Goal: Task Accomplishment & Management: Manage account settings

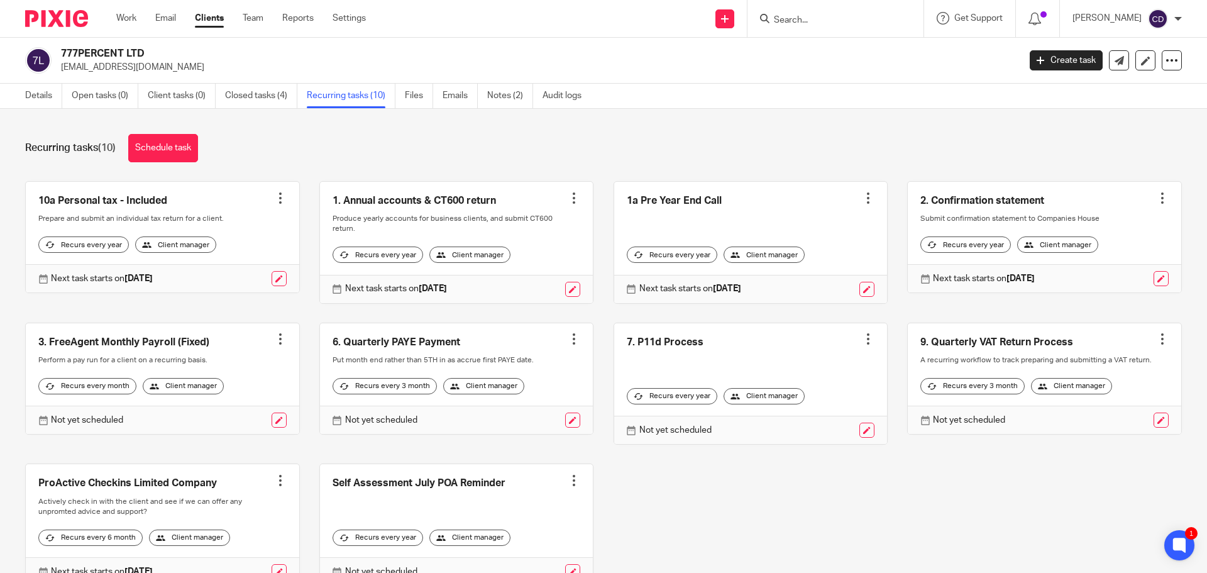
click at [822, 19] on input "Search" at bounding box center [829, 20] width 113 height 11
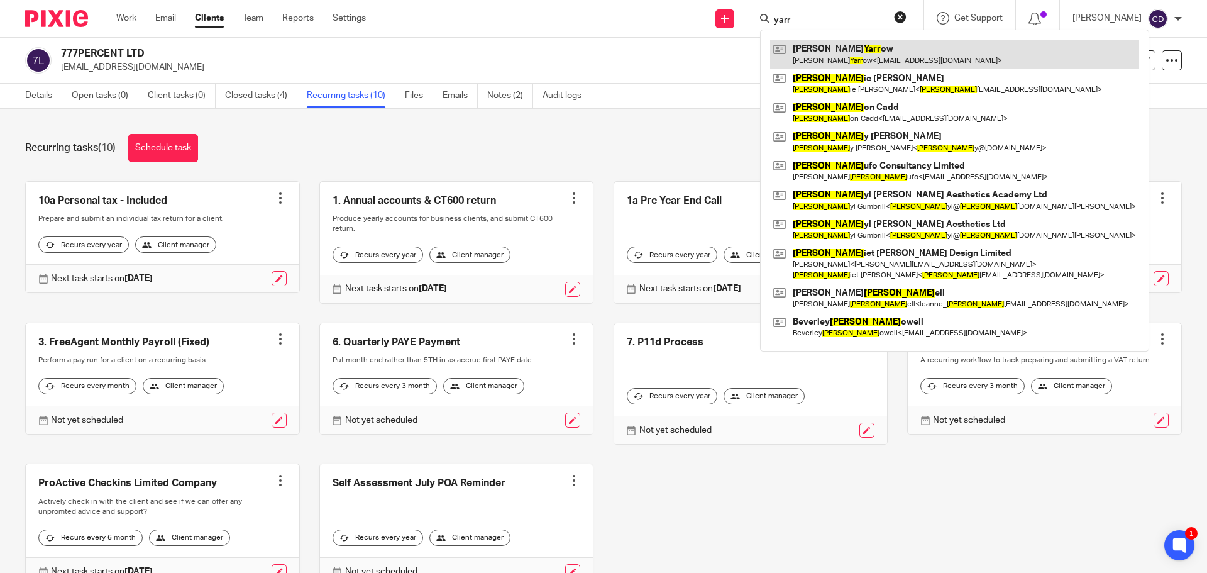
type input "yarr"
click at [843, 47] on link at bounding box center [954, 54] width 369 height 29
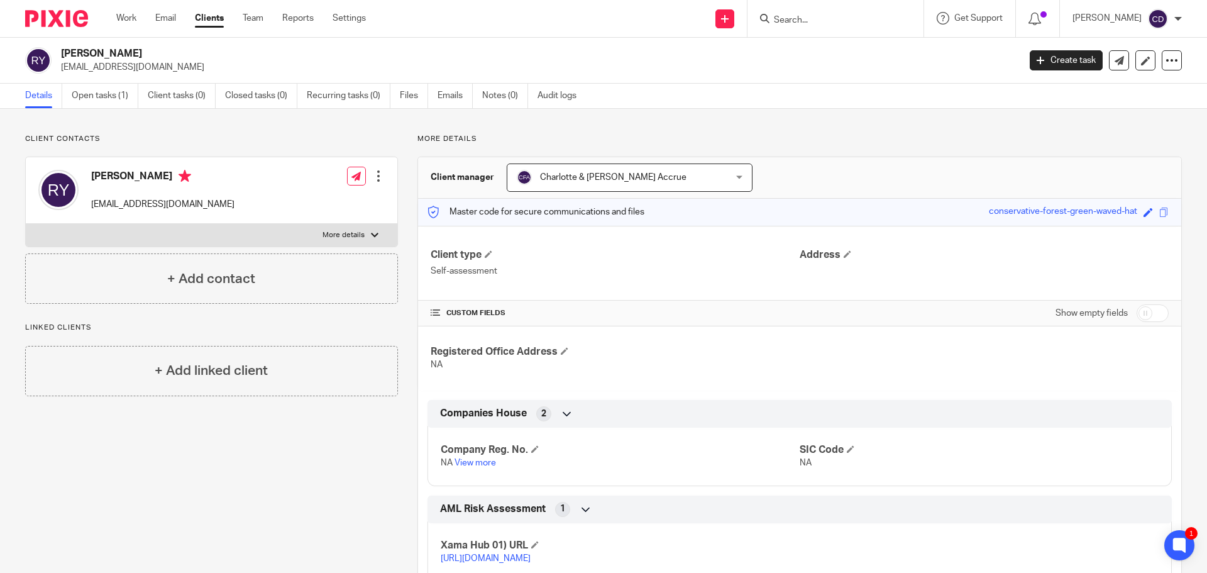
click at [818, 18] on input "Search" at bounding box center [829, 20] width 113 height 11
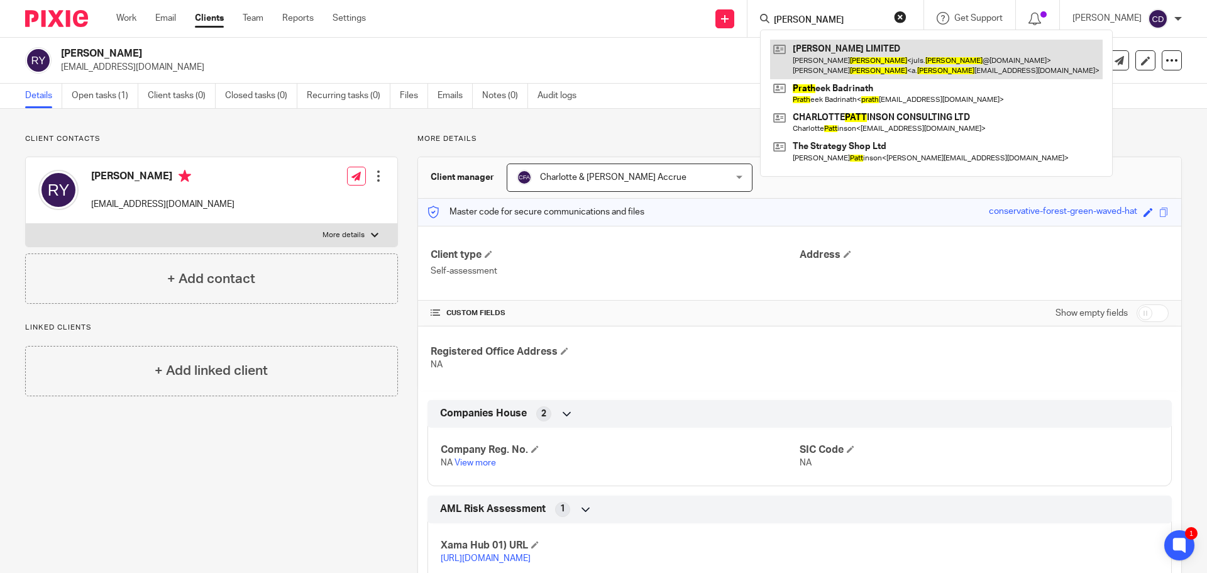
type input "pratt"
click at [851, 62] on link at bounding box center [936, 59] width 333 height 39
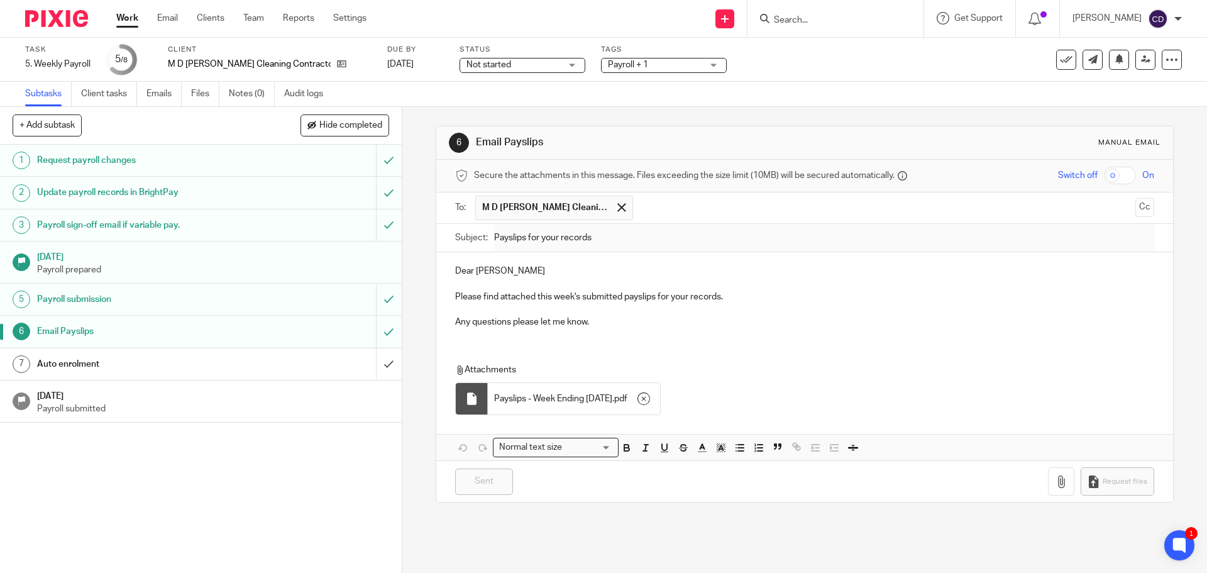
click at [827, 18] on input "Search" at bounding box center [829, 20] width 113 height 11
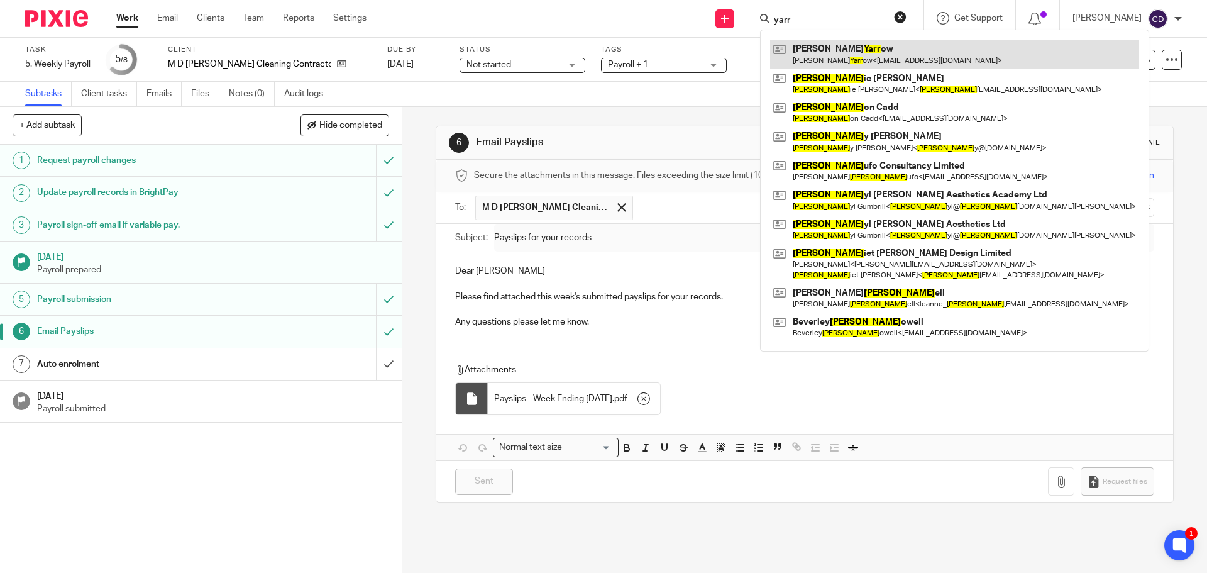
type input "yarr"
click at [863, 48] on link at bounding box center [954, 54] width 369 height 29
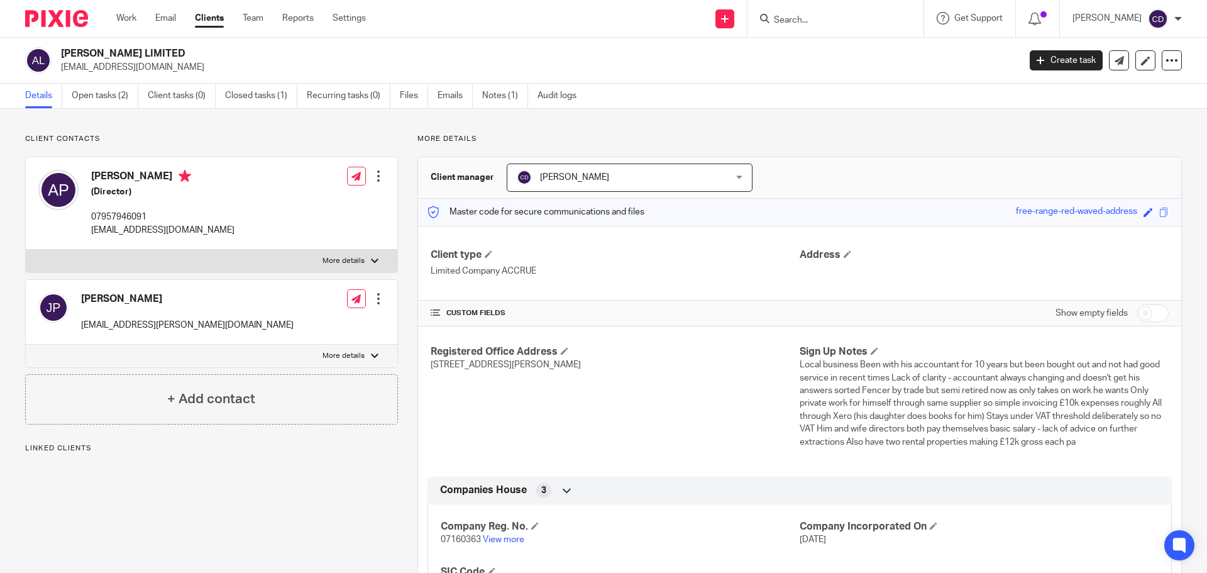
drag, startPoint x: 158, startPoint y: 47, endPoint x: 60, endPoint y: 52, distance: 97.6
click at [60, 52] on div "ANDY P LIMITED a.pratt50@icloud.com Create task Update from Companies House Exp…" at bounding box center [603, 61] width 1207 height 46
copy h2 "ANDY P LIMITED"
click at [819, 18] on input "Search" at bounding box center [829, 20] width 113 height 11
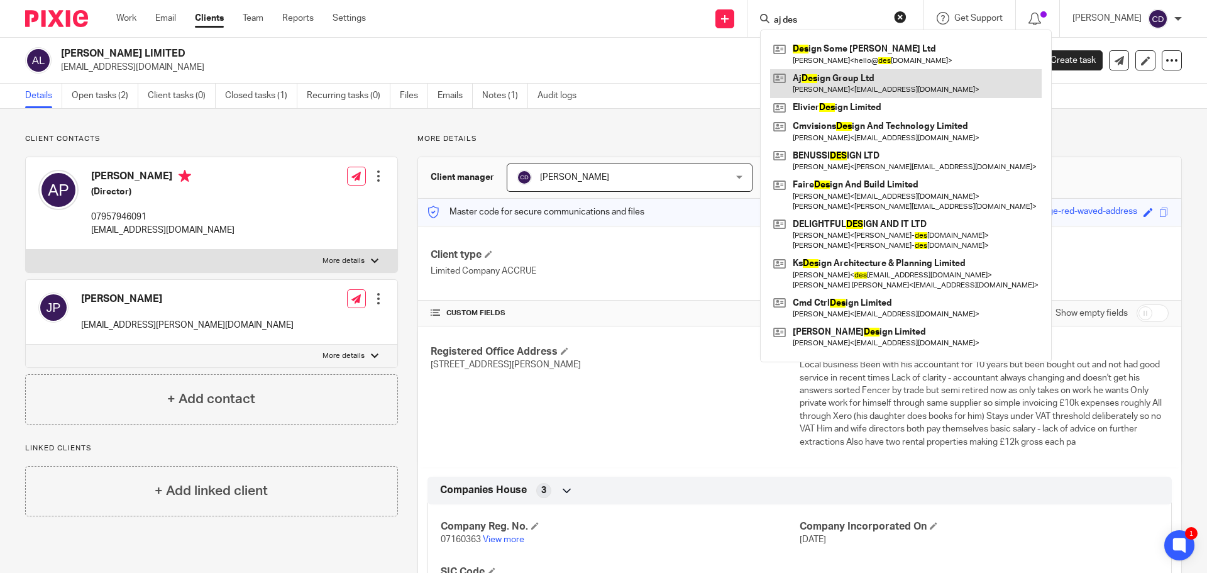
type input "aj des"
click at [837, 92] on link at bounding box center [906, 83] width 272 height 29
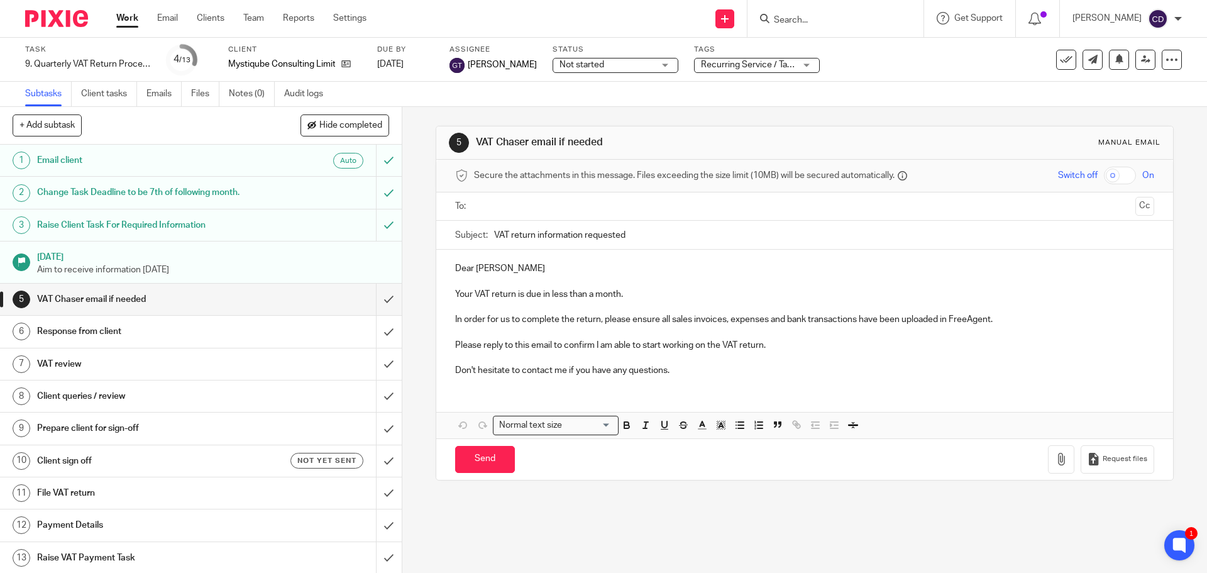
click at [839, 20] on input "Search" at bounding box center [829, 20] width 113 height 11
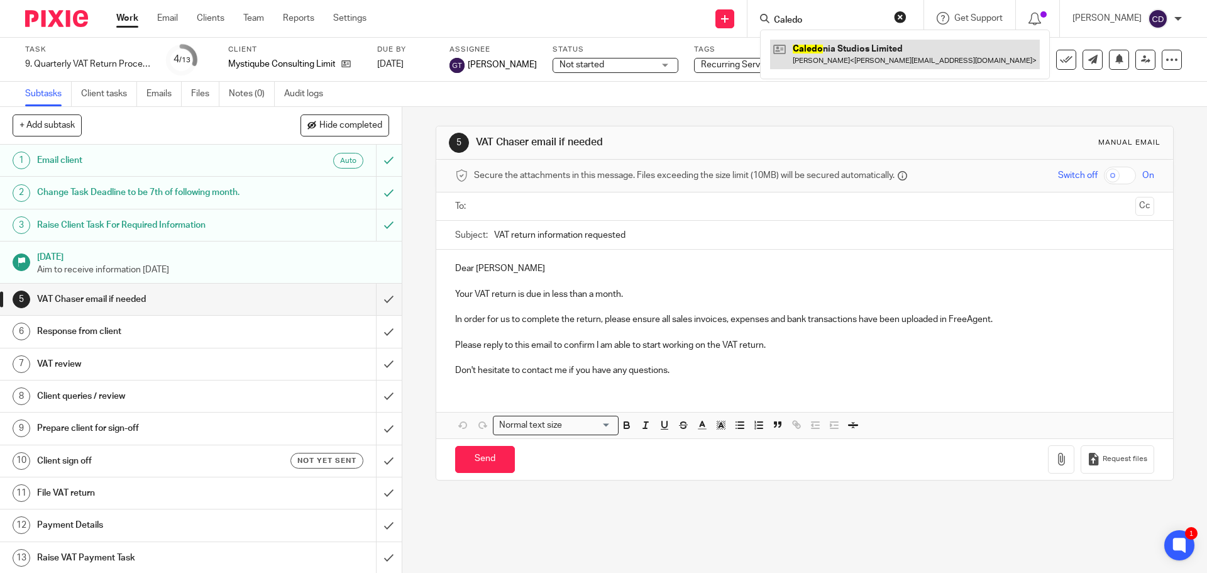
type input "Caledo"
click at [868, 45] on link at bounding box center [905, 54] width 270 height 29
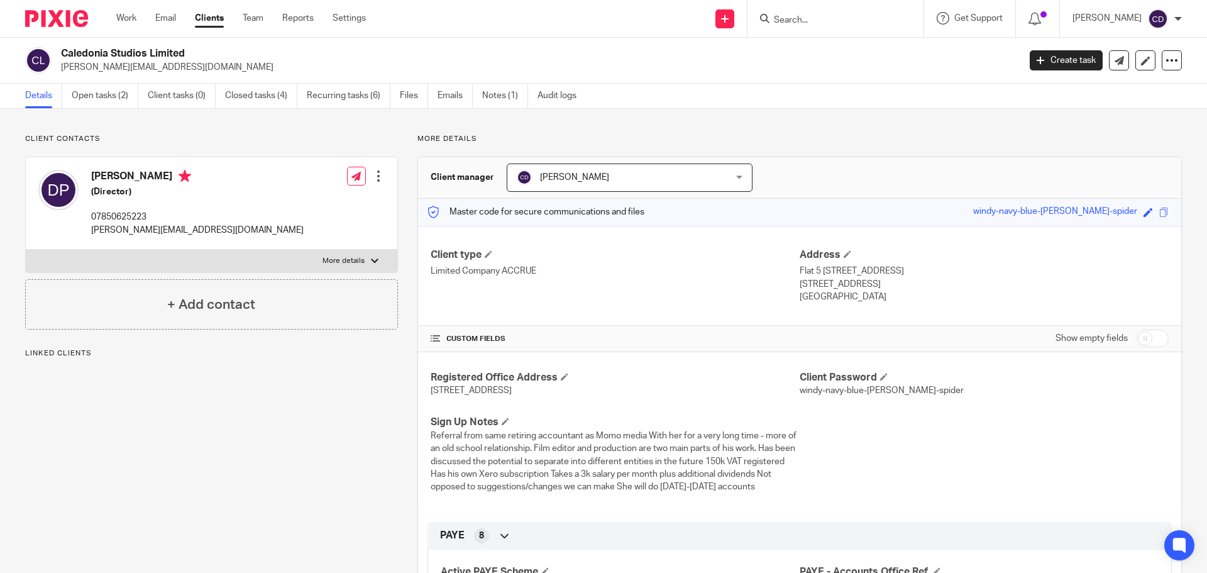
click at [572, 181] on span "[PERSON_NAME]" at bounding box center [574, 177] width 69 height 9
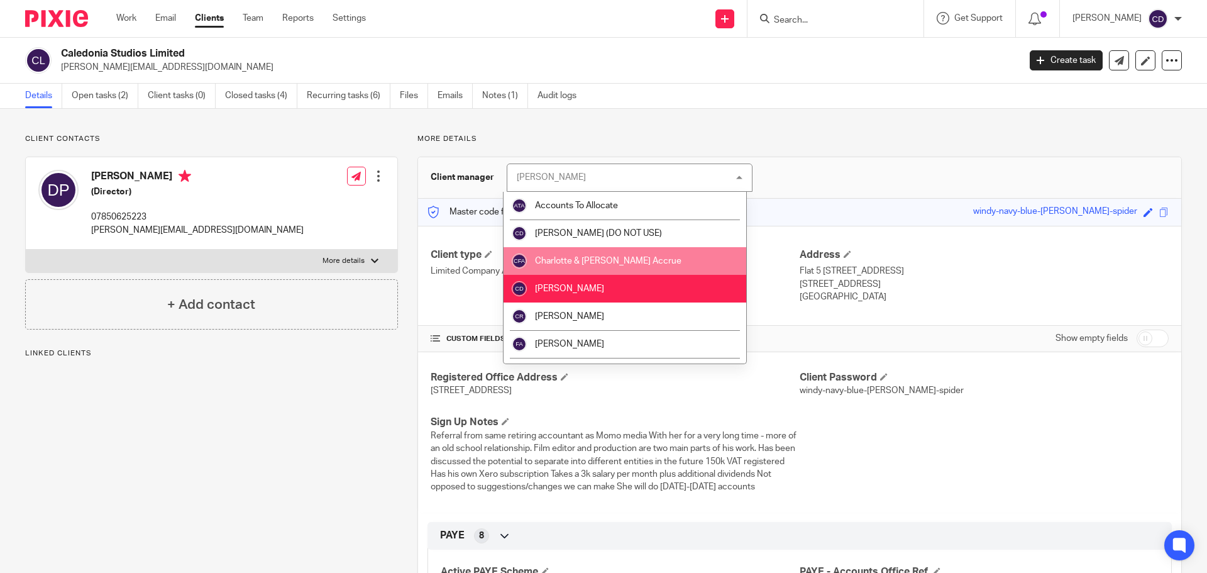
click at [595, 257] on span "Charlotte & Finn Accrue" at bounding box center [608, 261] width 146 height 9
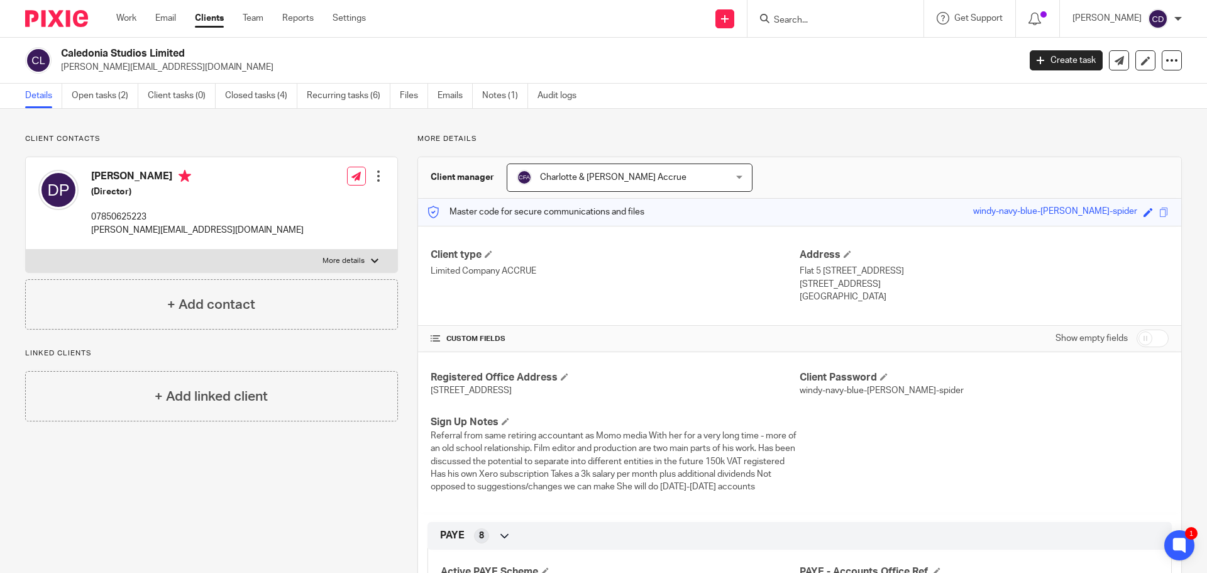
click at [81, 99] on link "Open tasks (2)" at bounding box center [105, 96] width 67 height 25
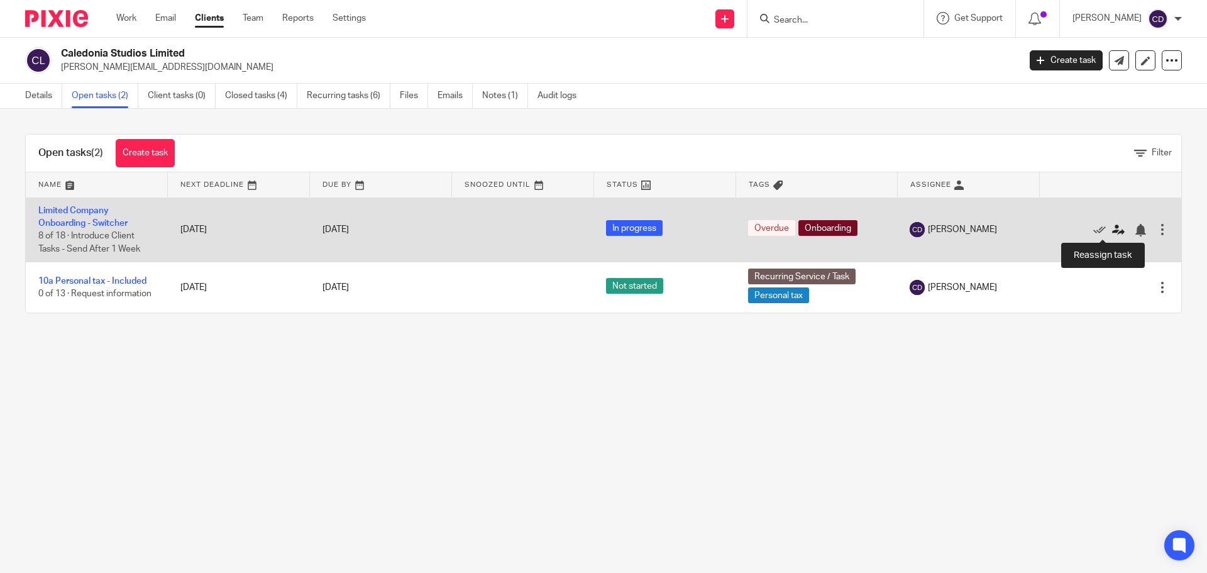
click at [1112, 234] on icon at bounding box center [1118, 230] width 13 height 13
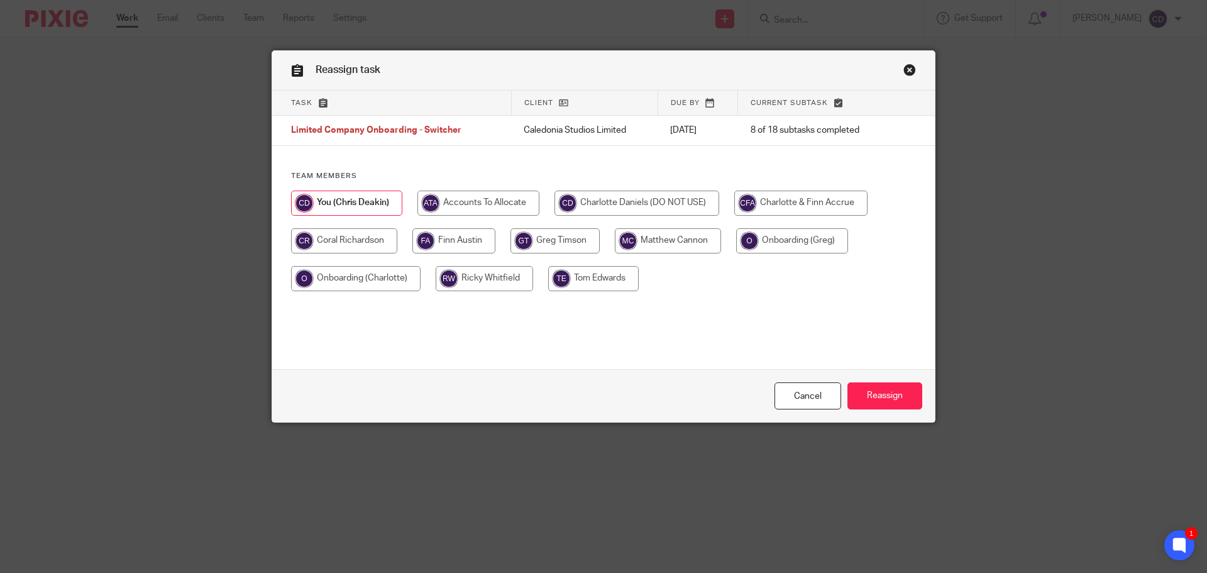
click at [792, 206] on input "radio" at bounding box center [800, 202] width 133 height 25
radio input "true"
click at [867, 388] on input "Reassign" at bounding box center [884, 395] width 75 height 27
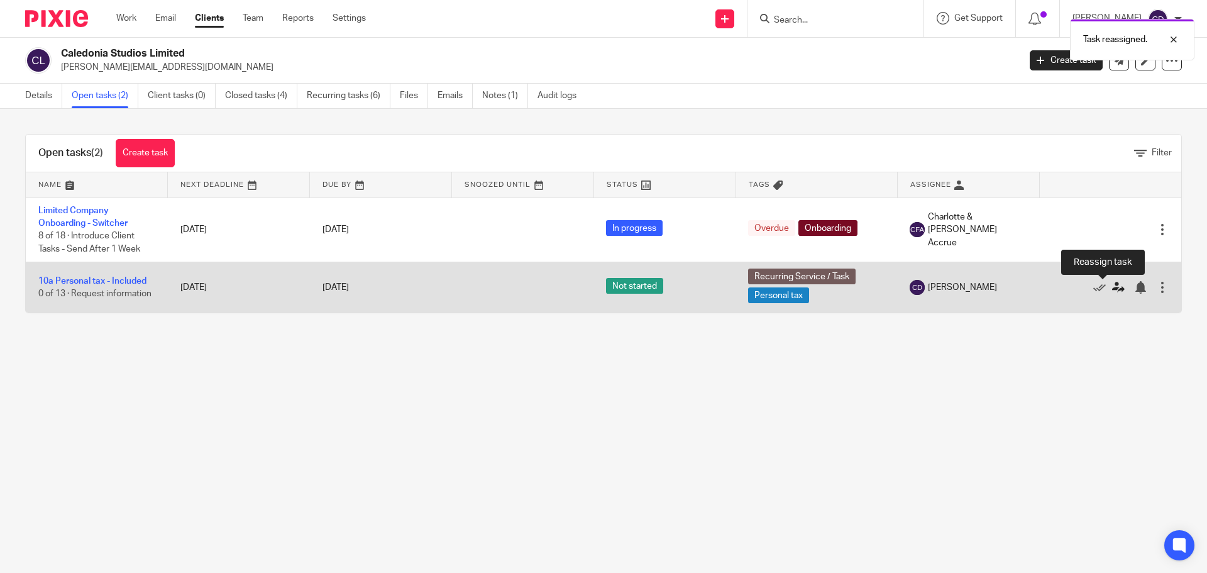
click at [1112, 288] on link at bounding box center [1121, 287] width 19 height 13
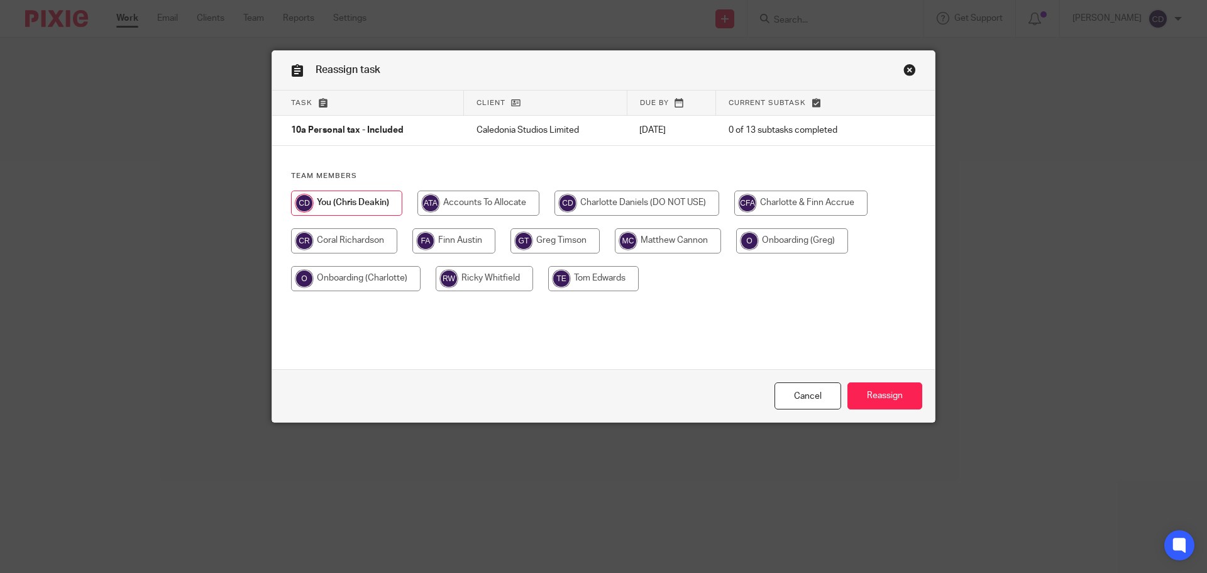
click at [615, 210] on input "radio" at bounding box center [637, 202] width 165 height 25
radio input "true"
click at [801, 211] on input "radio" at bounding box center [802, 202] width 133 height 25
radio input "true"
click at [880, 395] on input "Reassign" at bounding box center [884, 395] width 75 height 27
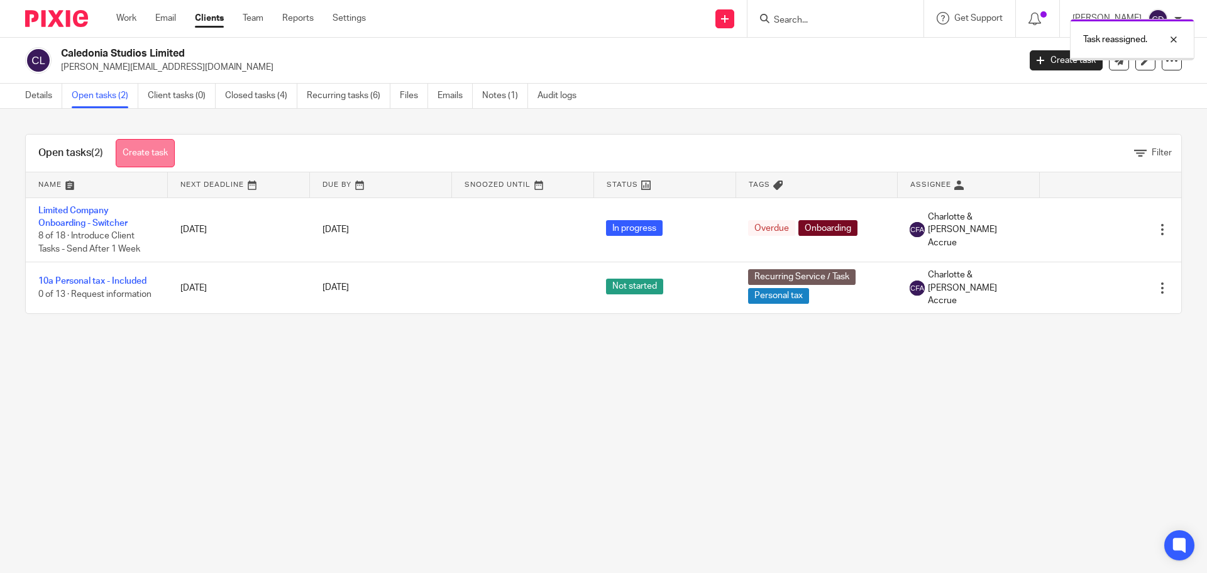
click at [158, 151] on link "Create task" at bounding box center [145, 153] width 59 height 28
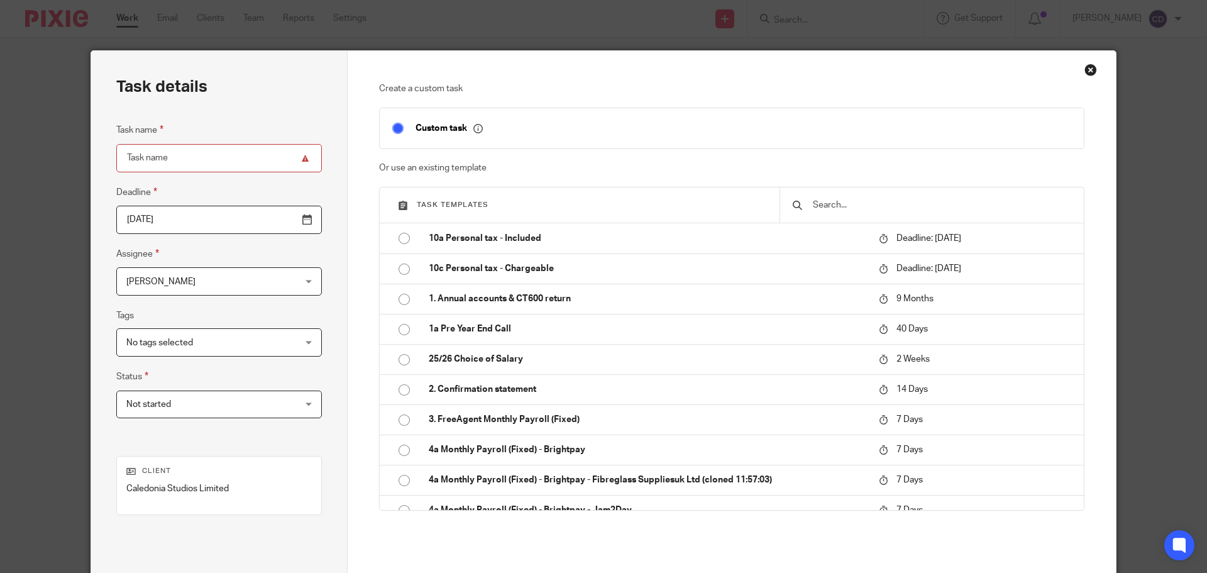
click at [905, 209] on input "text" at bounding box center [942, 205] width 260 height 14
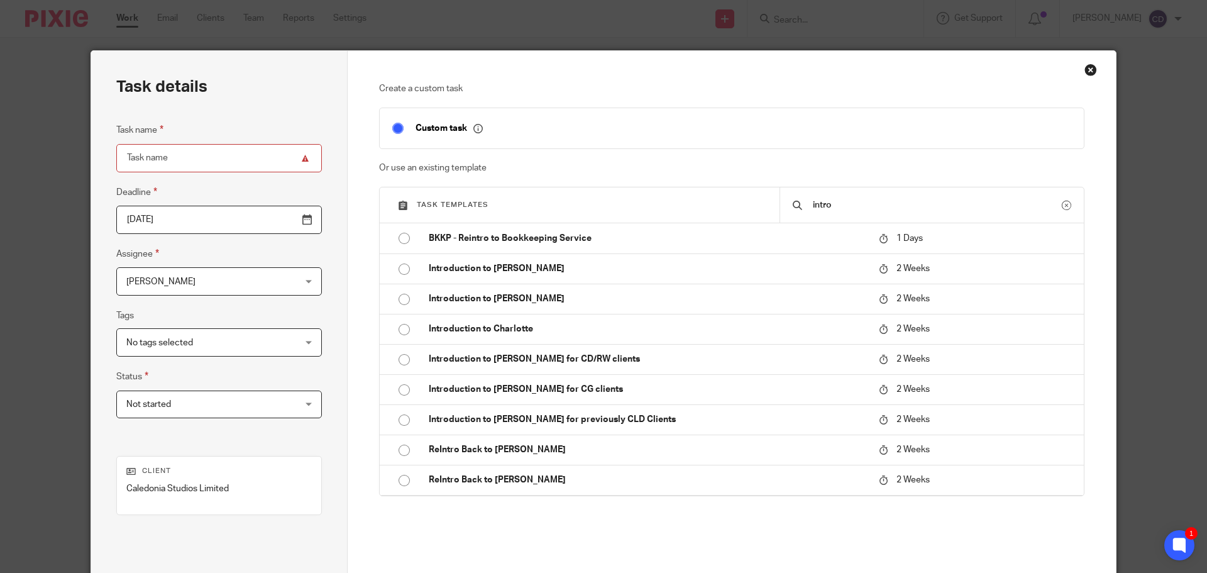
type input "intro"
click at [1085, 69] on div "Close this dialog window" at bounding box center [1091, 69] width 13 height 13
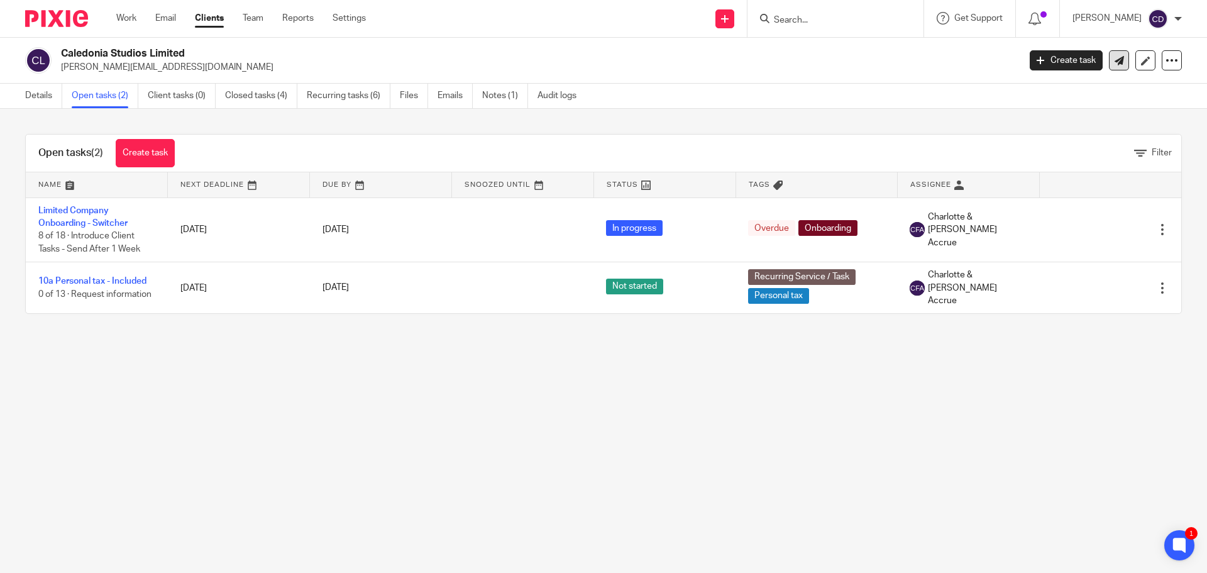
click at [1109, 53] on link at bounding box center [1119, 60] width 20 height 20
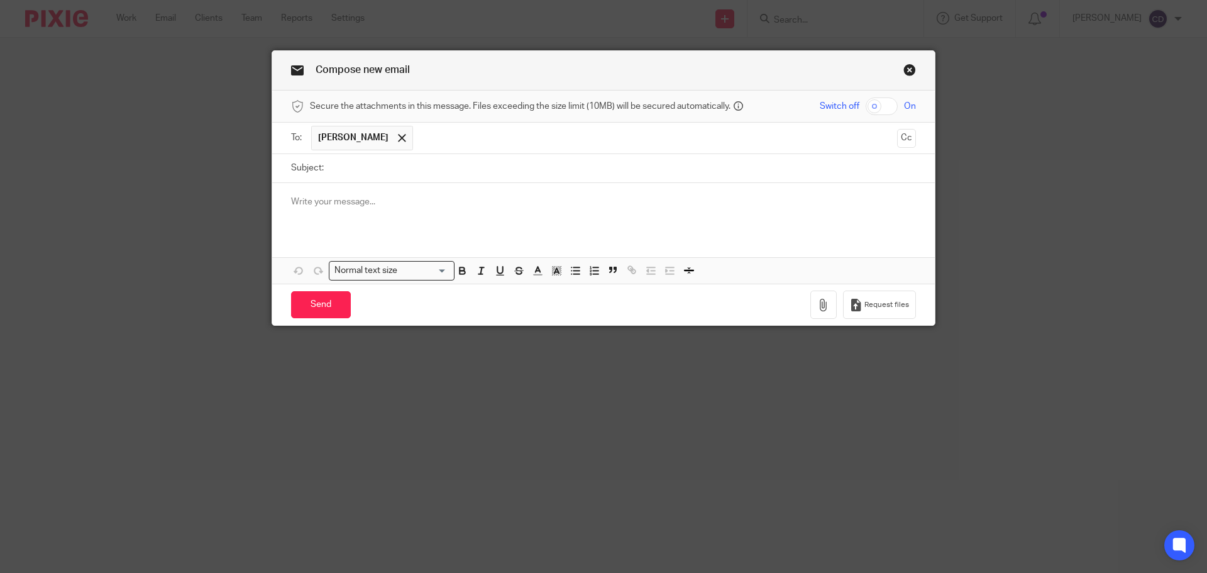
click at [339, 207] on p at bounding box center [603, 202] width 625 height 13
paste div
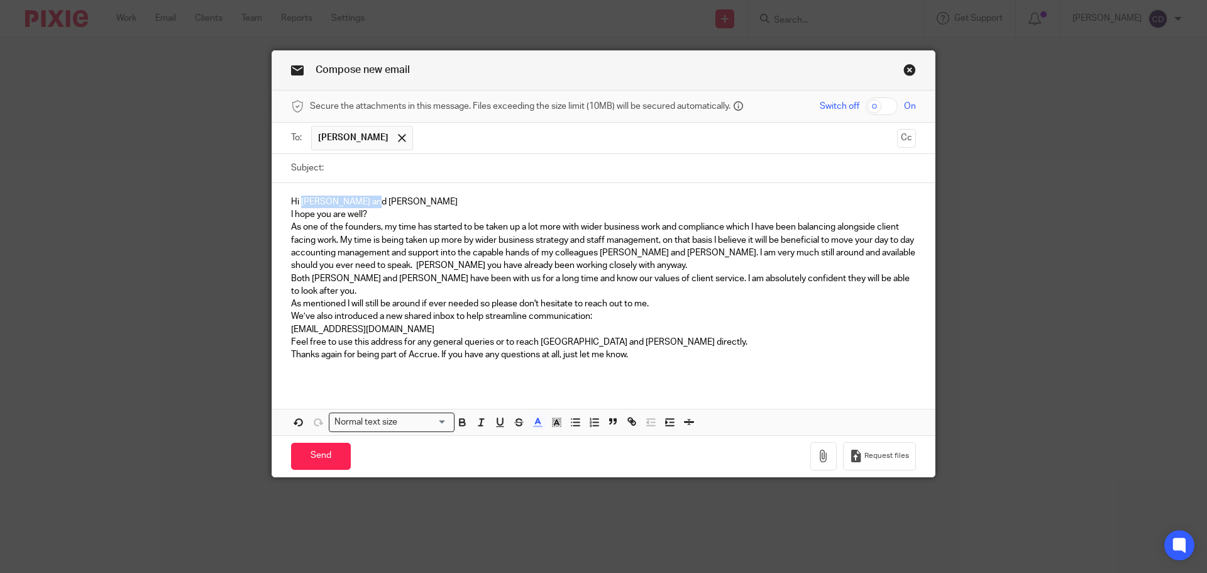
drag, startPoint x: 387, startPoint y: 195, endPoint x: 298, endPoint y: 207, distance: 90.1
click at [298, 207] on p "Hi Heather and Adam" at bounding box center [603, 202] width 625 height 13
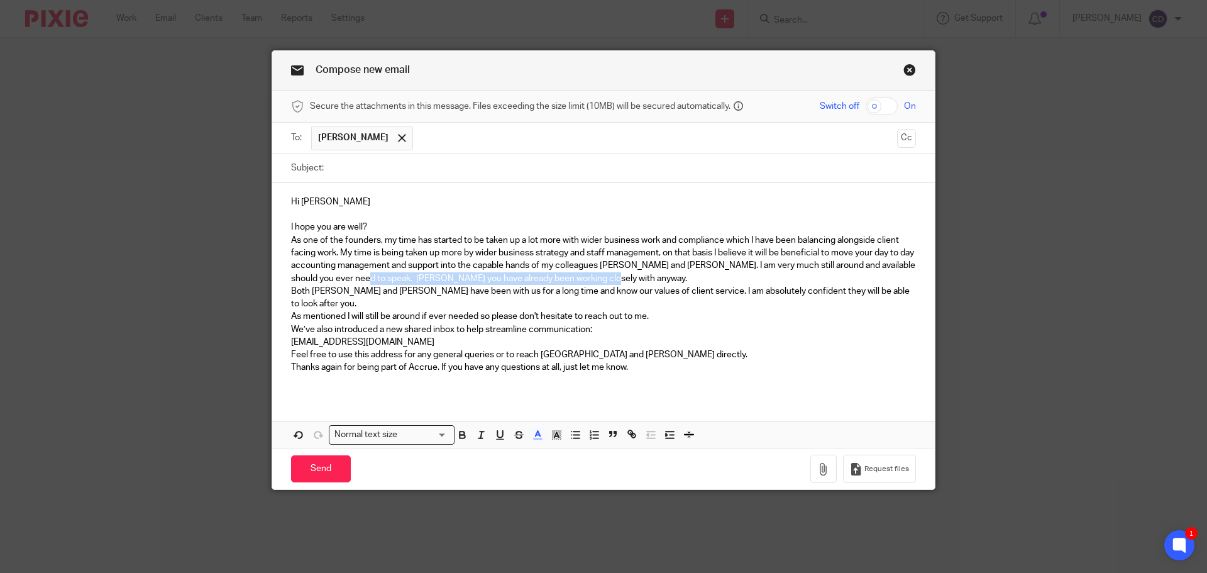
drag, startPoint x: 618, startPoint y: 279, endPoint x: 368, endPoint y: 280, distance: 250.2
click at [368, 280] on p "As one of the founders, my time has started to be taken up a lot more with wide…" at bounding box center [603, 259] width 625 height 51
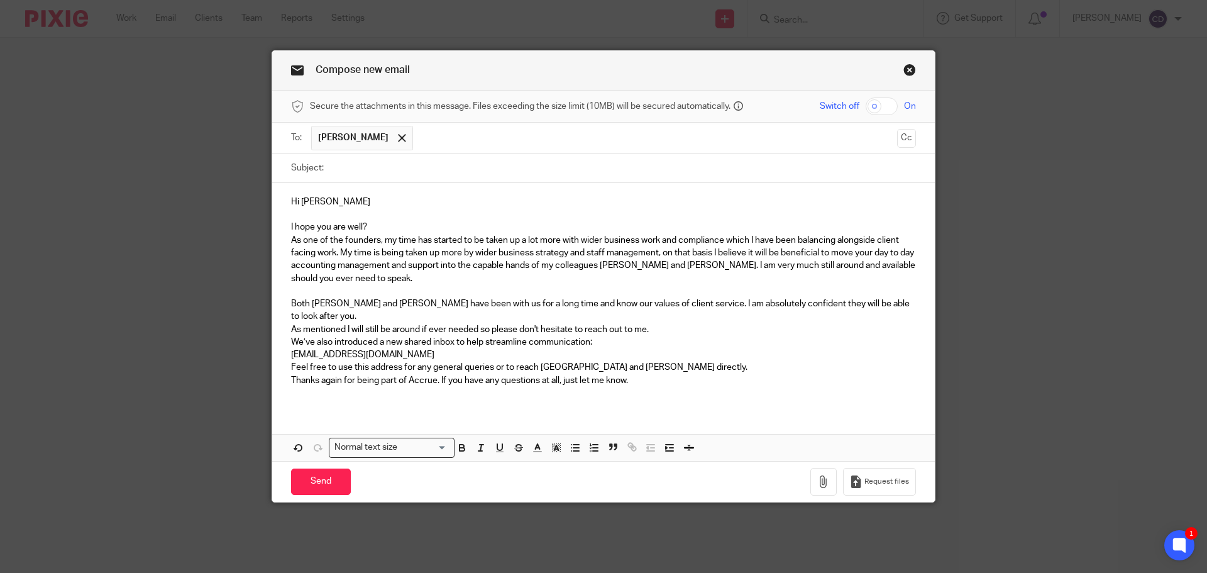
click at [660, 323] on p "As mentioned I will still be around if ever needed so please don't hesitate to …" at bounding box center [603, 329] width 625 height 13
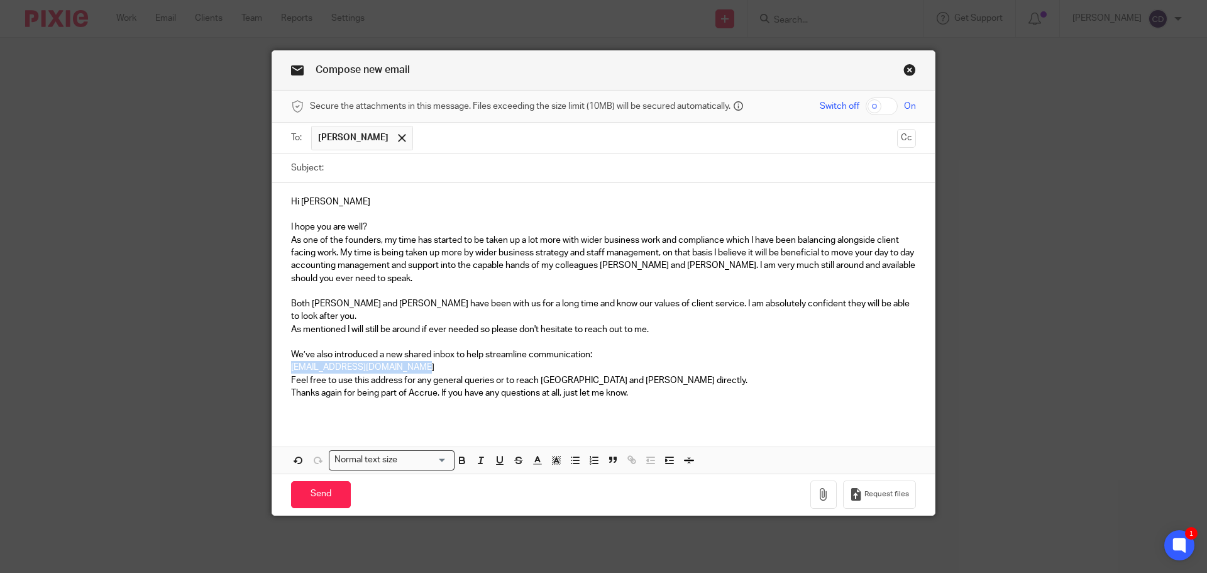
click at [652, 349] on div "Hi David I hope you are well? As one of the founders, my time has started to be…" at bounding box center [603, 302] width 663 height 239
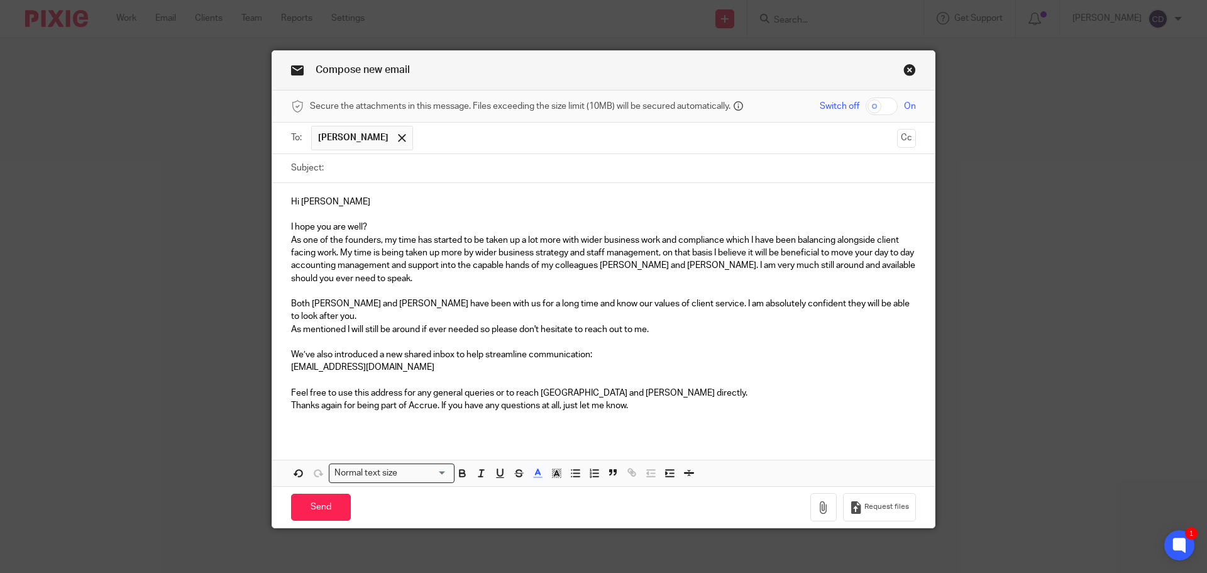
click at [643, 387] on p "Feel free to use this address for any general queries or to reach Charlotte and…" at bounding box center [603, 393] width 625 height 13
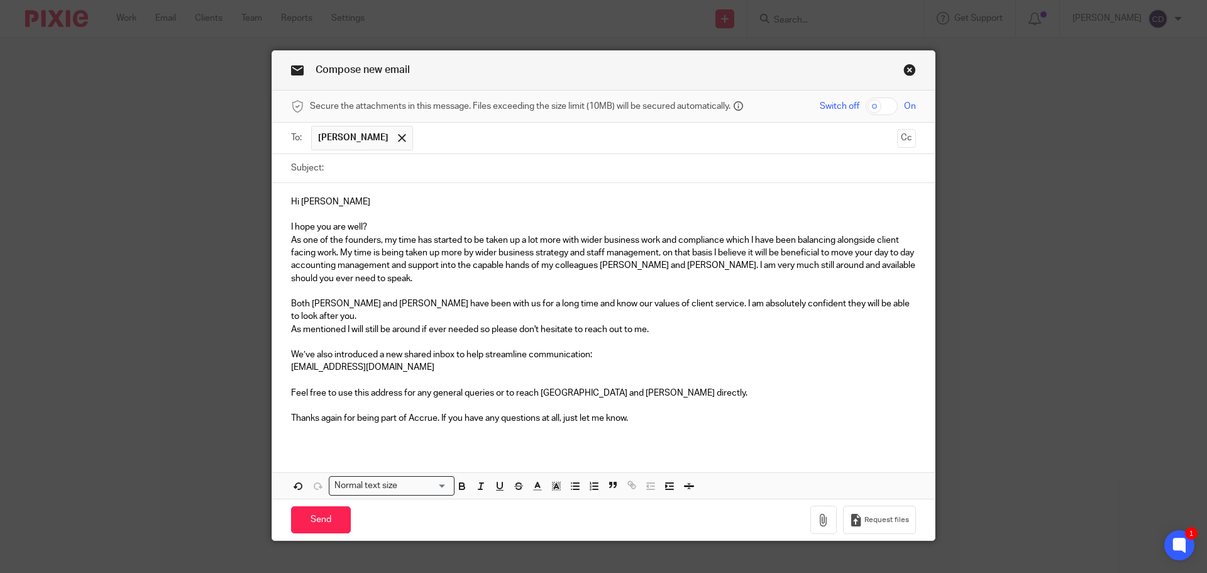
click at [366, 167] on input "Subject:" at bounding box center [623, 168] width 586 height 28
paste input "Introduction to Charlotte and Finn as your new points of contact."
type input "Introduction to Charlotte and Finn as your new points of contact."
click at [902, 142] on button "Cc" at bounding box center [906, 138] width 19 height 19
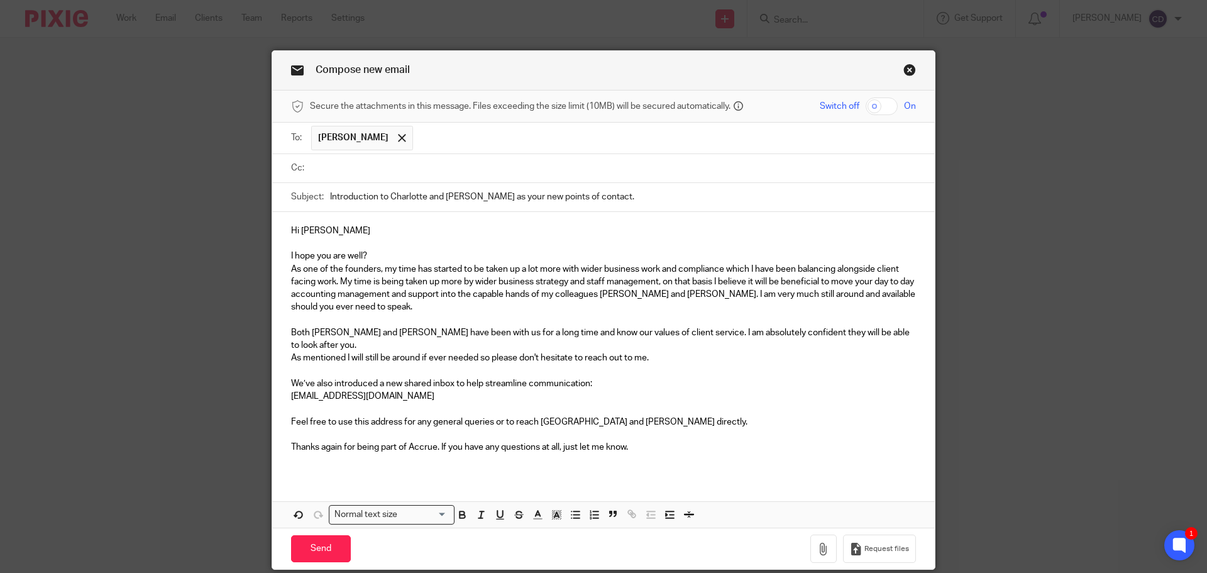
type input "e"
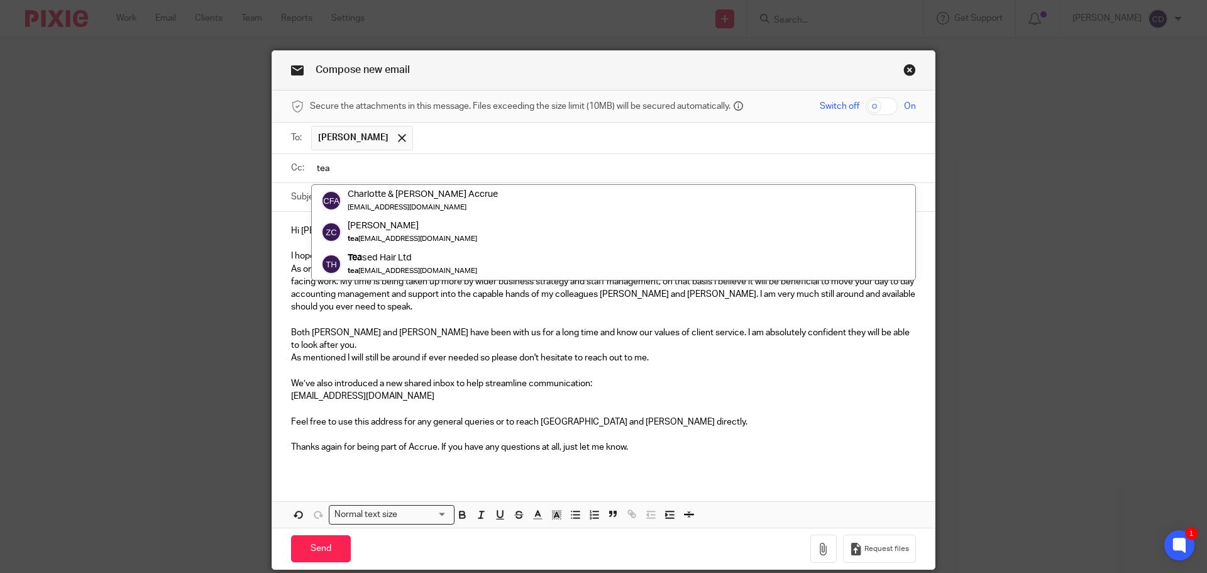
type input "tea"
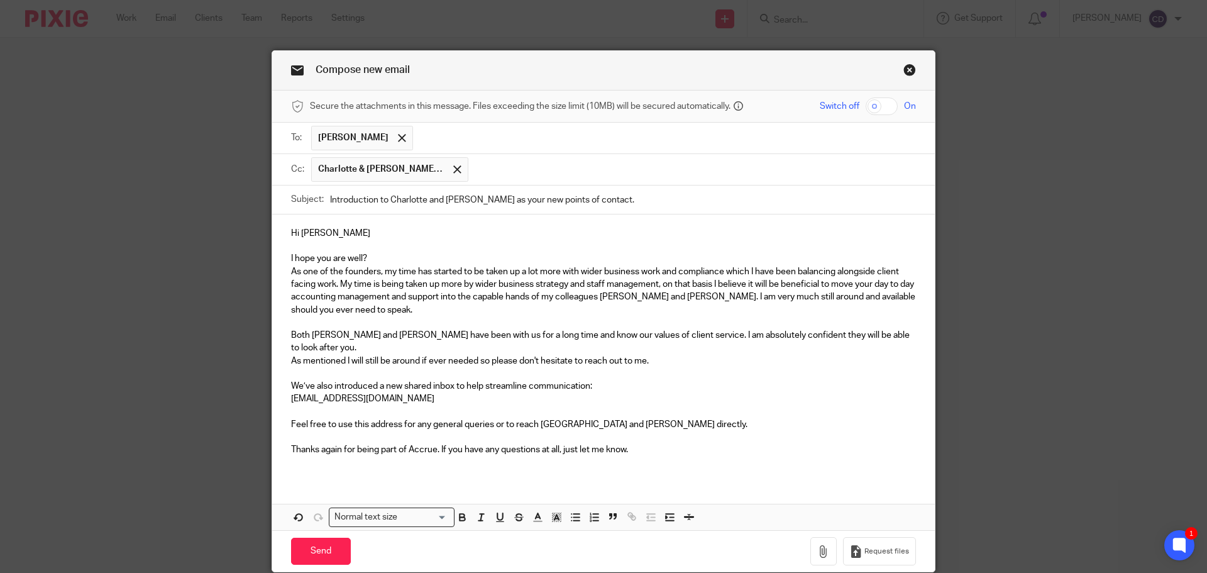
click at [398, 253] on p "I hope you are well?" at bounding box center [603, 258] width 625 height 13
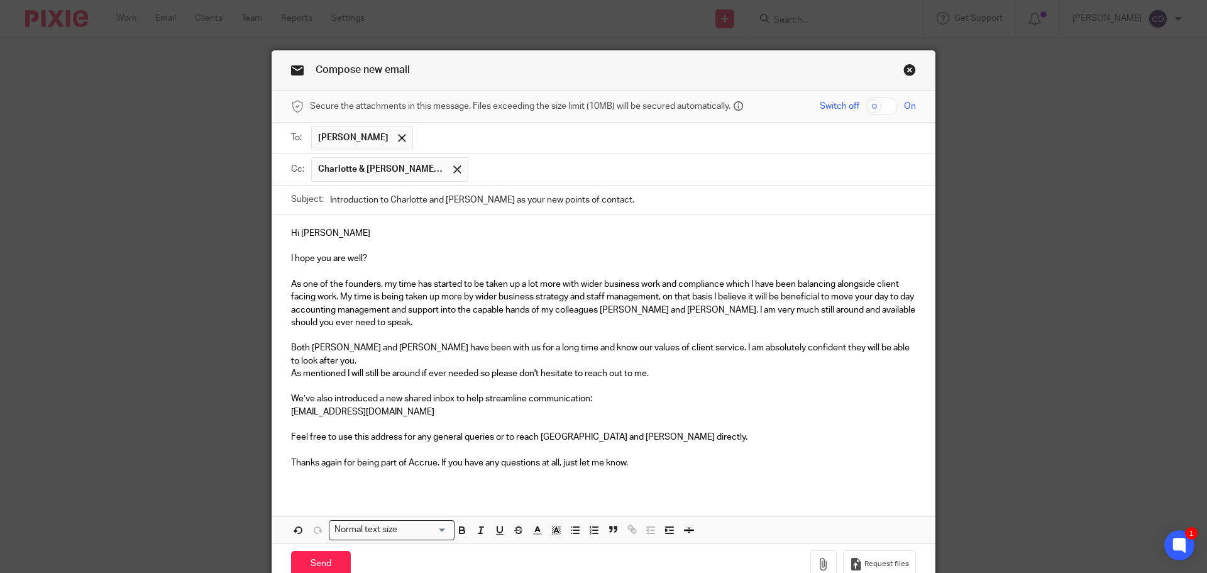
scroll to position [50, 0]
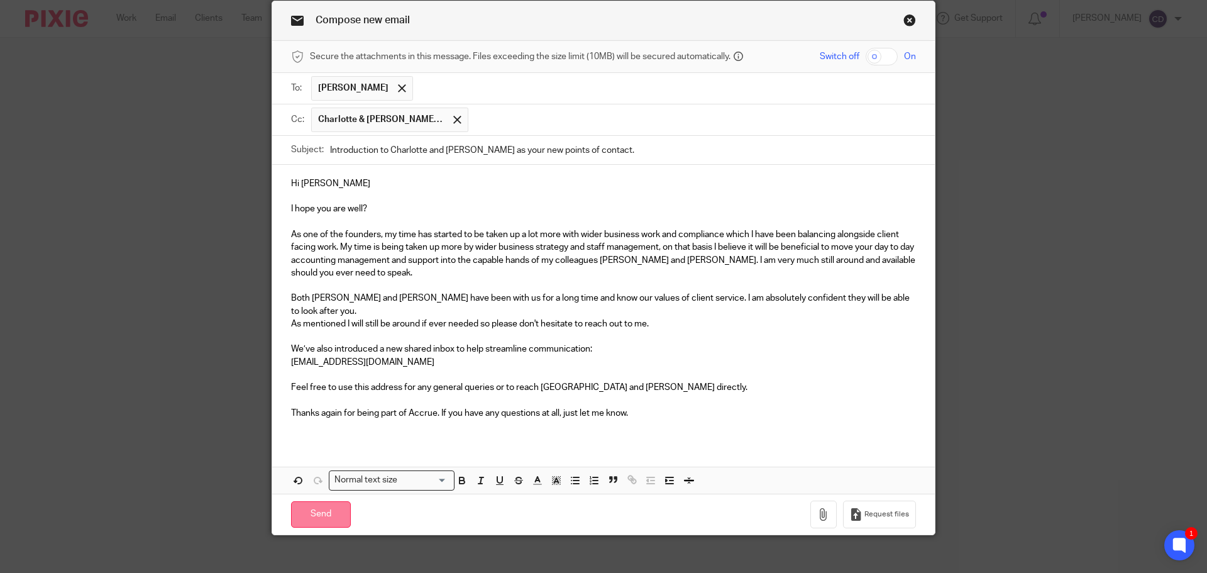
click at [318, 506] on input "Send" at bounding box center [321, 514] width 60 height 27
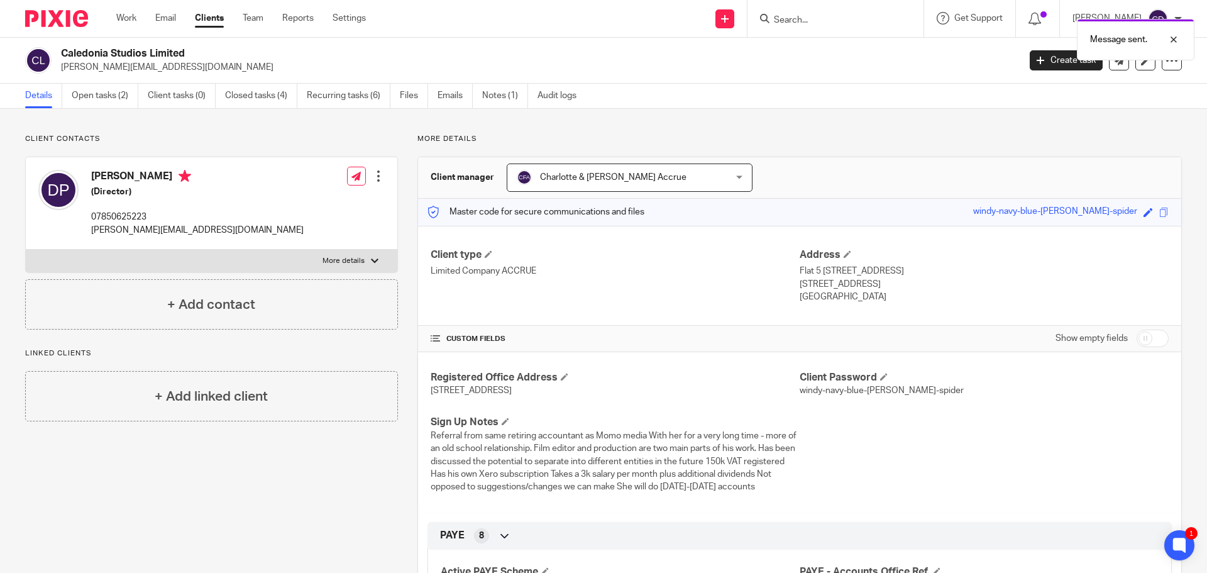
click at [853, 17] on div "Message sent." at bounding box center [899, 37] width 591 height 48
drag, startPoint x: 844, startPoint y: 18, endPoint x: 859, endPoint y: 28, distance: 18.1
click at [847, 23] on input "Search" at bounding box center [829, 20] width 113 height 11
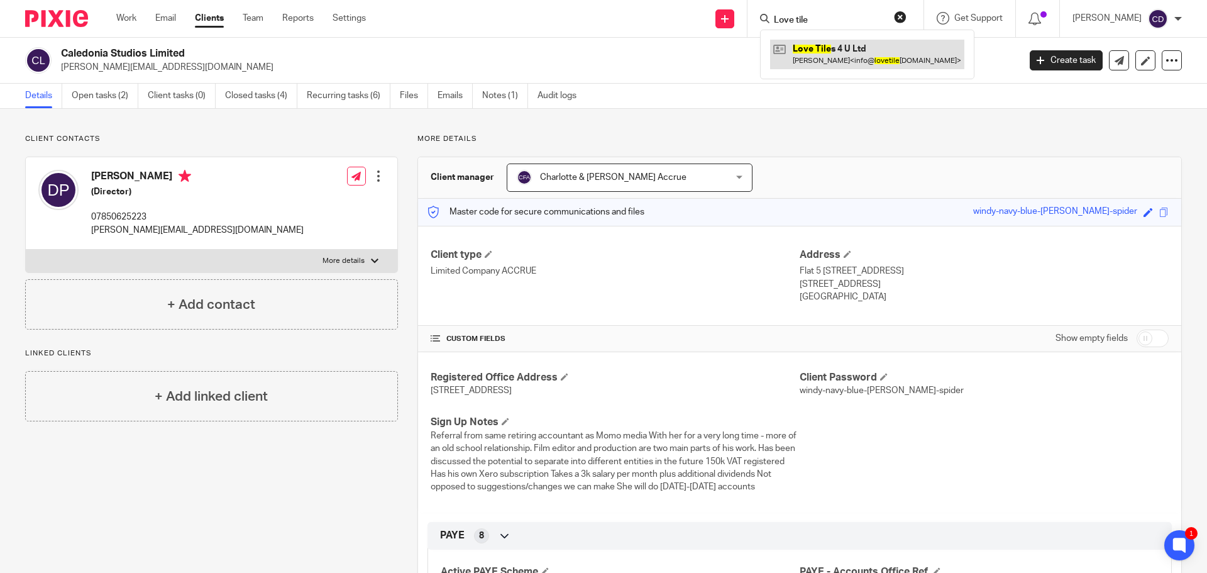
type input "Love tile"
drag, startPoint x: 859, startPoint y: 48, endPoint x: 853, endPoint y: 64, distance: 16.9
click at [859, 47] on link at bounding box center [867, 54] width 194 height 29
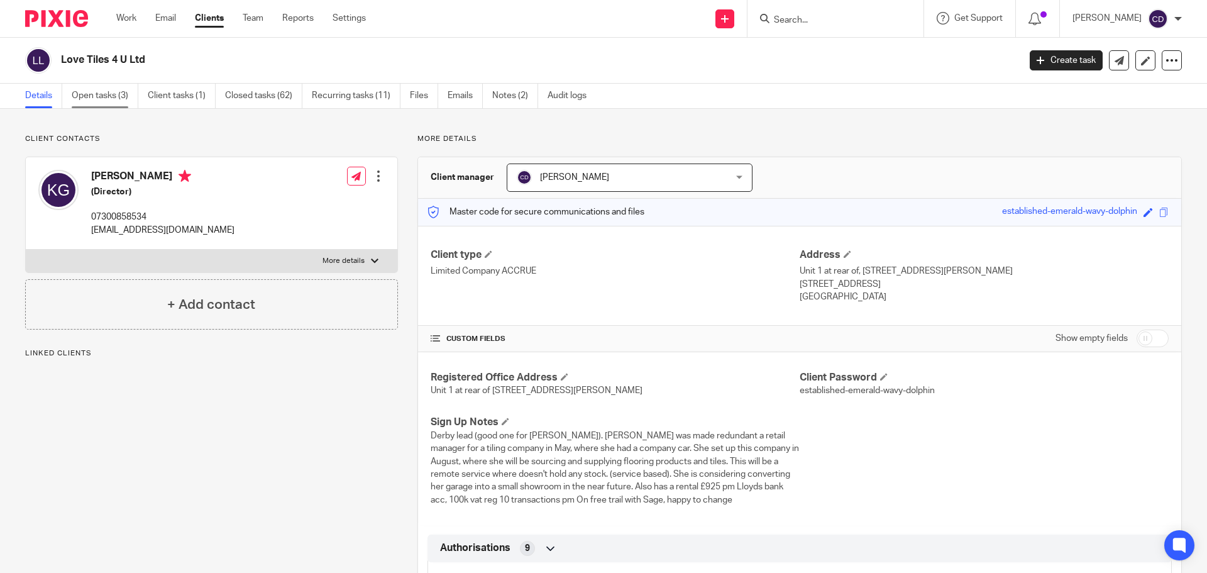
click at [107, 94] on link "Open tasks (3)" at bounding box center [105, 96] width 67 height 25
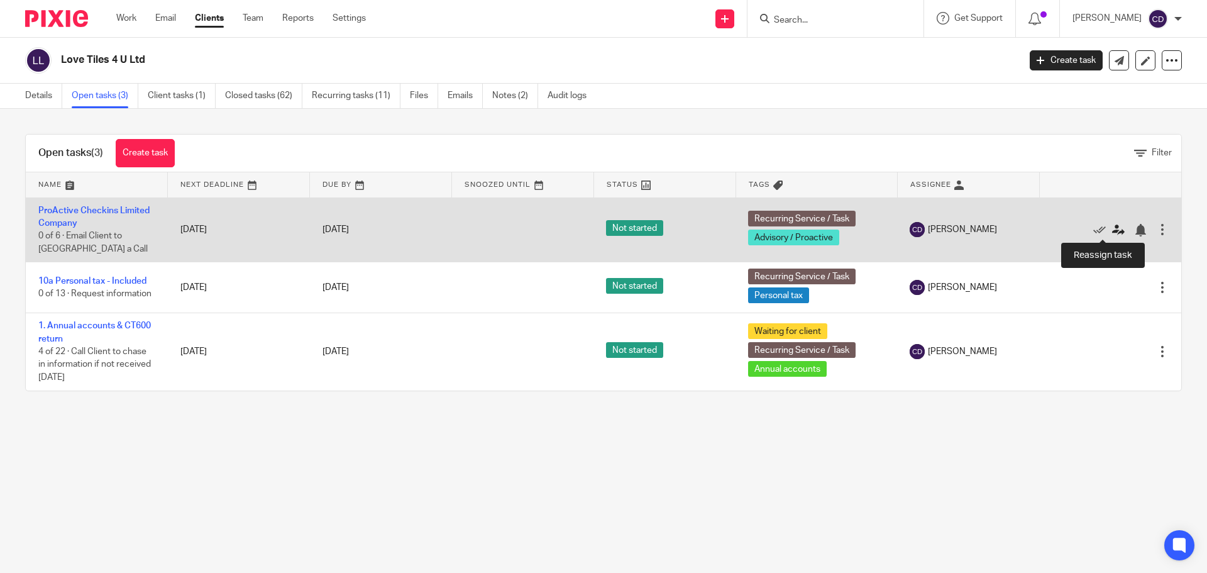
click at [1112, 227] on icon at bounding box center [1118, 230] width 13 height 13
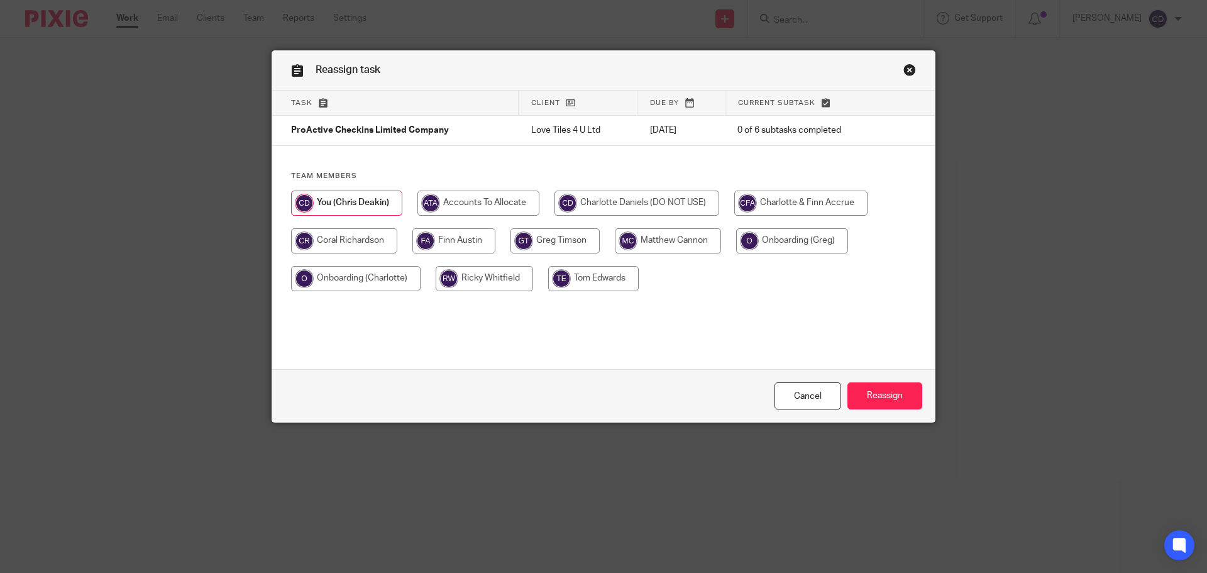
click at [768, 206] on input "radio" at bounding box center [800, 202] width 133 height 25
radio input "true"
click at [877, 399] on input "Reassign" at bounding box center [884, 395] width 75 height 27
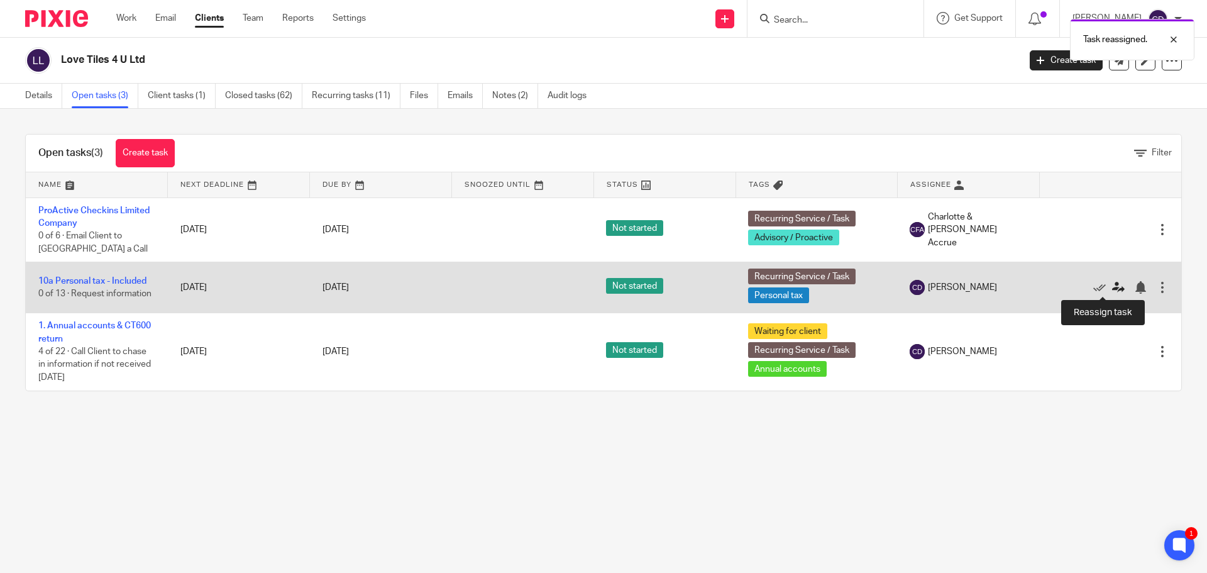
click at [1112, 289] on icon at bounding box center [1118, 287] width 13 height 13
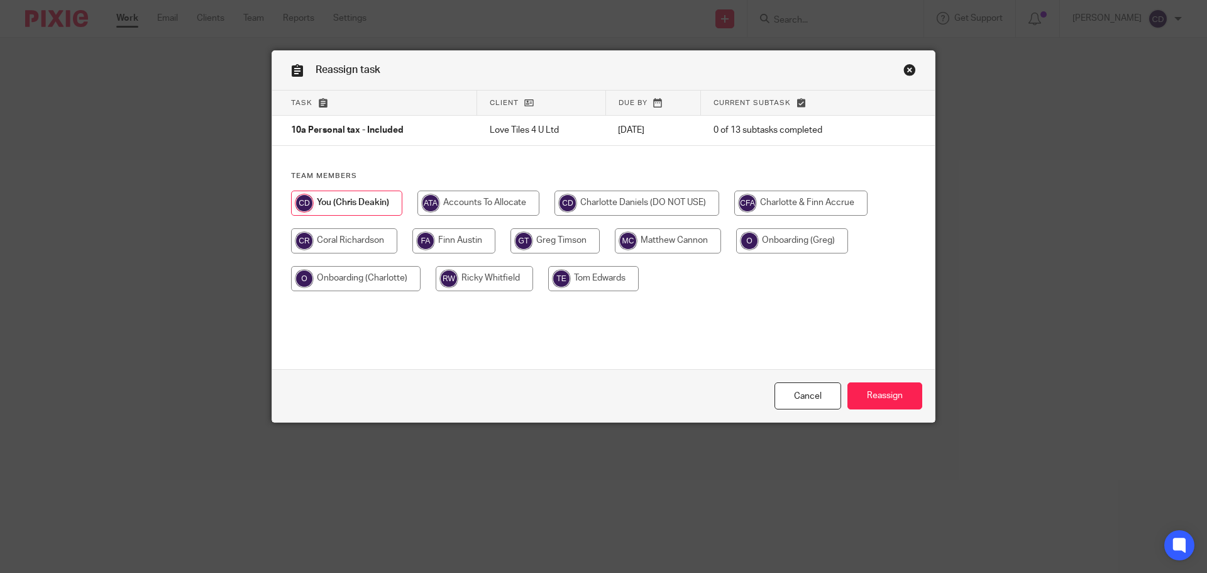
click at [796, 207] on input "radio" at bounding box center [800, 202] width 133 height 25
radio input "true"
click at [886, 392] on input "Reassign" at bounding box center [884, 395] width 75 height 27
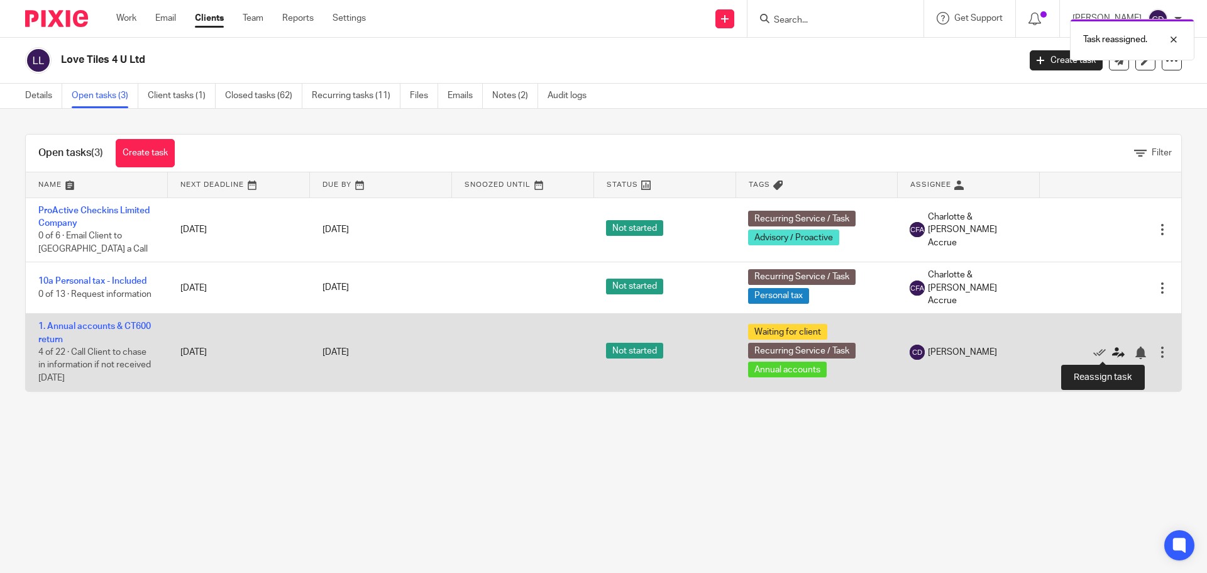
click at [1112, 352] on icon at bounding box center [1118, 352] width 13 height 13
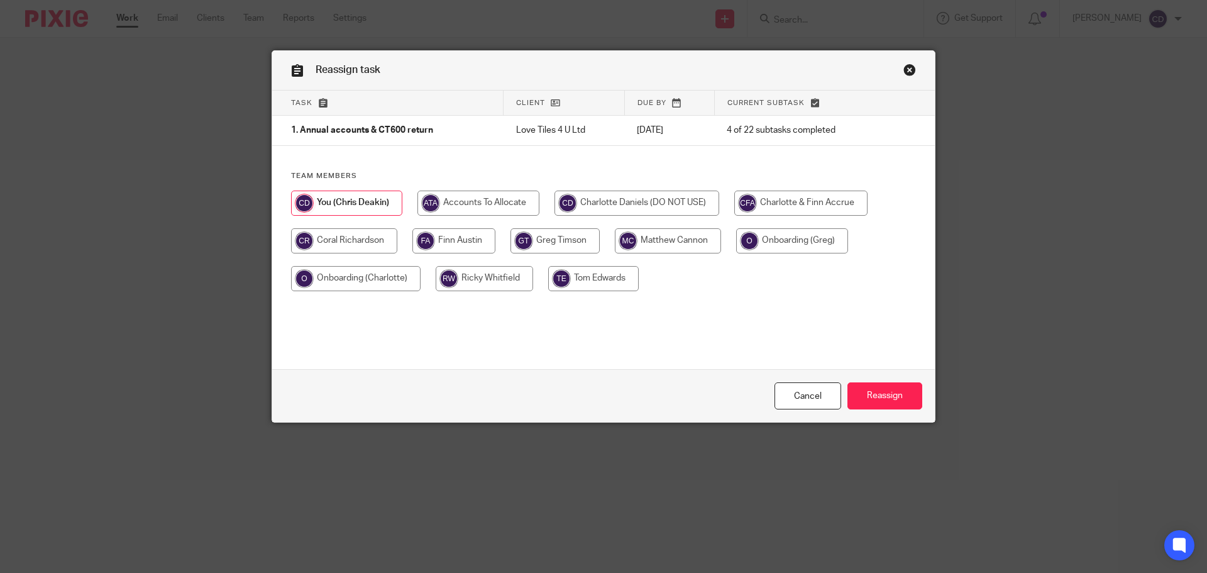
drag, startPoint x: 777, startPoint y: 211, endPoint x: 828, endPoint y: 292, distance: 96.3
click at [778, 211] on input "radio" at bounding box center [800, 202] width 133 height 25
radio input "true"
click at [880, 397] on input "Reassign" at bounding box center [884, 395] width 75 height 27
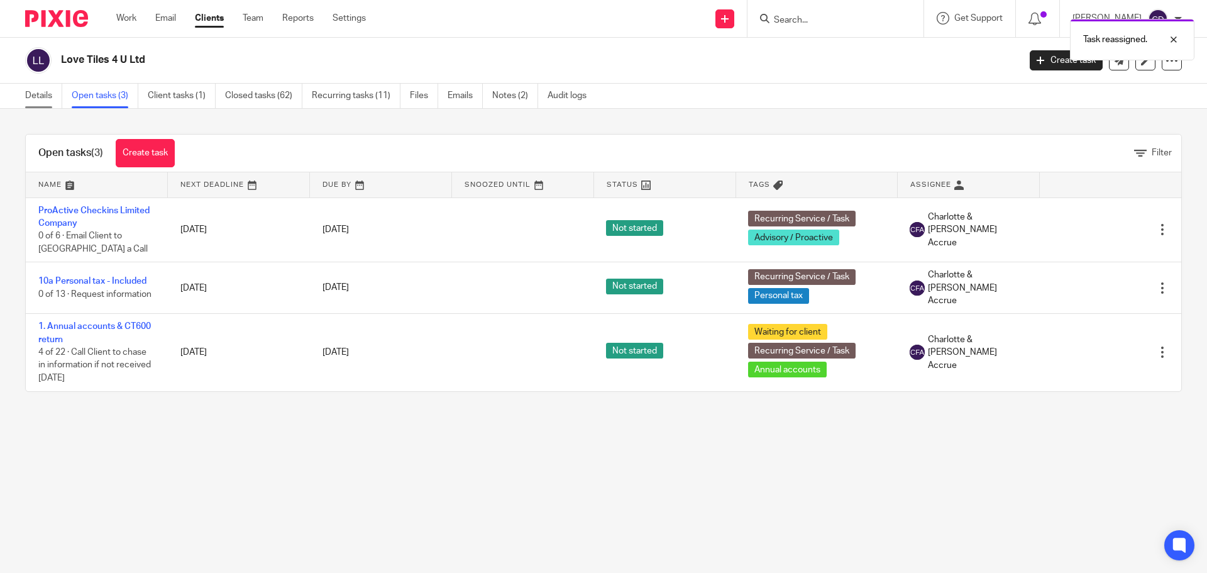
click at [41, 99] on link "Details" at bounding box center [43, 96] width 37 height 25
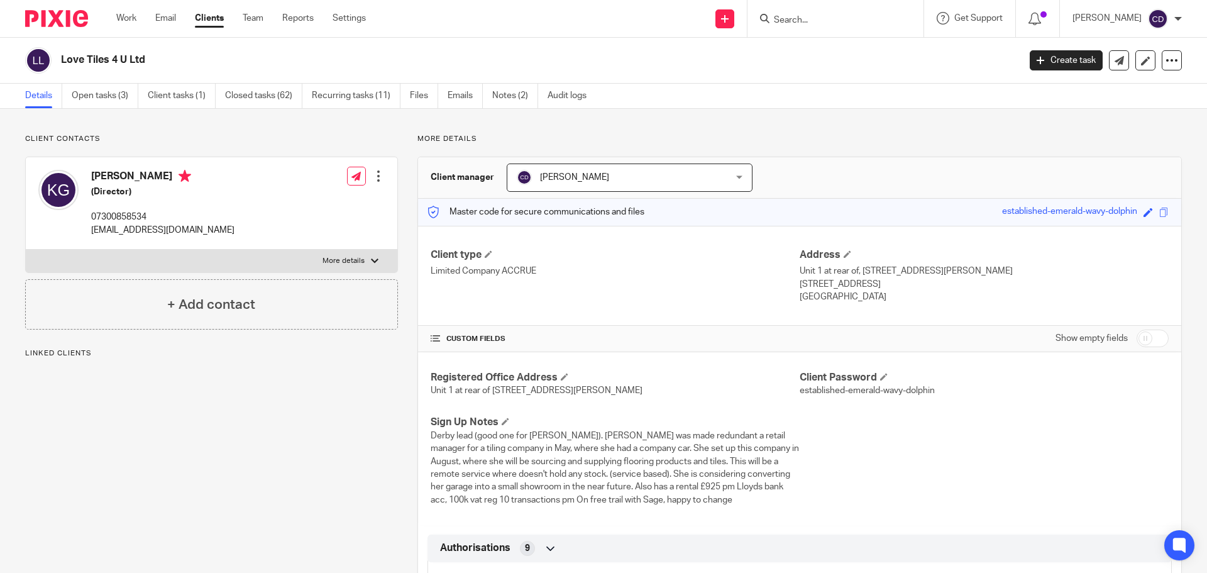
click at [580, 183] on span "[PERSON_NAME]" at bounding box center [611, 177] width 189 height 26
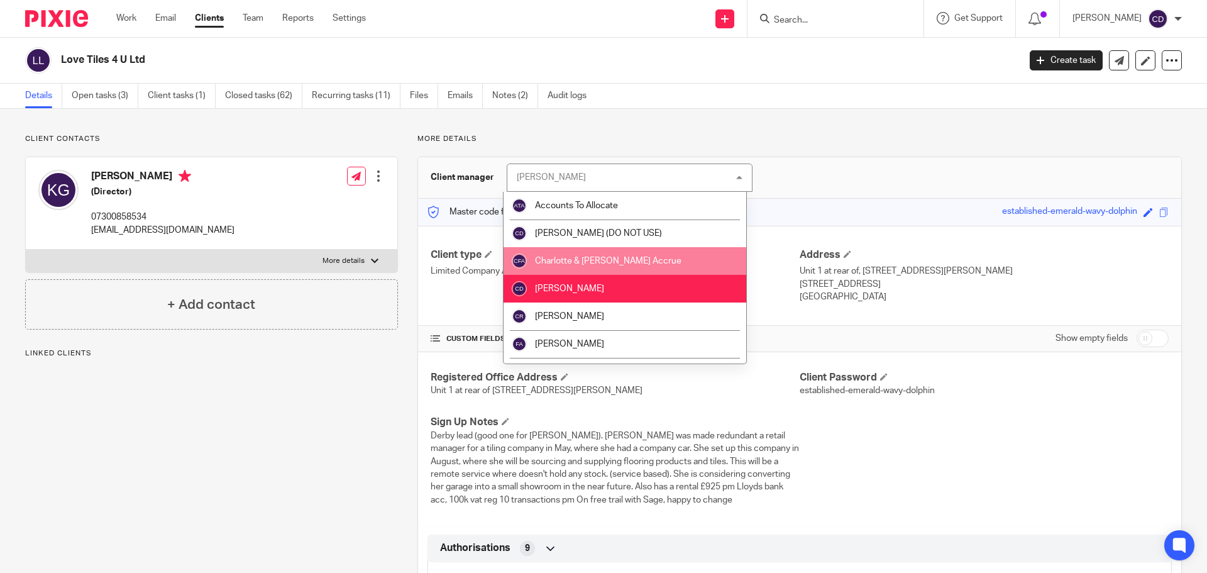
click at [604, 257] on span "Charlotte & Finn Accrue" at bounding box center [608, 261] width 146 height 9
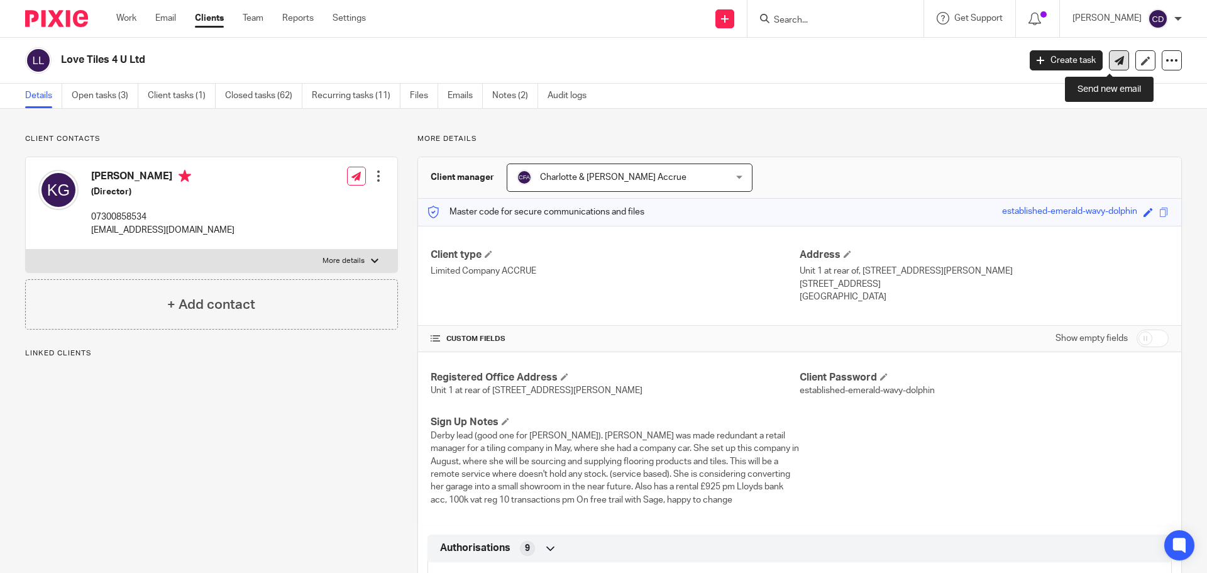
click at [1115, 56] on icon at bounding box center [1119, 60] width 9 height 9
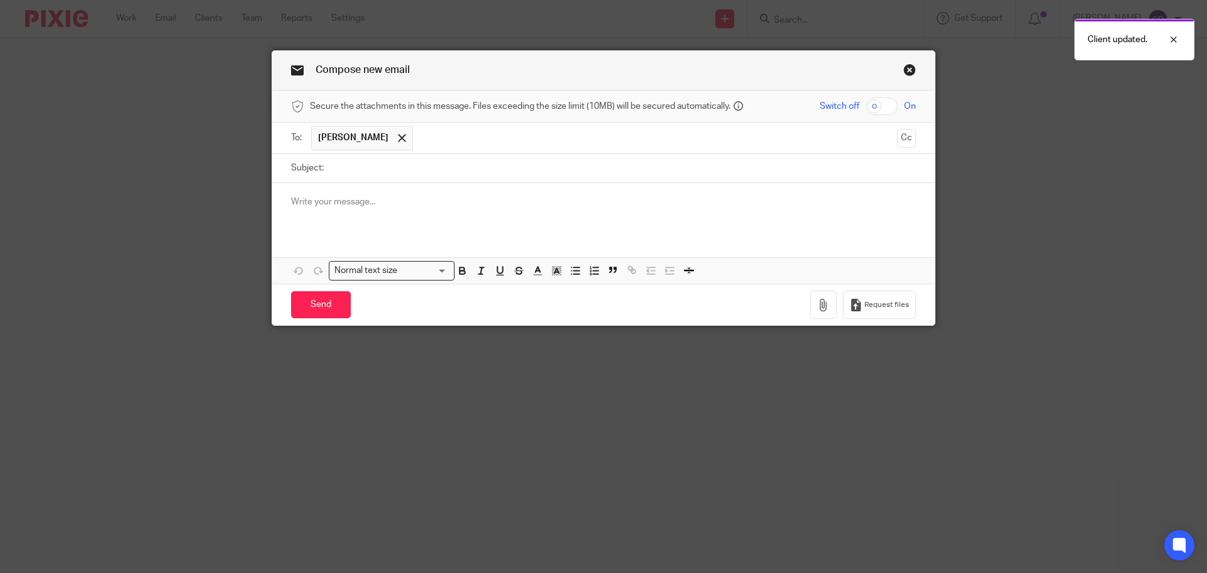
click at [400, 163] on input "Subject:" at bounding box center [623, 168] width 586 height 28
paste input "Introduction to Charlotte and Finn as your new points of contact."
type input "Introduction to Charlotte and Finn as your new points of contact."
click at [448, 203] on p at bounding box center [603, 202] width 625 height 13
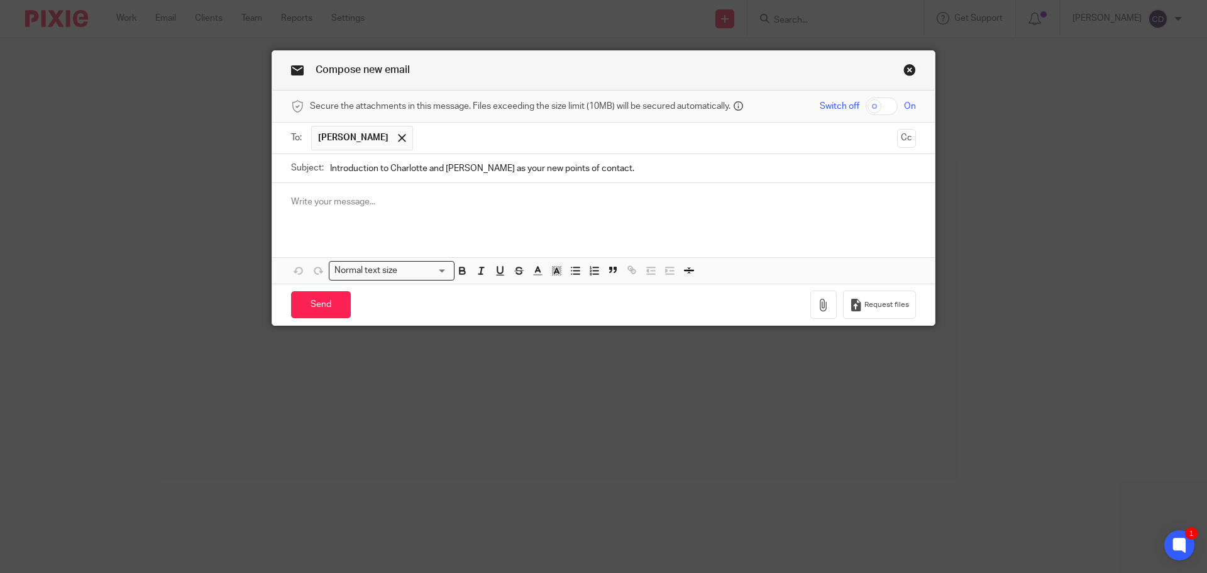
paste div
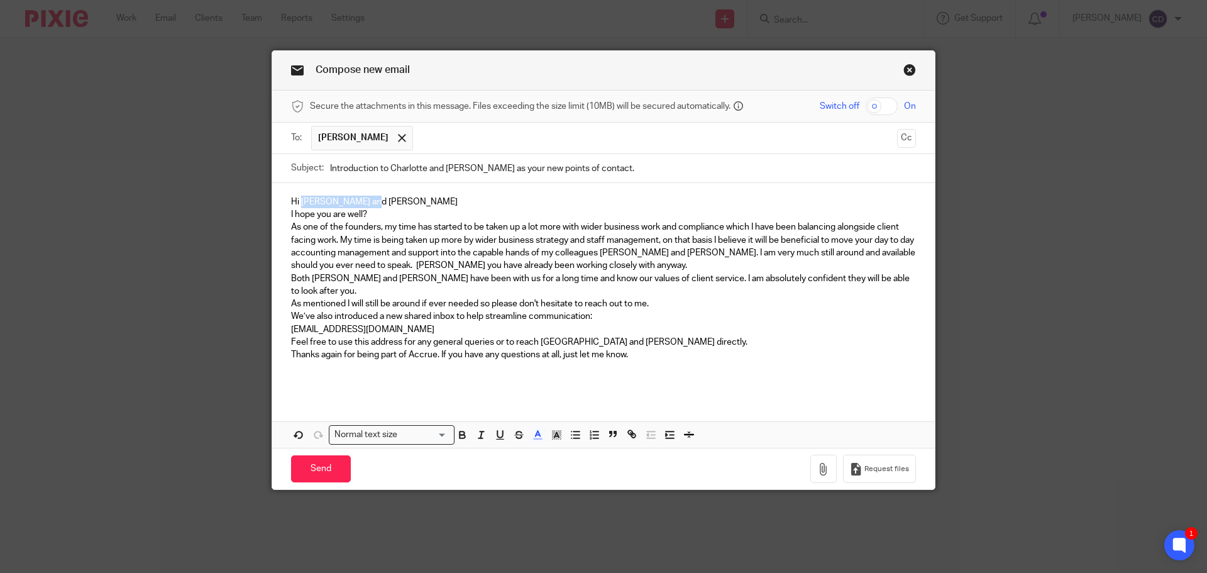
drag, startPoint x: 391, startPoint y: 200, endPoint x: 301, endPoint y: 198, distance: 89.9
click at [298, 196] on p "Hi Heather and Adam" at bounding box center [603, 202] width 625 height 13
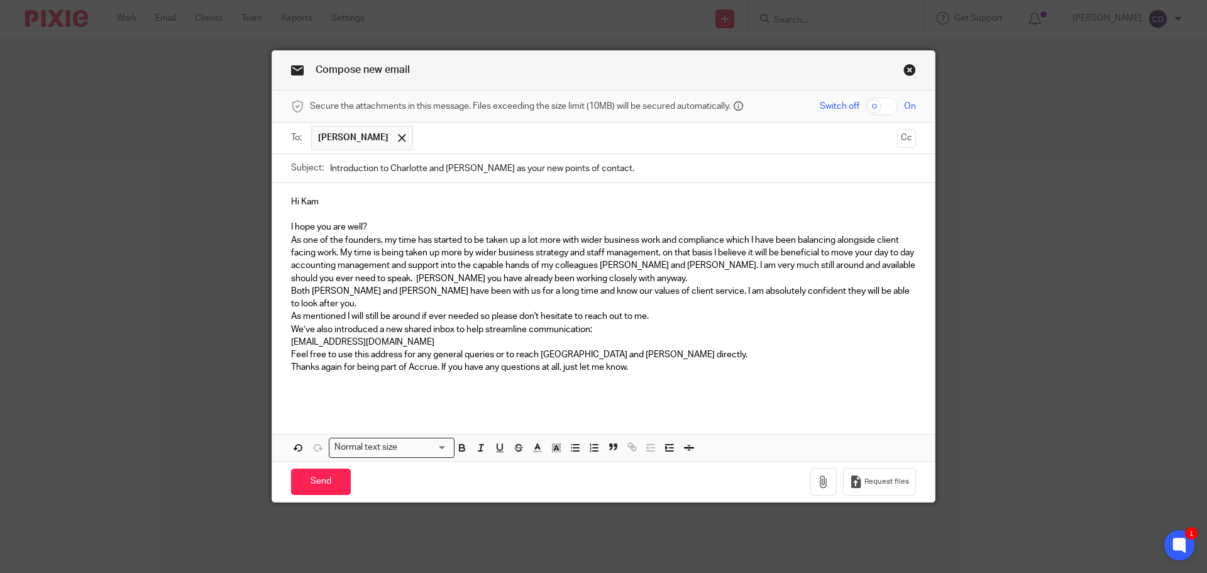
click at [671, 276] on p "As one of the founders, my time has started to be taken up a lot more with wide…" at bounding box center [603, 259] width 625 height 51
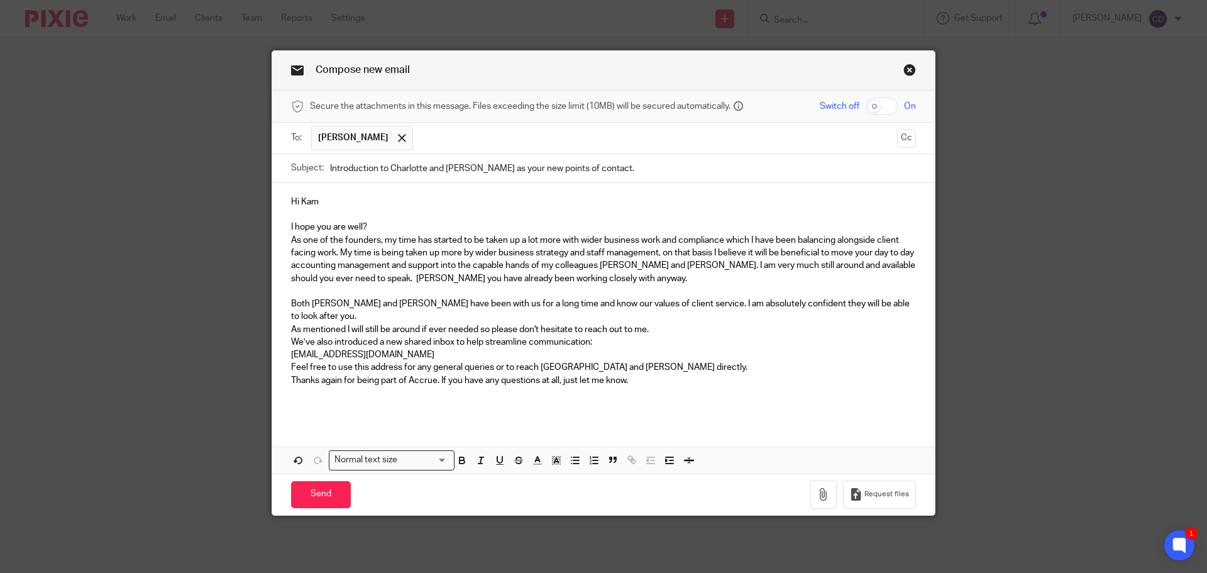
click at [656, 323] on p "As mentioned I will still be around if ever needed so please don't hesitate to …" at bounding box center [603, 329] width 625 height 13
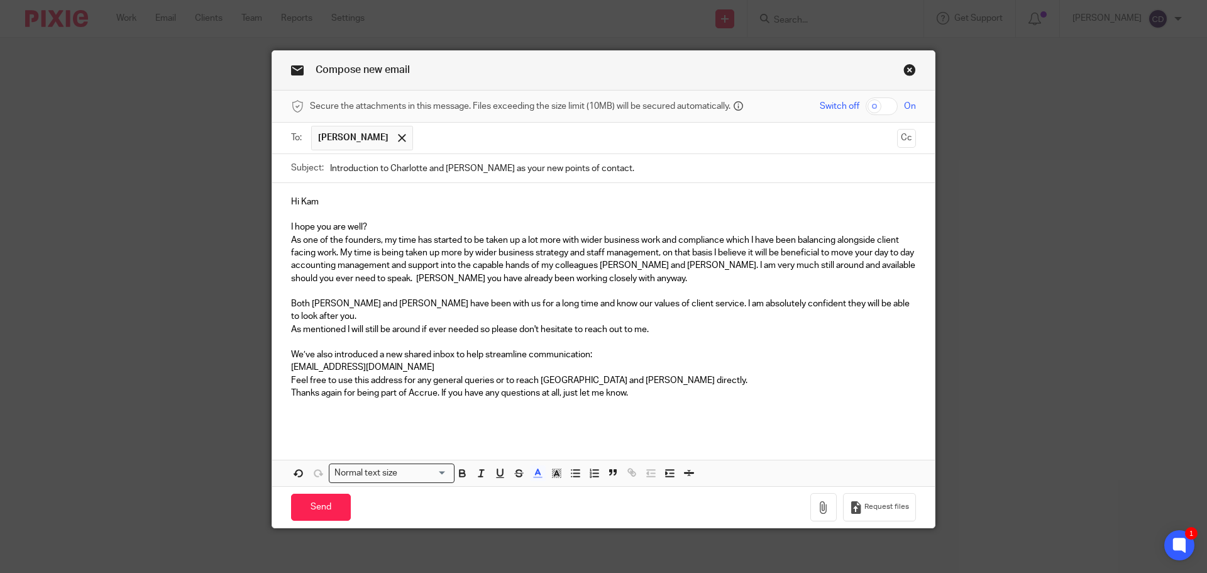
click at [663, 361] on p "team@accrueaccounting.co.uk" at bounding box center [603, 367] width 625 height 13
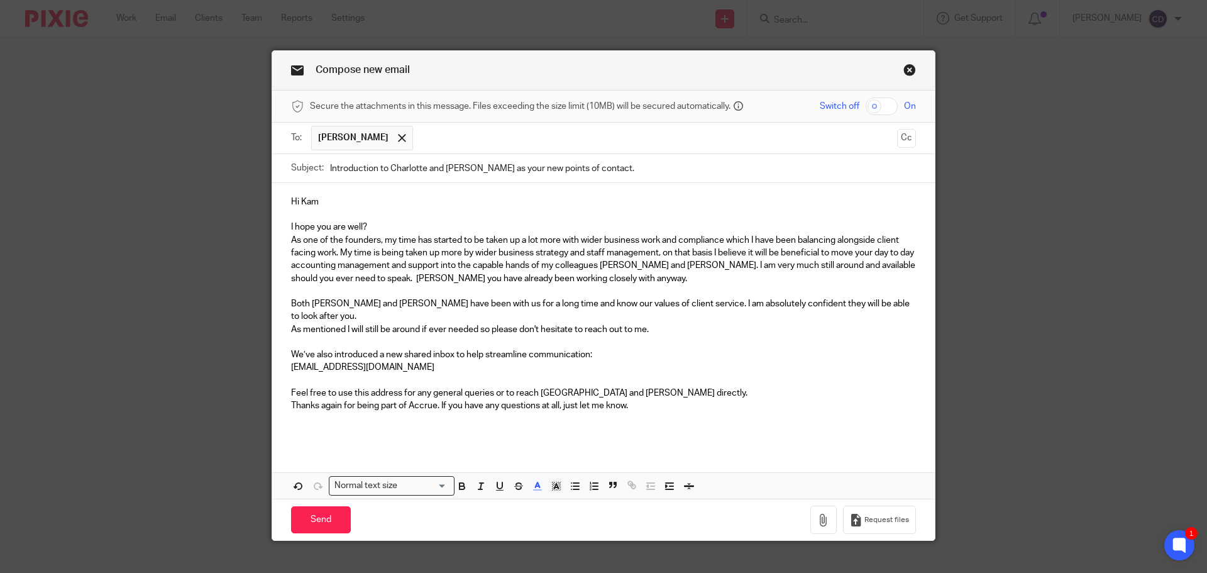
click at [694, 387] on p "Feel free to use this address for any general queries or to reach Charlotte and…" at bounding box center [603, 393] width 625 height 13
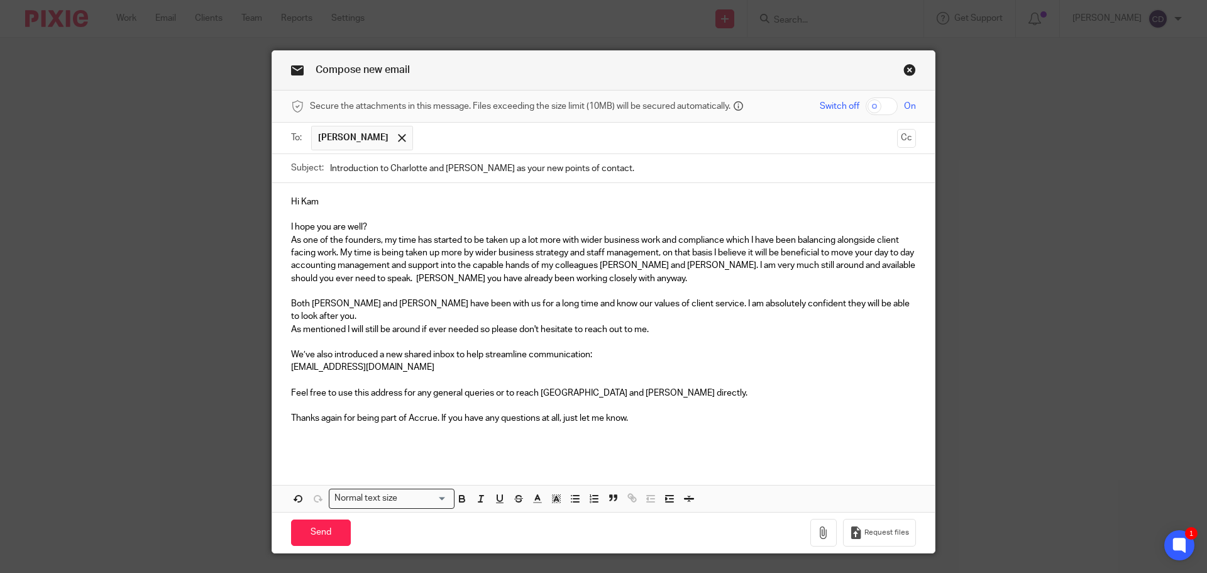
click at [512, 361] on p "team@accrueaccounting.co.uk" at bounding box center [603, 367] width 625 height 13
click at [496, 153] on ul "Kamlesh Ghai" at bounding box center [604, 138] width 586 height 31
click at [898, 143] on button "Cc" at bounding box center [906, 138] width 19 height 19
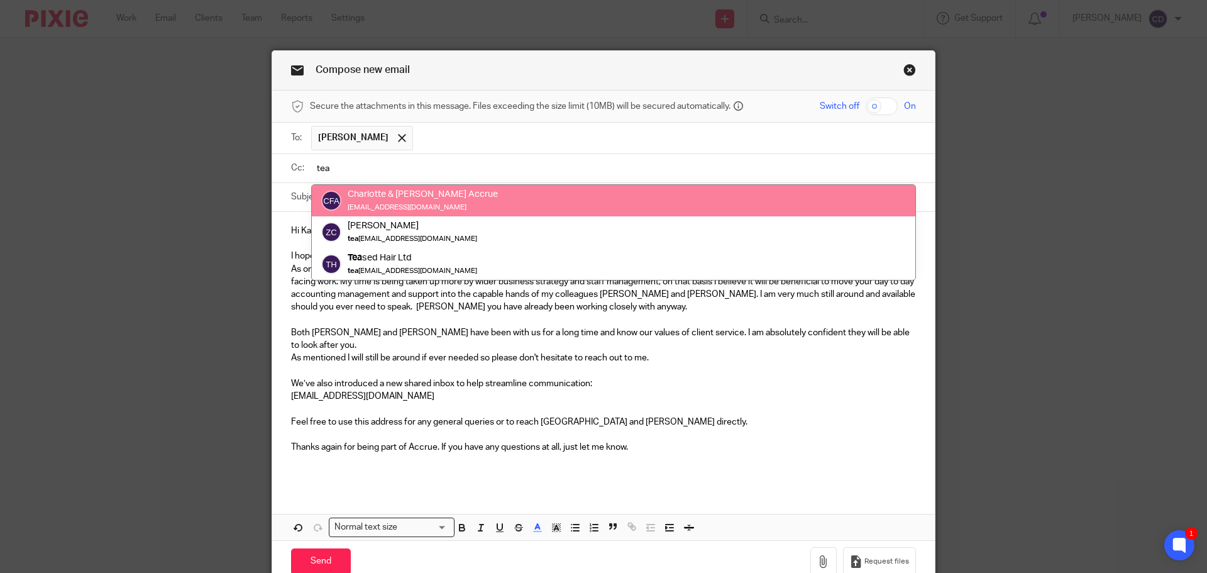
type input "tea"
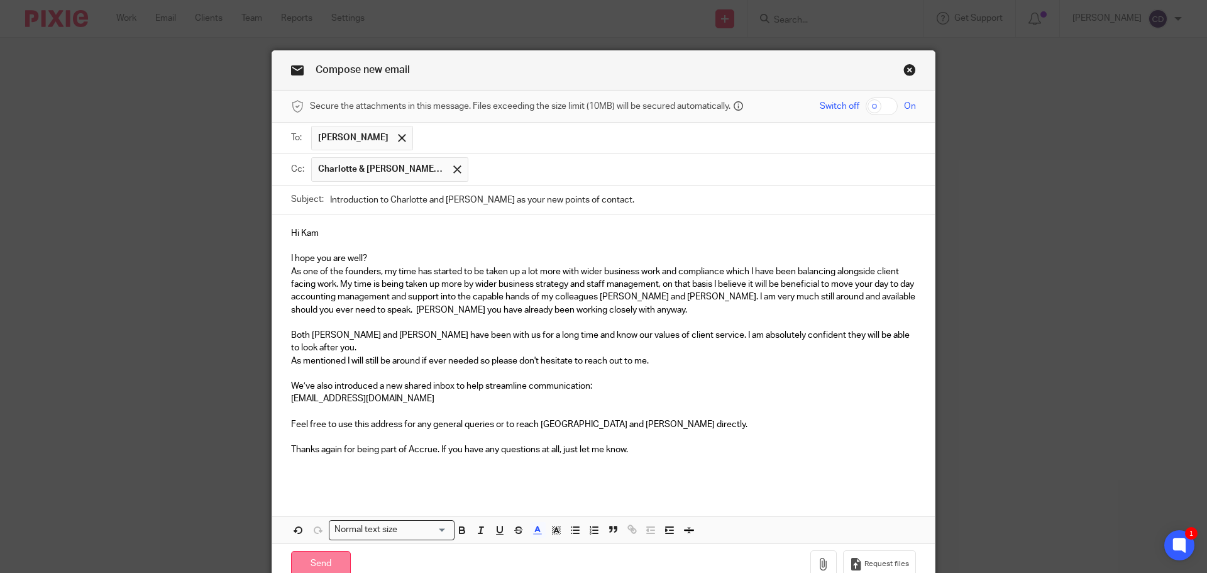
click at [318, 553] on input "Send" at bounding box center [321, 564] width 60 height 27
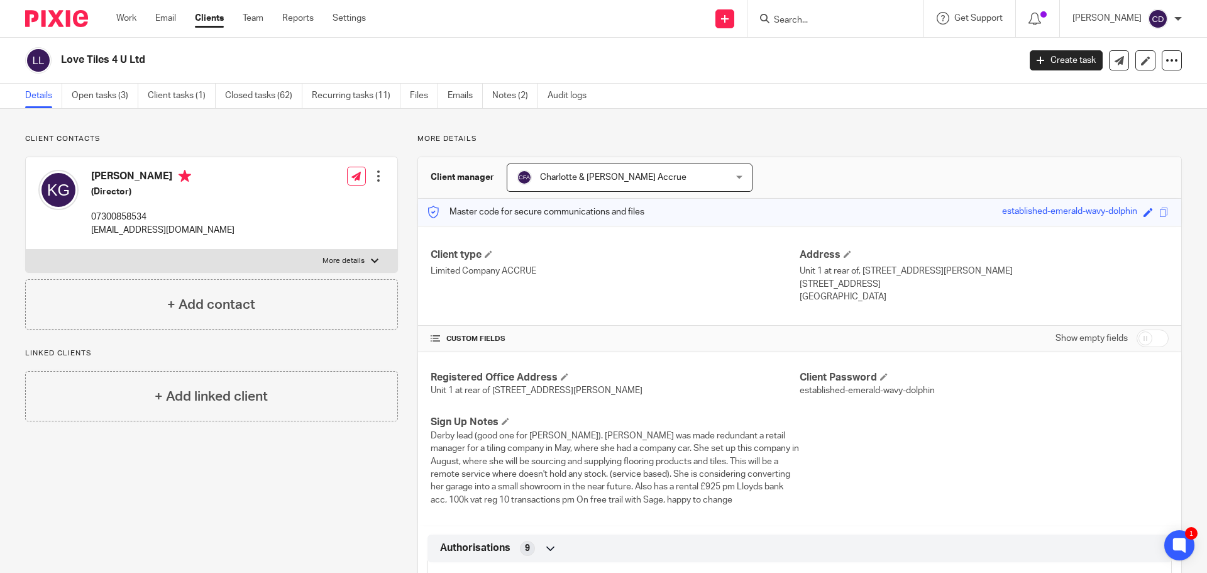
click at [799, 21] on input "Search" at bounding box center [829, 20] width 113 height 11
paste input "Papalias"
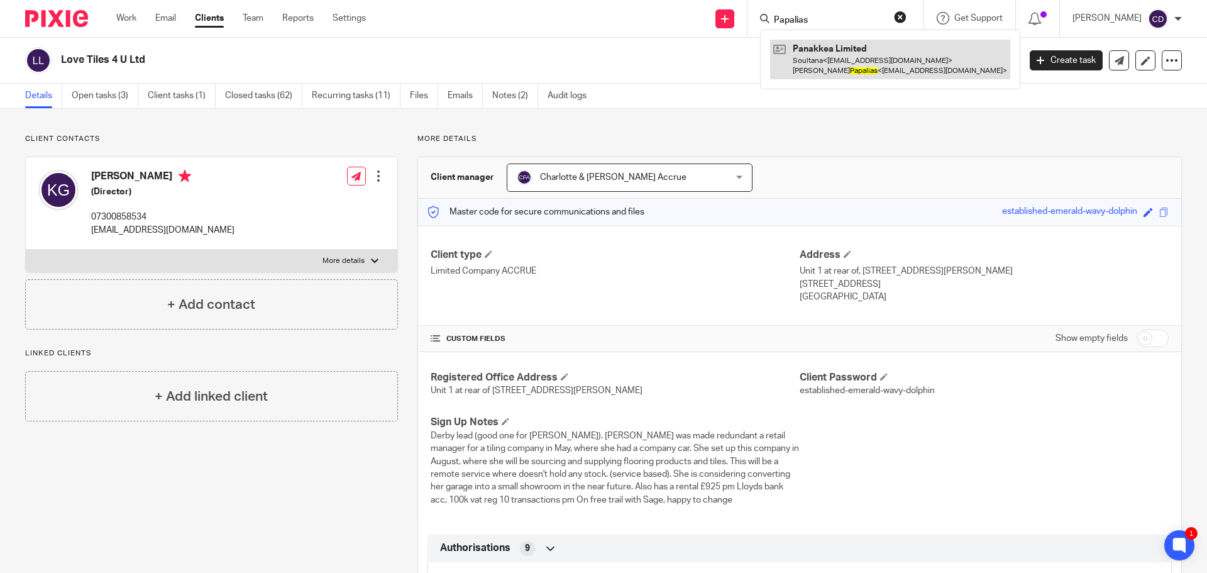
type input "Papalias"
click at [822, 48] on link at bounding box center [890, 59] width 240 height 39
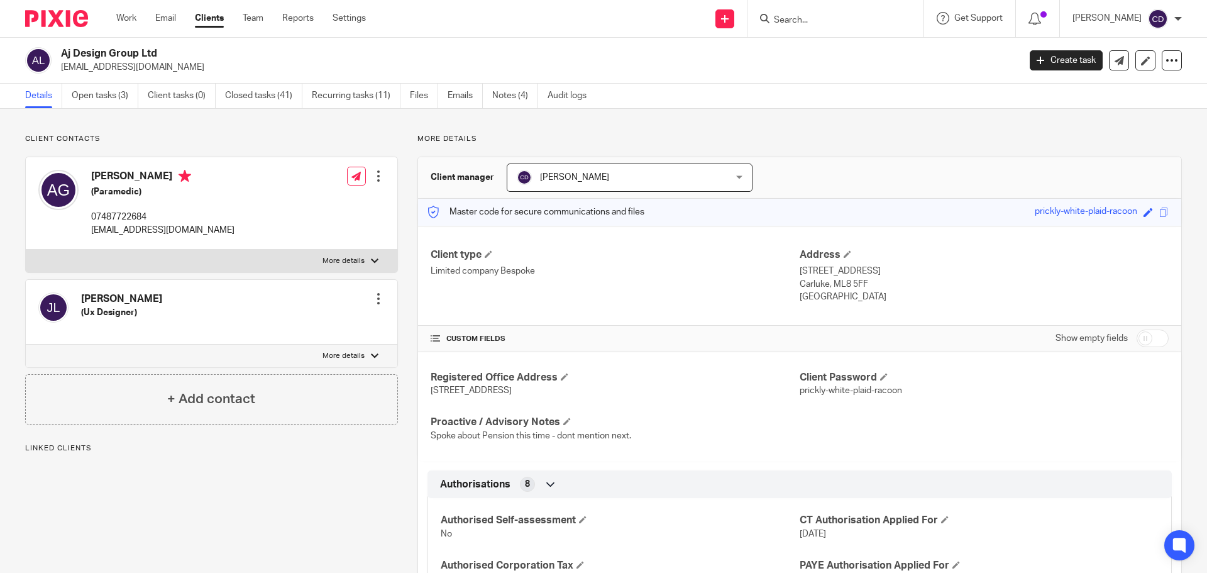
click at [604, 188] on span "[PERSON_NAME]" at bounding box center [611, 177] width 189 height 26
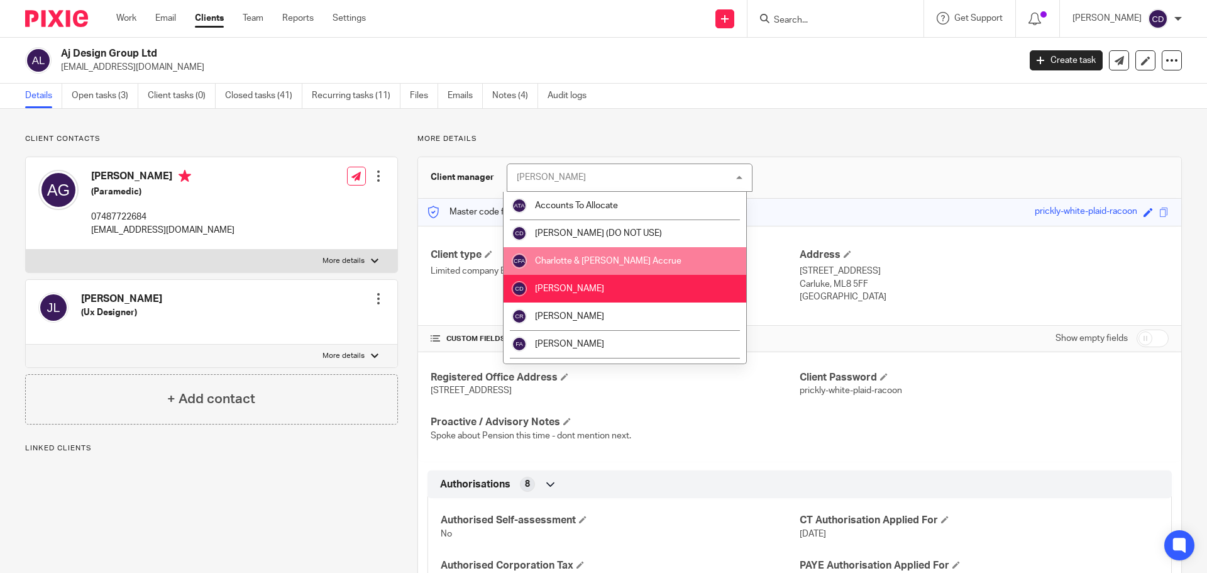
click at [614, 258] on span "Charlotte & [PERSON_NAME] Accrue" at bounding box center [608, 261] width 146 height 9
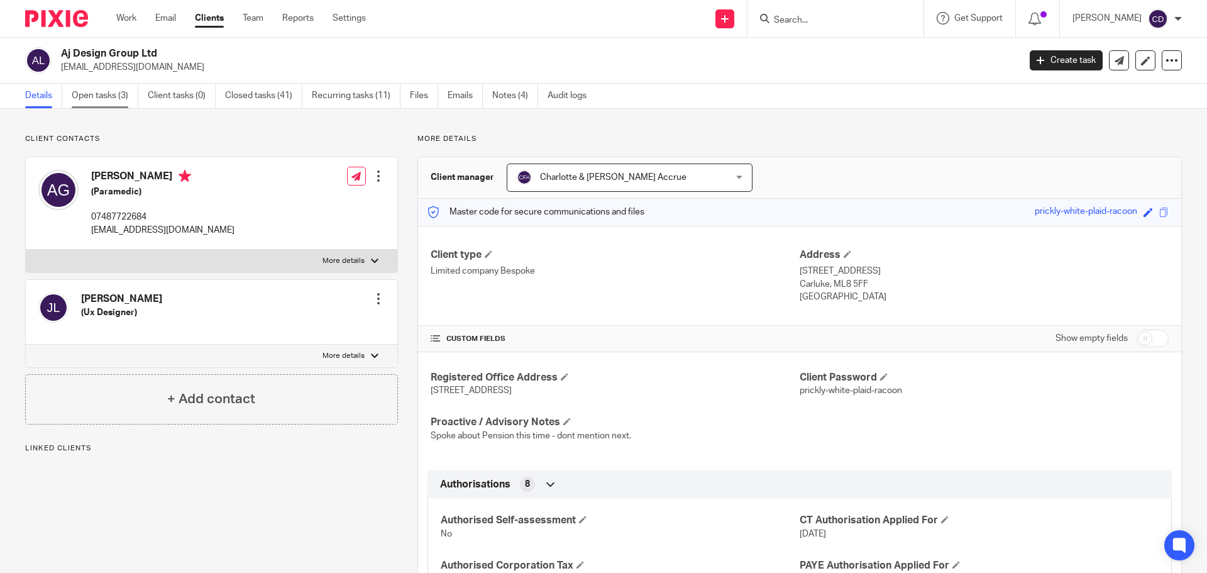
click at [103, 94] on link "Open tasks (3)" at bounding box center [105, 96] width 67 height 25
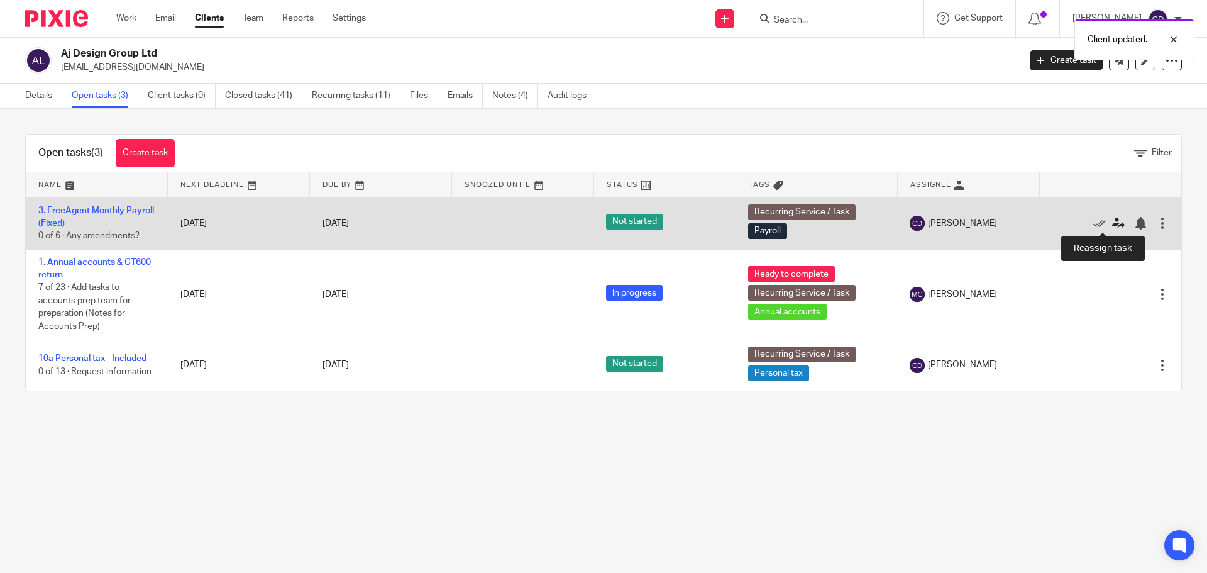
click at [1112, 227] on icon at bounding box center [1118, 223] width 13 height 13
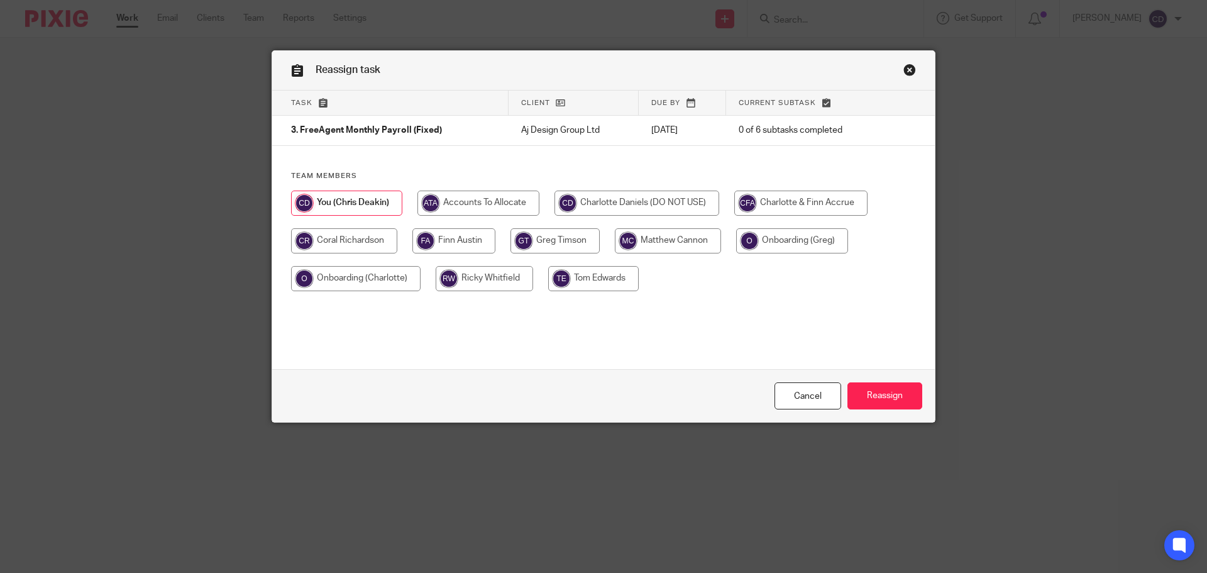
click at [814, 205] on input "radio" at bounding box center [800, 202] width 133 height 25
radio input "true"
click at [869, 384] on input "Reassign" at bounding box center [884, 395] width 75 height 27
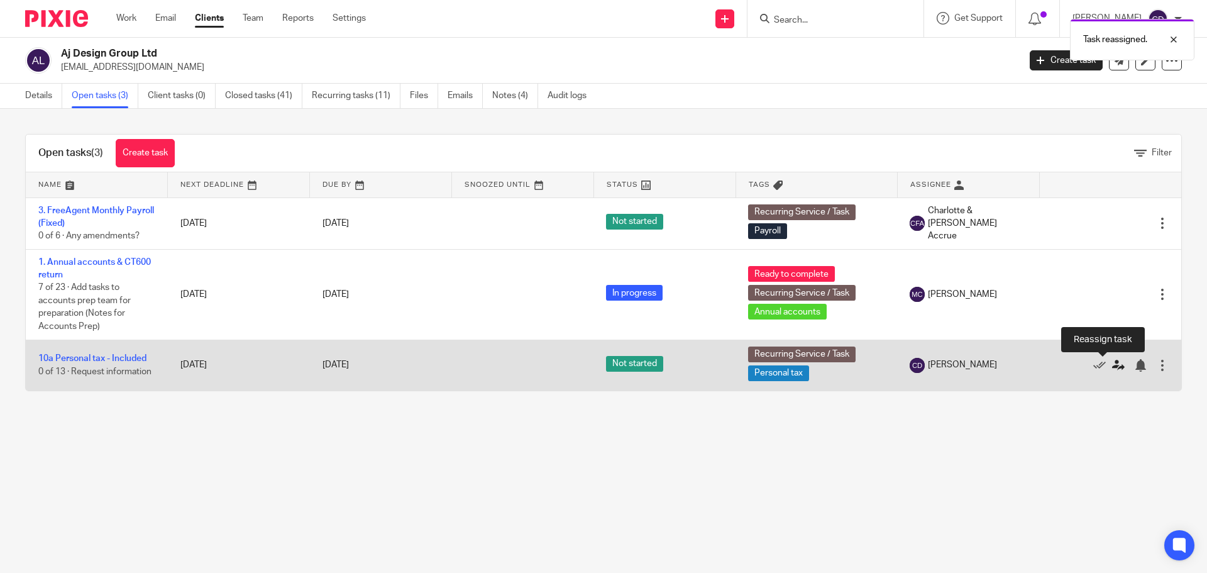
click at [1112, 365] on icon at bounding box center [1118, 365] width 13 height 13
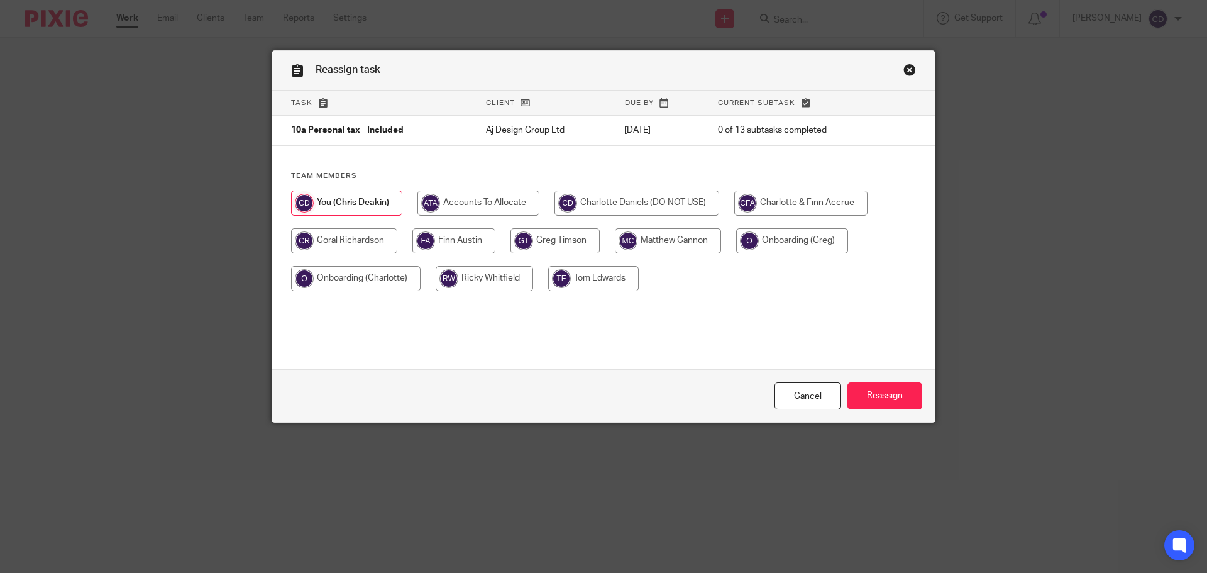
click at [770, 203] on input "radio" at bounding box center [800, 202] width 133 height 25
radio input "true"
click at [882, 394] on input "Reassign" at bounding box center [884, 395] width 75 height 27
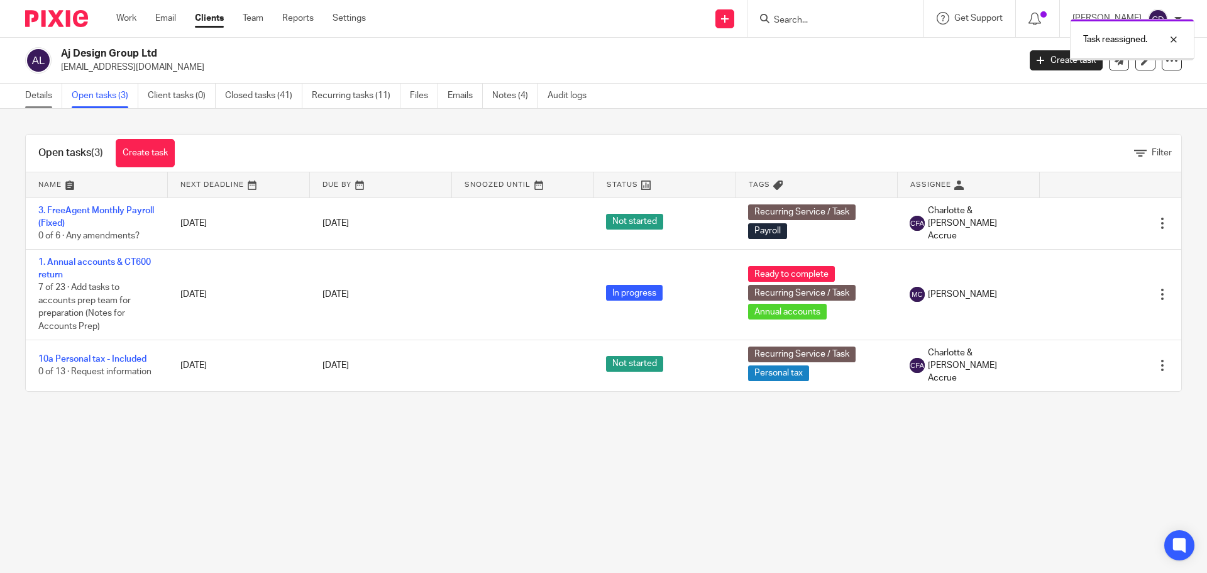
click at [37, 90] on link "Details" at bounding box center [43, 96] width 37 height 25
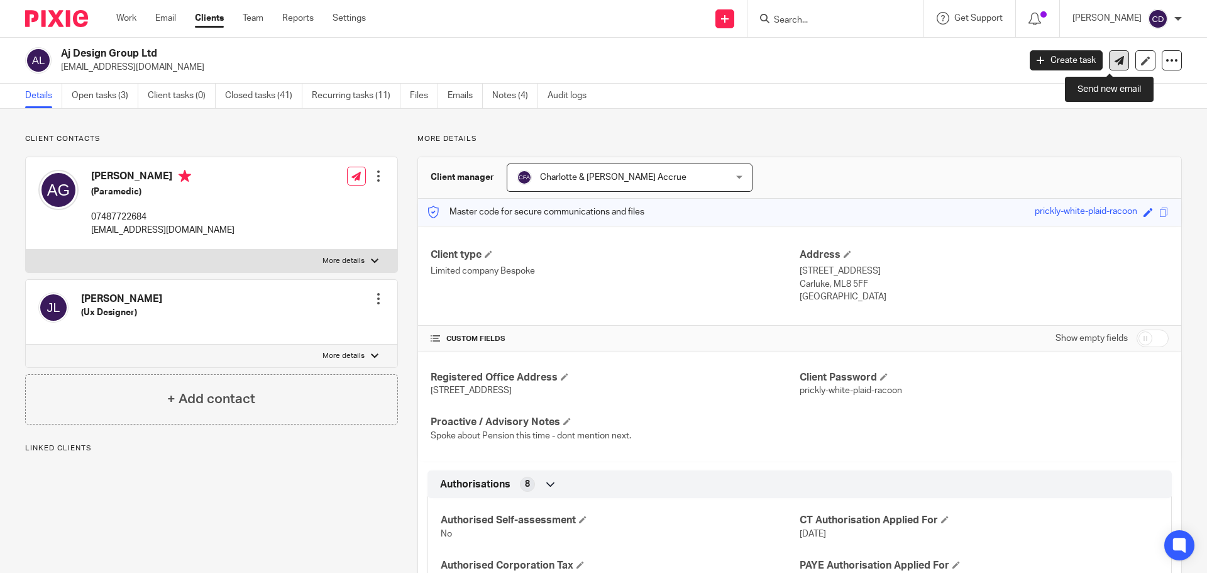
click at [1115, 62] on icon at bounding box center [1119, 60] width 9 height 9
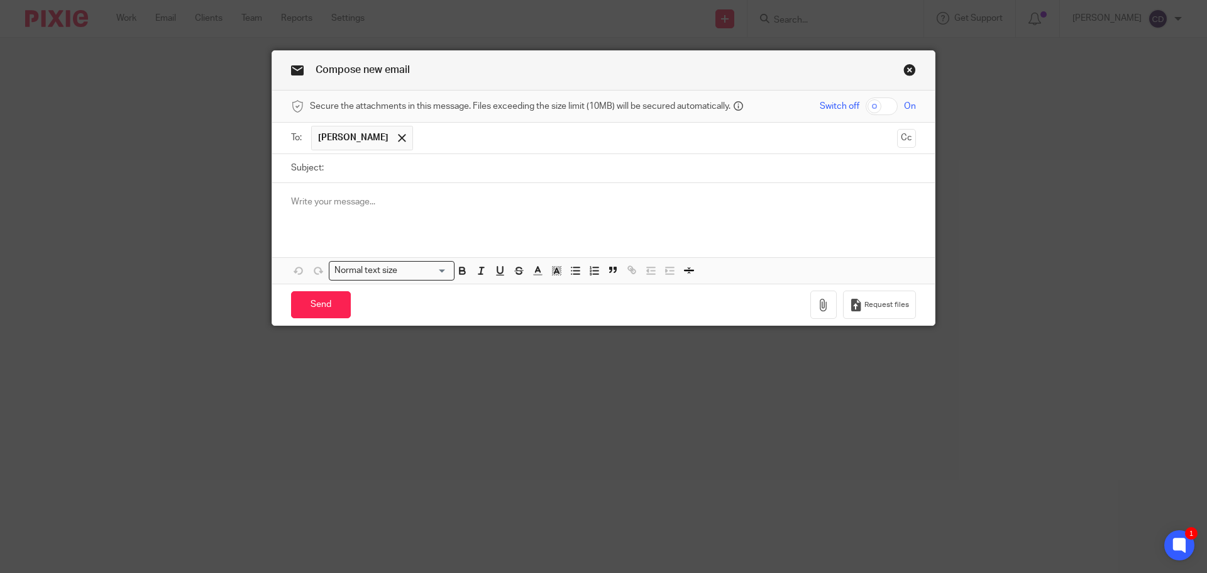
click at [433, 207] on p at bounding box center [603, 202] width 625 height 13
click at [434, 201] on p at bounding box center [603, 202] width 625 height 13
paste div
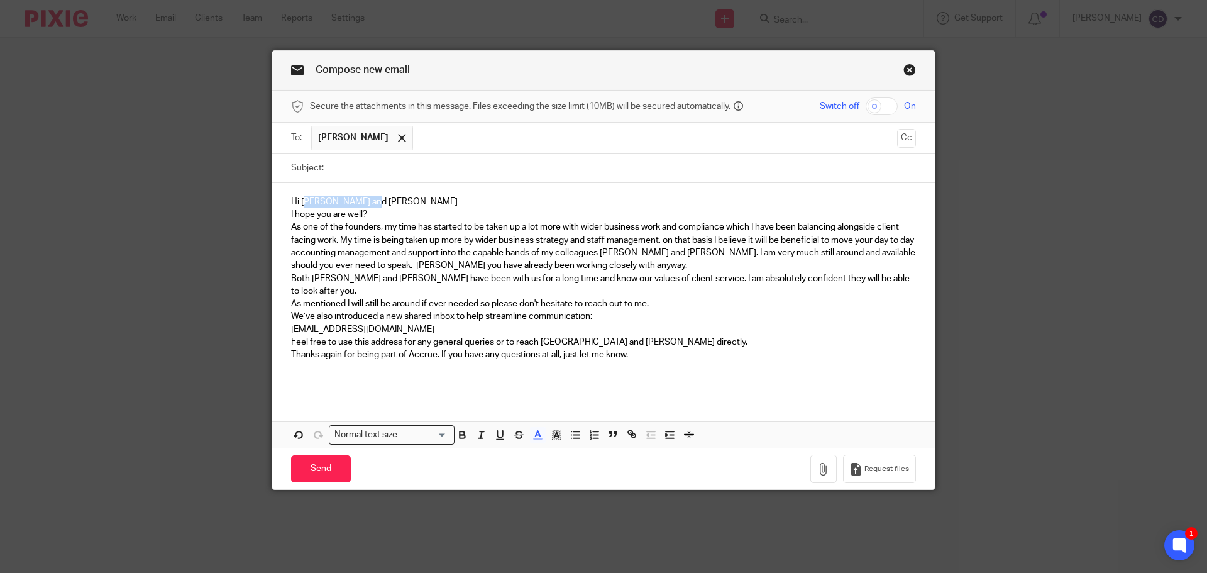
drag, startPoint x: 390, startPoint y: 206, endPoint x: 304, endPoint y: 202, distance: 86.9
click at [301, 202] on p "Hi Heather and Adam" at bounding box center [603, 202] width 625 height 13
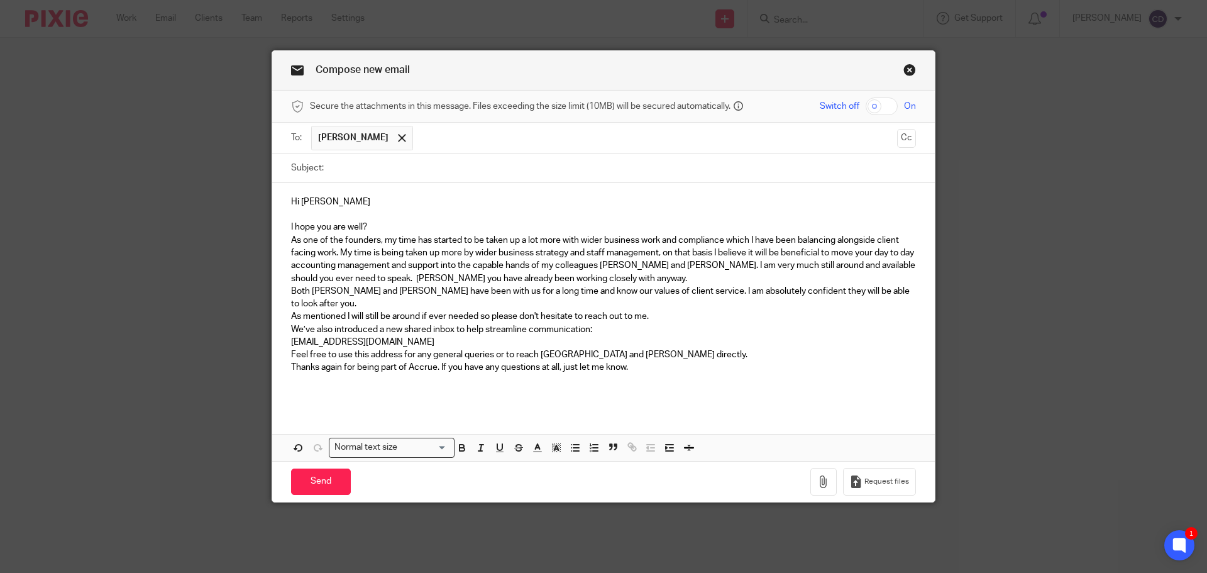
click at [407, 233] on p "I hope you are well?" at bounding box center [603, 227] width 625 height 13
click at [632, 281] on p "As one of the founders, my time has started to be taken up a lot more with wide…" at bounding box center [603, 259] width 625 height 51
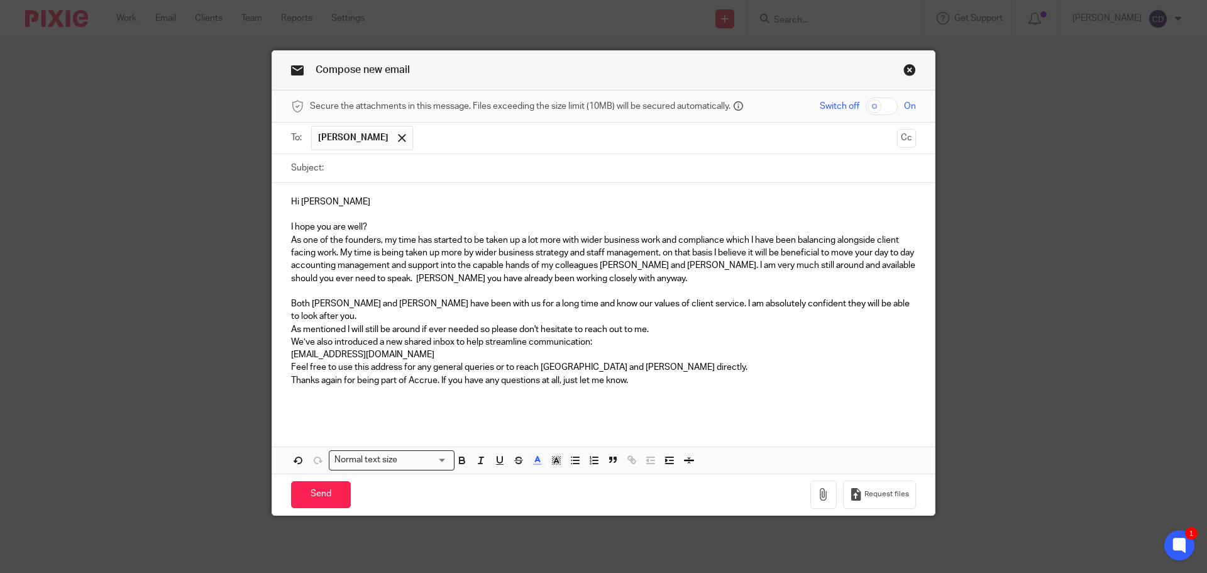
click at [656, 323] on p "As mentioned I will still be around if ever needed so please don't hesitate to …" at bounding box center [603, 329] width 625 height 13
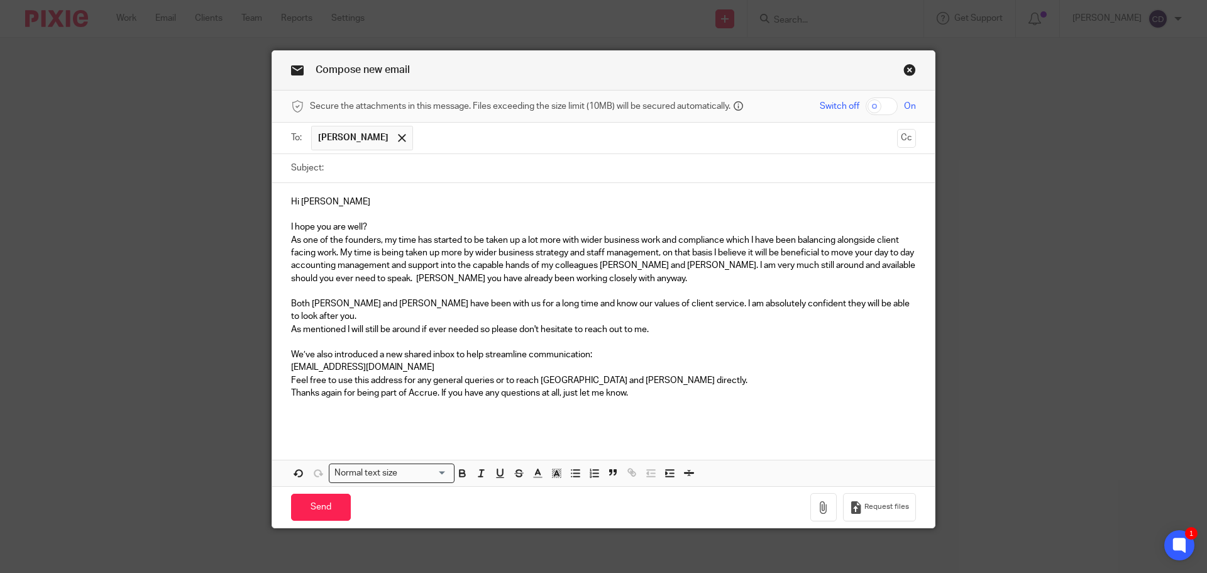
click at [668, 374] on p "Feel free to use this address for any general queries or to reach Charlotte and…" at bounding box center [603, 380] width 625 height 13
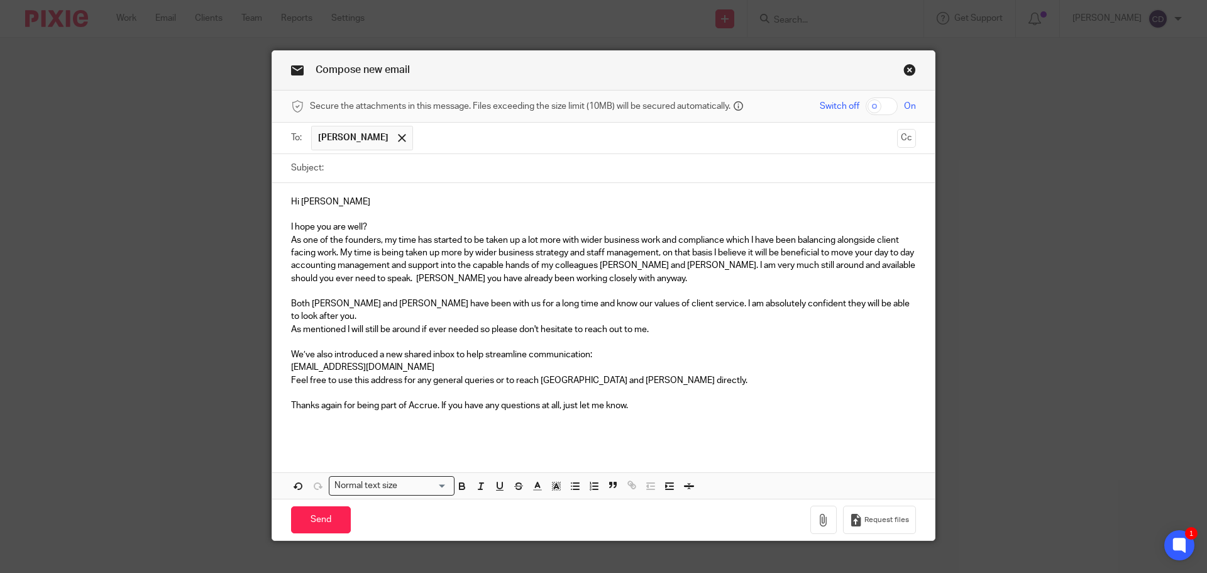
click at [421, 216] on p at bounding box center [603, 214] width 625 height 13
click at [367, 226] on p "I hope you are well?" at bounding box center [603, 227] width 625 height 13
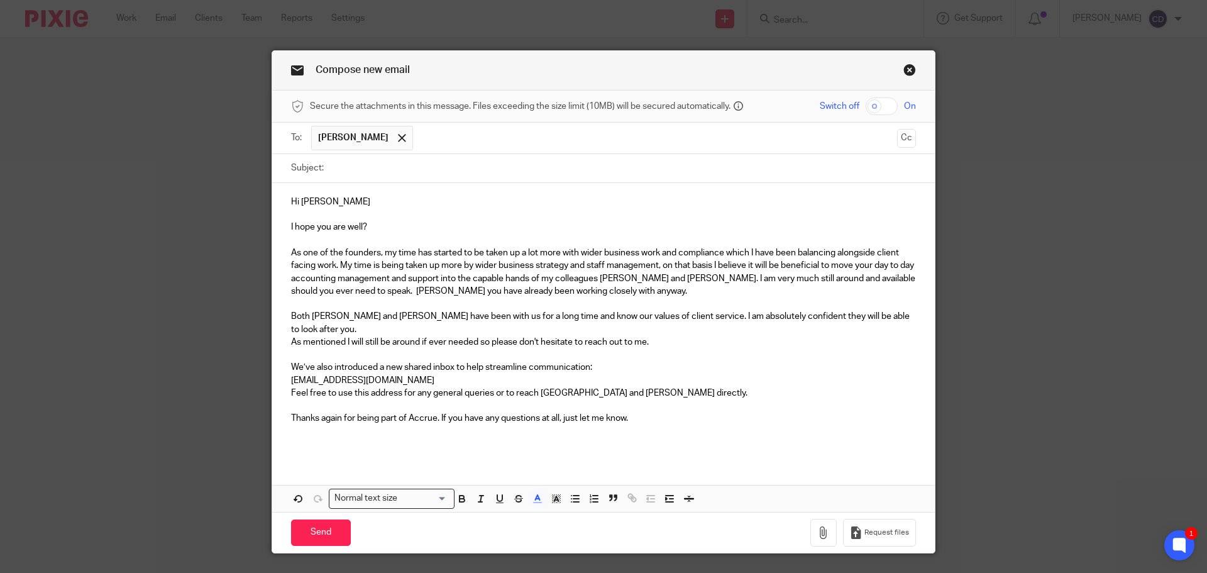
drag, startPoint x: 820, startPoint y: 124, endPoint x: 827, endPoint y: 127, distance: 8.2
click at [821, 124] on ul "Amanda Florence Gillard" at bounding box center [604, 138] width 586 height 31
drag, startPoint x: 882, startPoint y: 138, endPoint x: 895, endPoint y: 135, distance: 12.8
click at [885, 138] on input "text" at bounding box center [655, 138] width 472 height 25
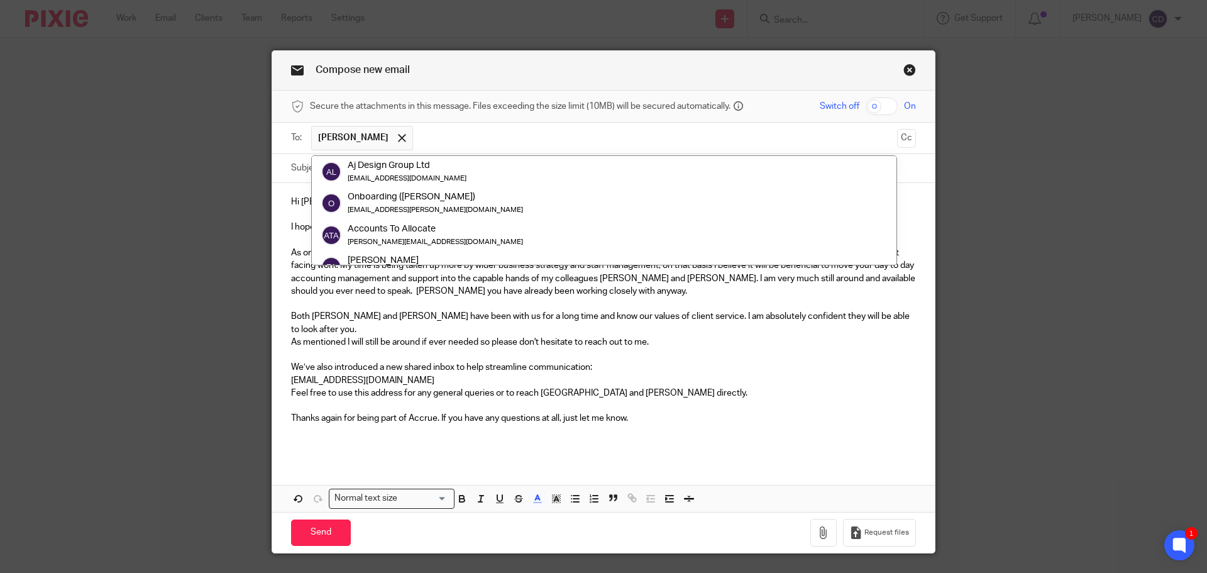
click at [897, 135] on button "Cc" at bounding box center [906, 138] width 19 height 19
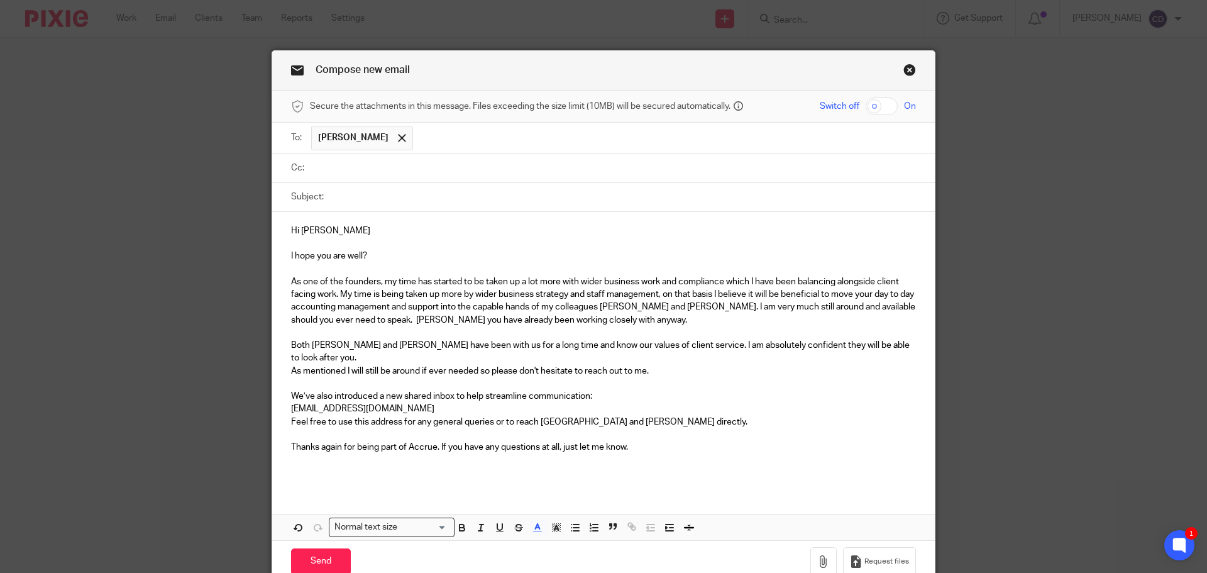
click at [507, 173] on input "text" at bounding box center [612, 168] width 597 height 14
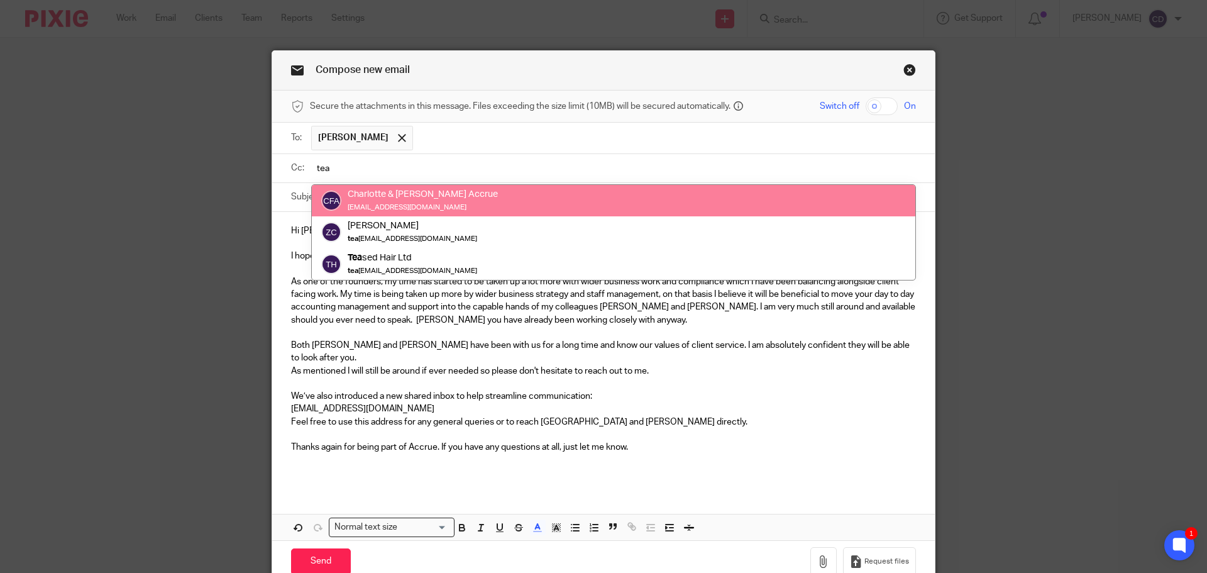
type input "tea"
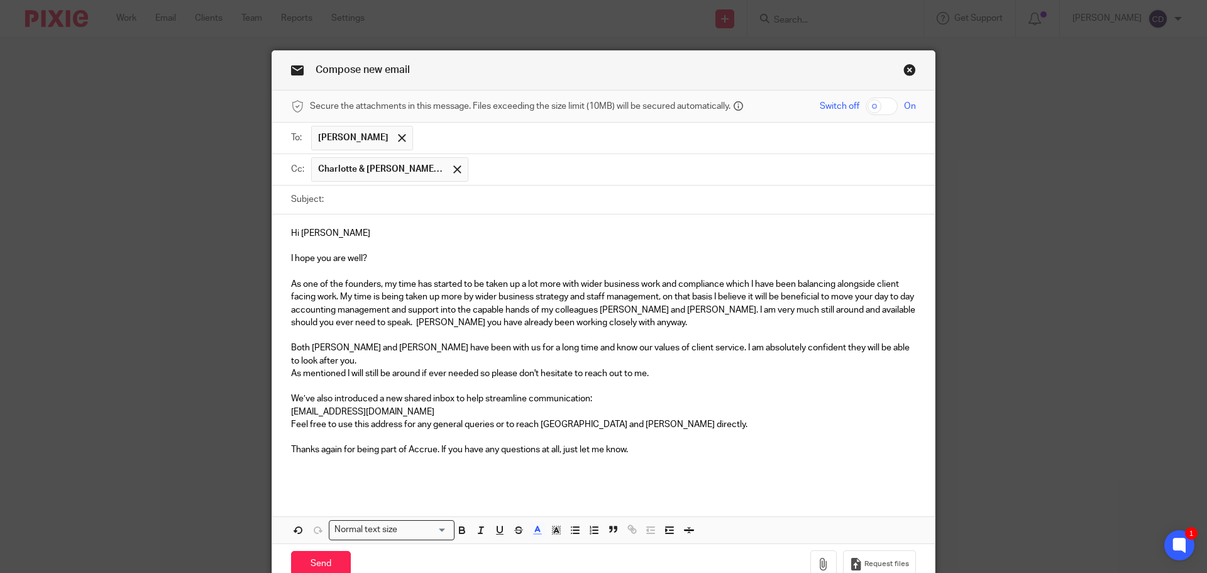
click at [389, 202] on input "Subject:" at bounding box center [623, 199] width 586 height 28
paste input "Introduction to Charlotte and Finn as your new points of contact."
type input "Introduction to Charlotte and Finn as your new points of contact."
click at [419, 277] on p at bounding box center [603, 271] width 625 height 13
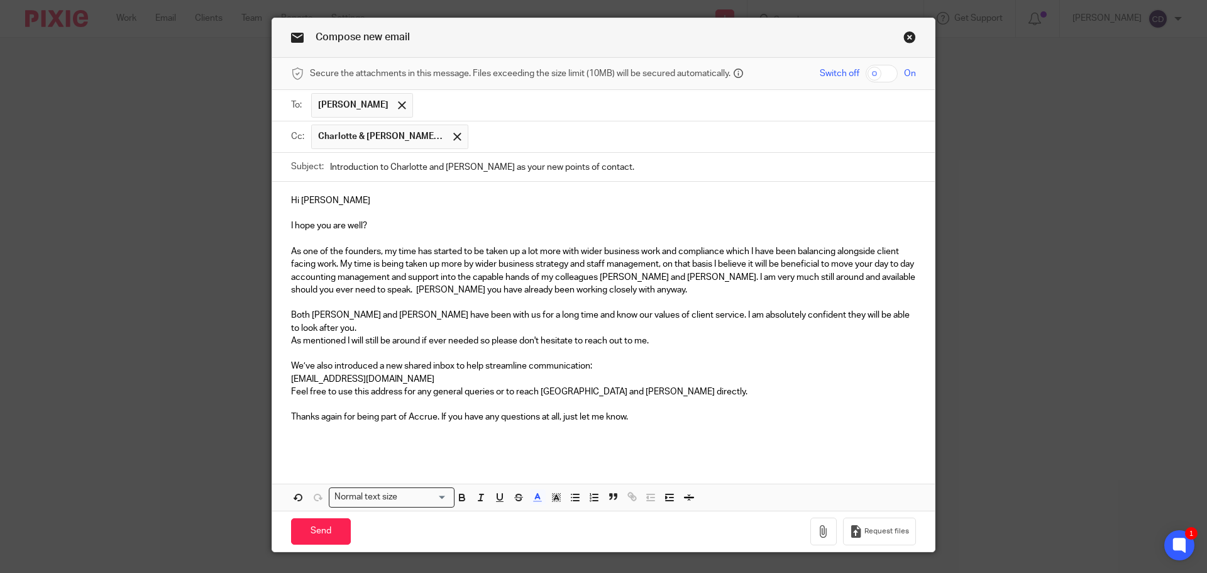
scroll to position [50, 0]
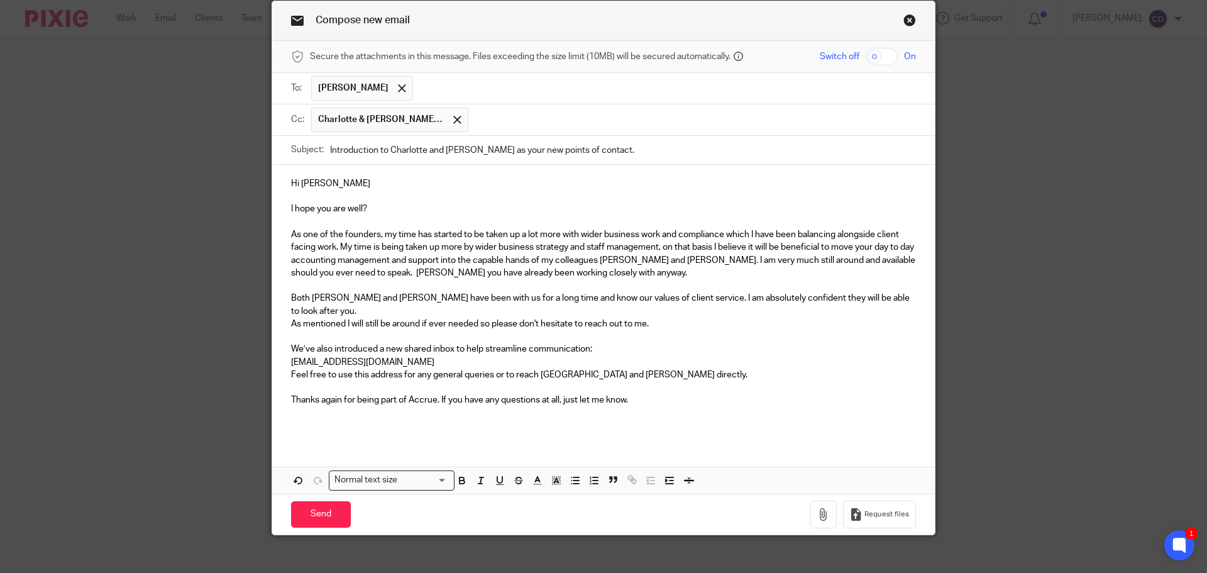
click at [444, 428] on div "Hi Amanda I hope you are well? As one of the founders, my time has started to b…" at bounding box center [603, 303] width 663 height 277
click at [451, 419] on p at bounding box center [603, 425] width 625 height 13
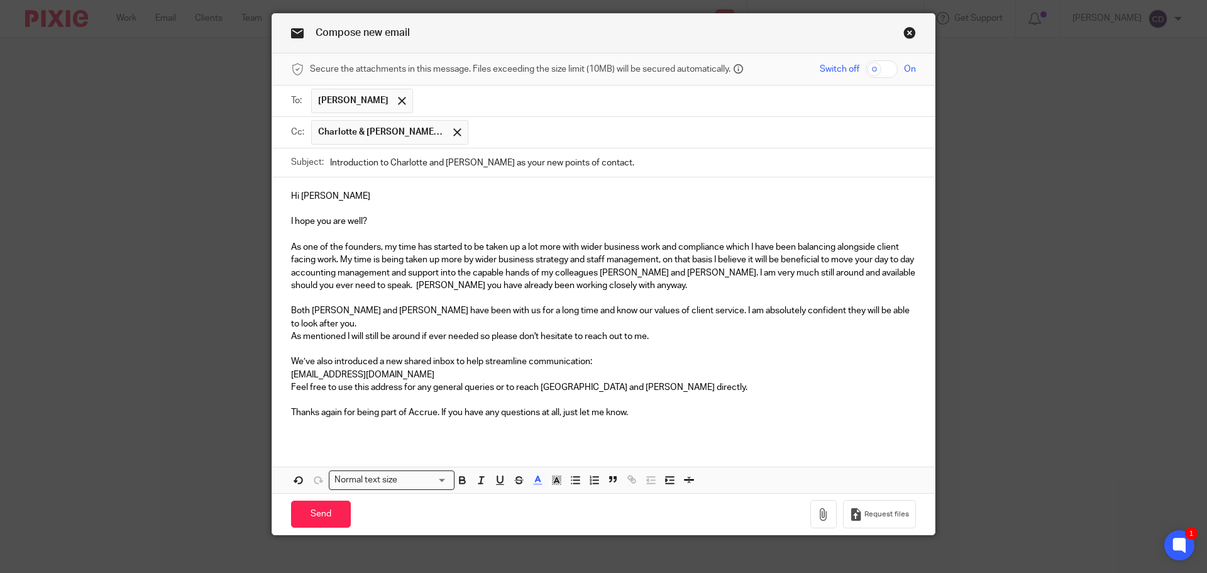
scroll to position [25, 0]
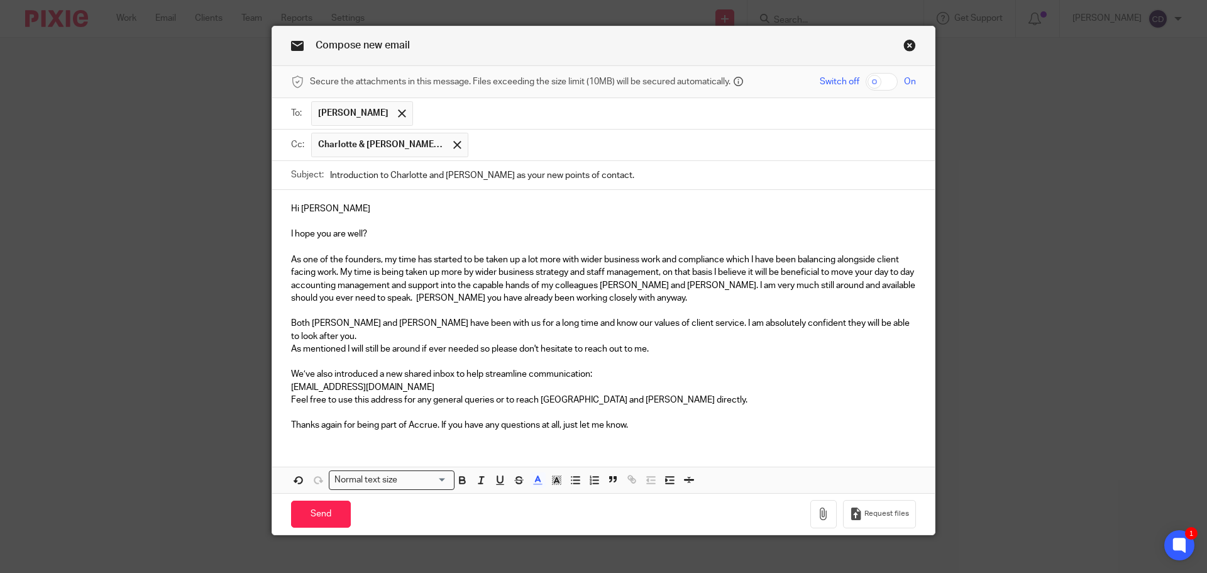
drag, startPoint x: 319, startPoint y: 503, endPoint x: 353, endPoint y: 473, distance: 44.5
click at [319, 503] on input "Send" at bounding box center [321, 513] width 60 height 27
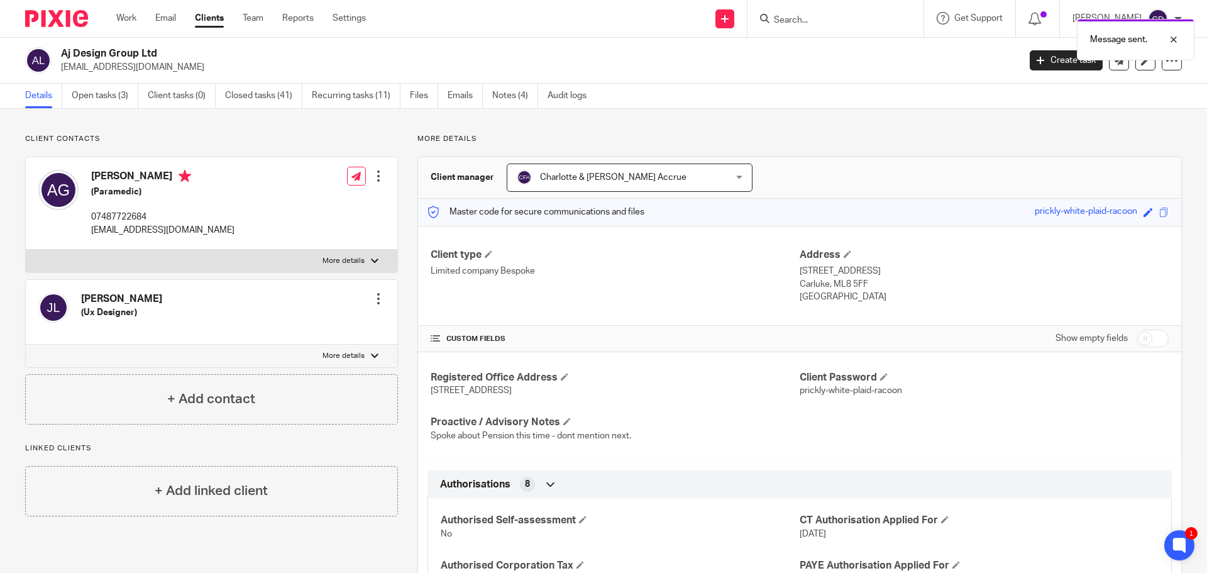
click at [867, 28] on div "Message sent." at bounding box center [899, 37] width 591 height 48
click at [864, 21] on div "Message sent." at bounding box center [899, 37] width 591 height 48
click at [829, 17] on div "Message sent." at bounding box center [899, 37] width 591 height 48
click at [812, 21] on input "Search" at bounding box center [829, 20] width 113 height 11
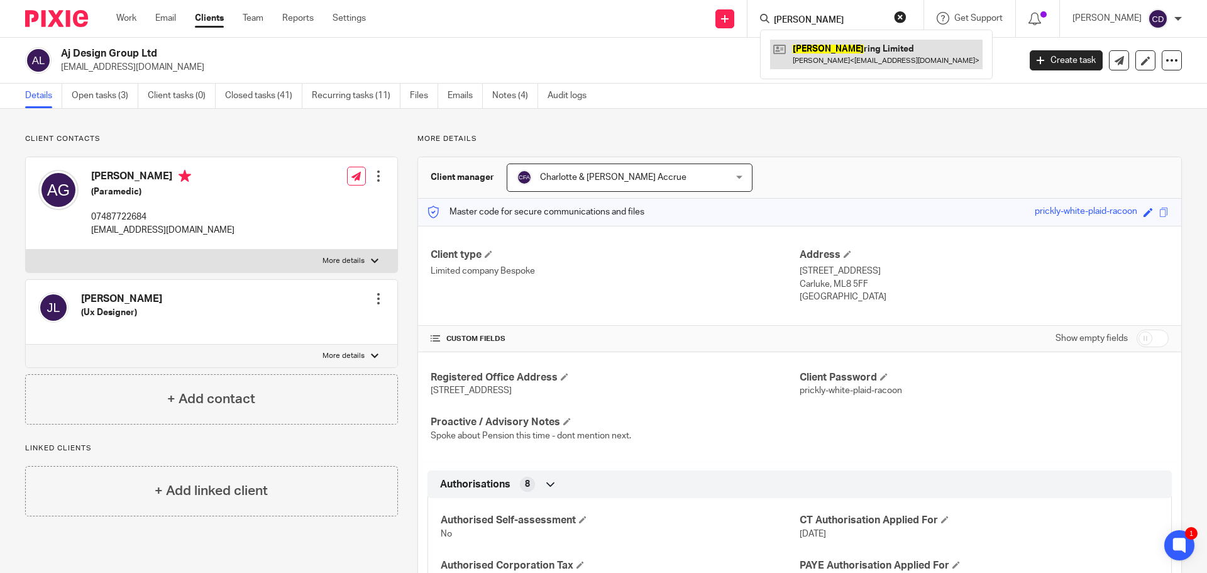
type input "mento"
click at [893, 62] on link at bounding box center [876, 54] width 212 height 29
drag, startPoint x: 835, startPoint y: 53, endPoint x: 831, endPoint y: 61, distance: 9.0
click at [836, 52] on link at bounding box center [876, 54] width 212 height 29
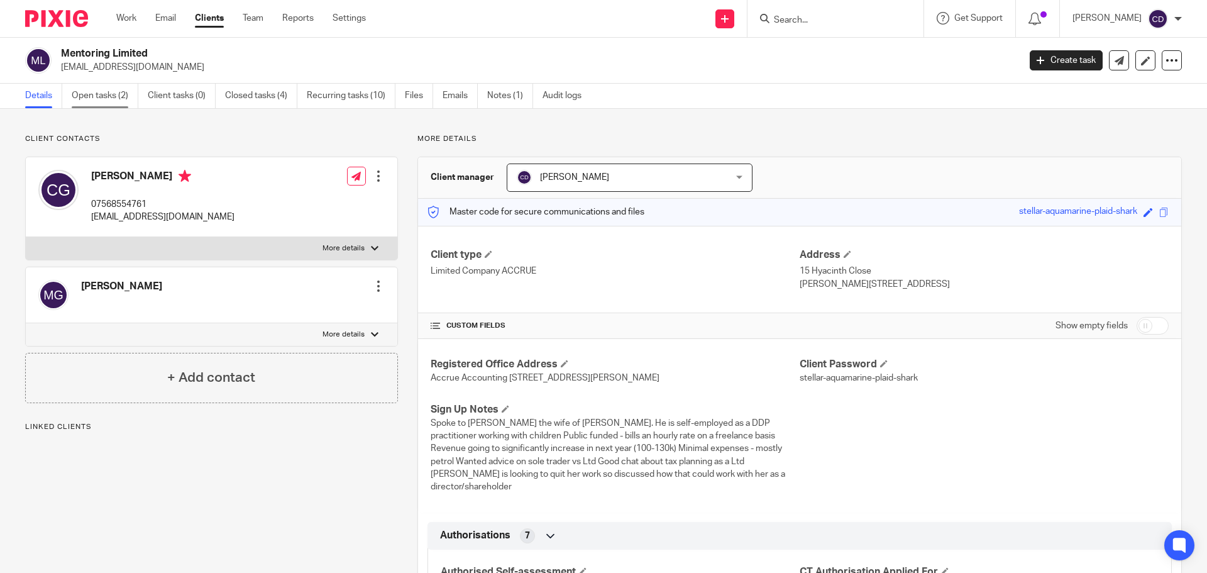
click at [107, 100] on link "Open tasks (2)" at bounding box center [105, 96] width 67 height 25
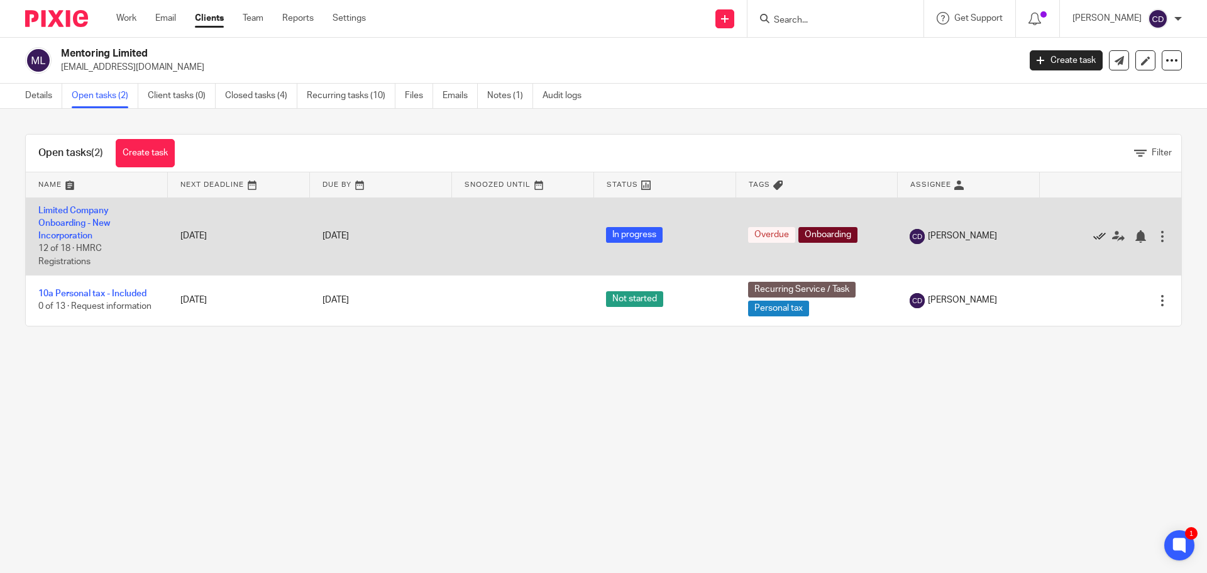
click at [1093, 237] on icon at bounding box center [1099, 236] width 13 height 13
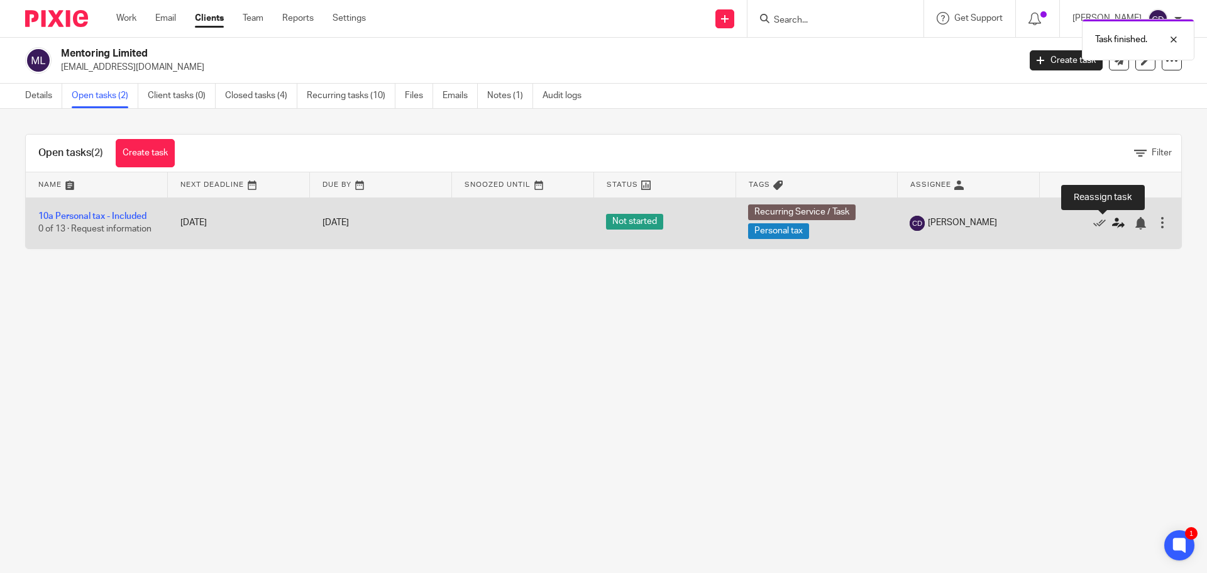
click at [1112, 224] on icon at bounding box center [1118, 223] width 13 height 13
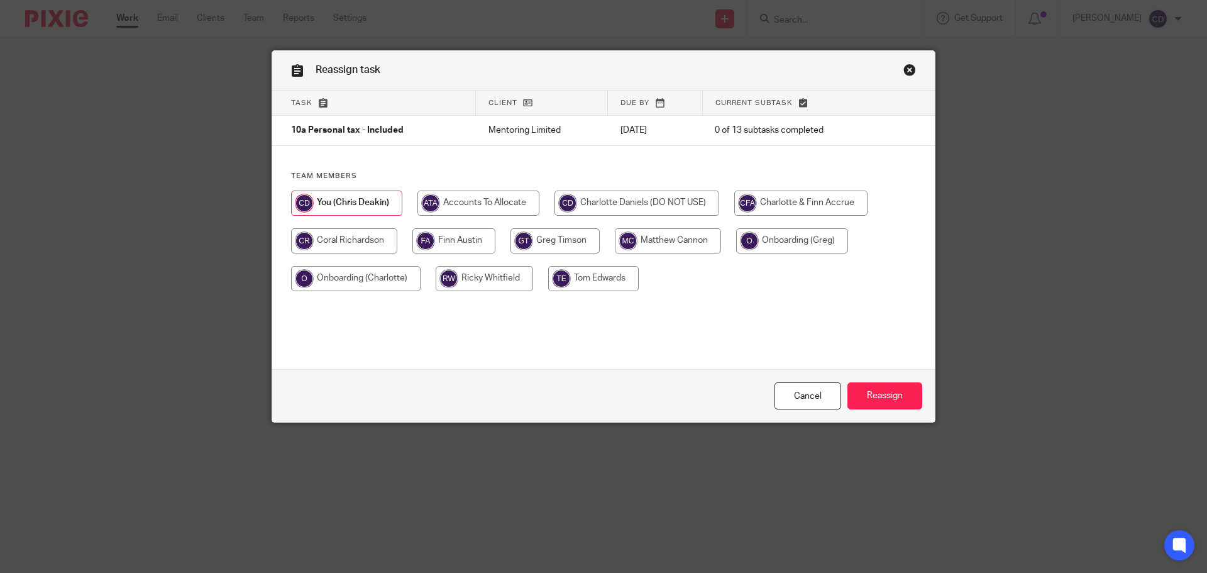
click at [827, 210] on input "radio" at bounding box center [800, 202] width 133 height 25
radio input "true"
click at [890, 412] on div "Cancel Reassign" at bounding box center [603, 395] width 663 height 53
click at [895, 395] on input "Reassign" at bounding box center [884, 395] width 75 height 27
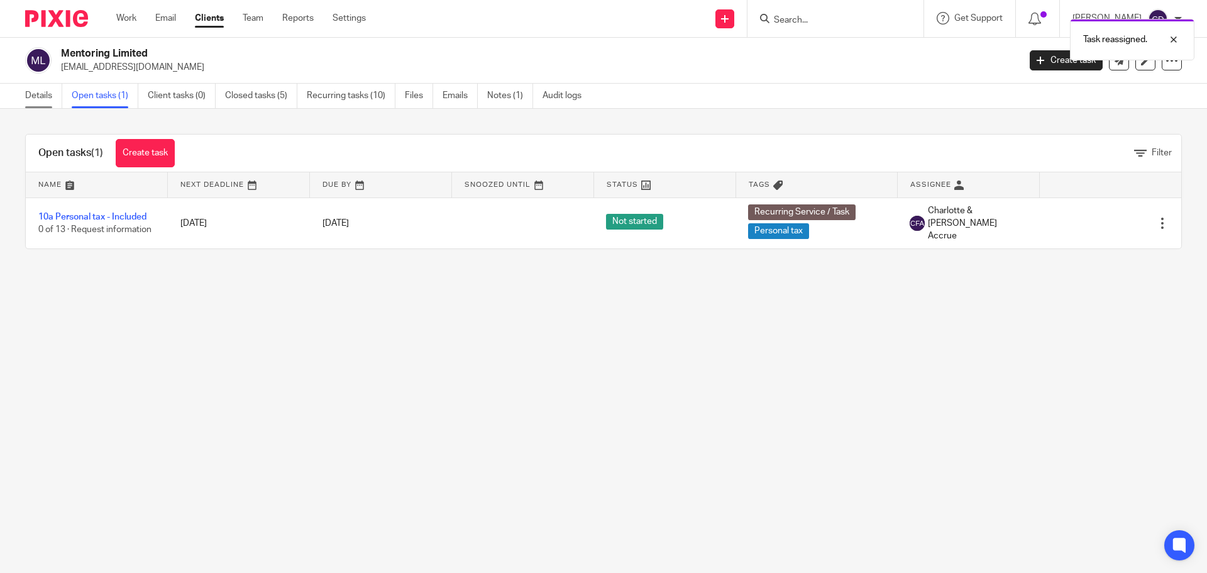
click at [52, 104] on link "Details" at bounding box center [43, 96] width 37 height 25
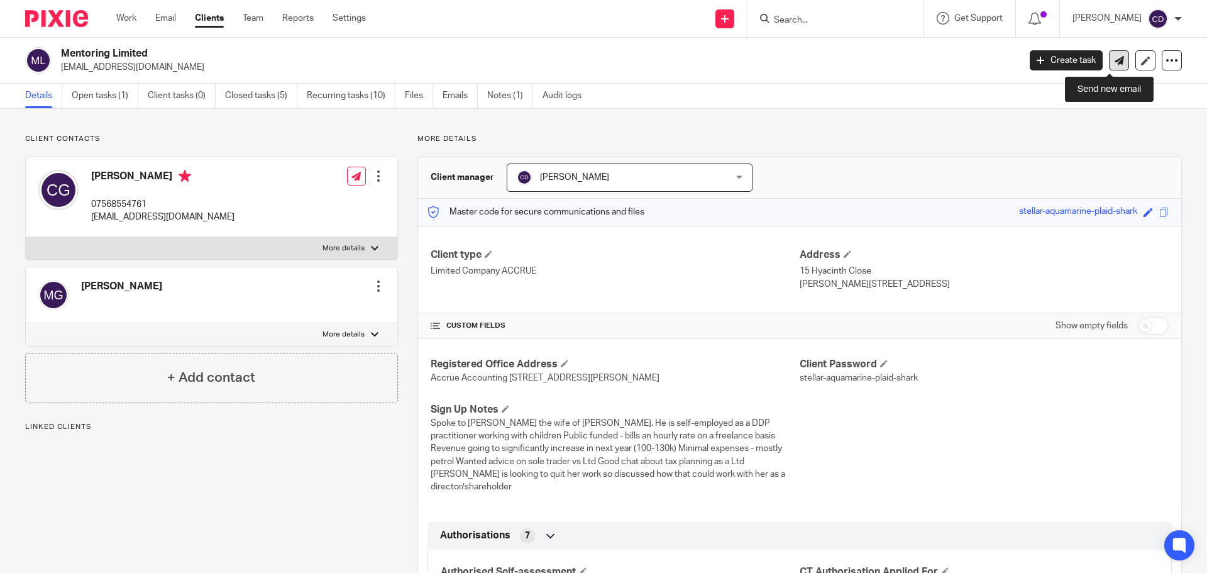
click at [1115, 56] on icon at bounding box center [1119, 60] width 9 height 9
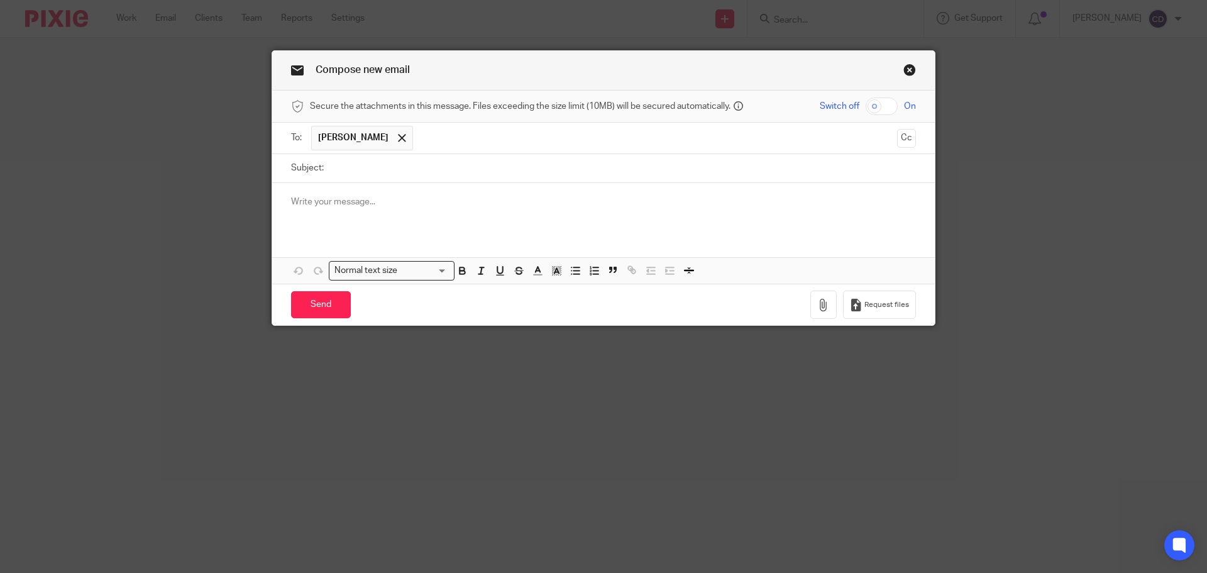
click at [359, 158] on input "Subject:" at bounding box center [623, 168] width 586 height 28
paste input "Introduction to Charlotte and Finn as your new points of contact."
type input "Introduction to Charlotte and Finn as your new points of contact."
paste div
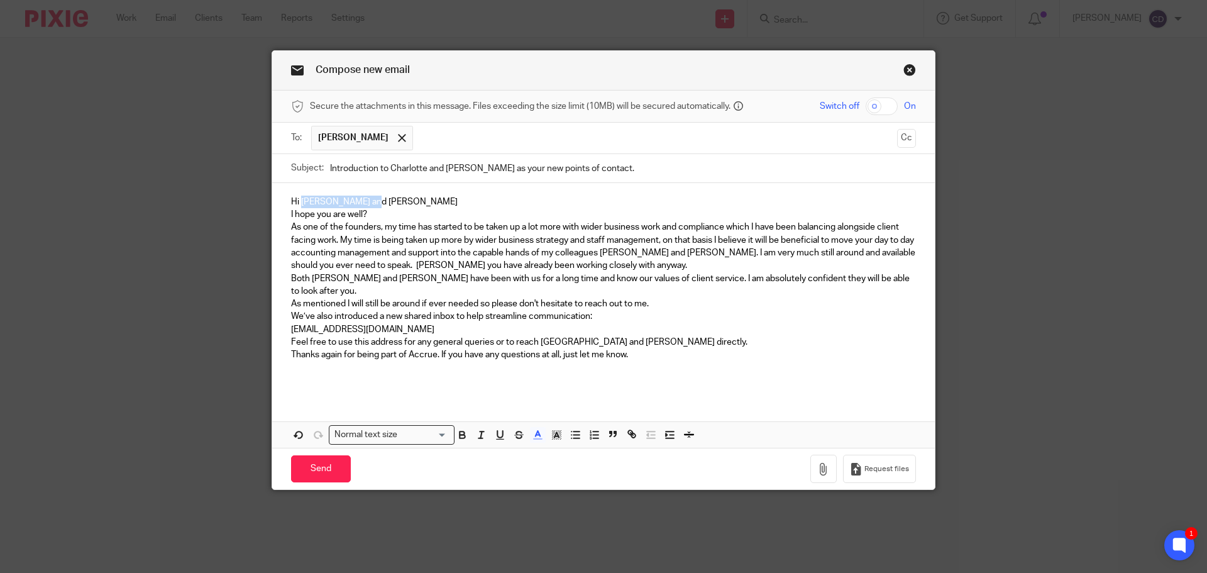
drag, startPoint x: 406, startPoint y: 204, endPoint x: 299, endPoint y: 201, distance: 106.3
click at [299, 201] on p "Hi Heather and Adam" at bounding box center [603, 202] width 625 height 13
click at [335, 242] on span "As one of the founders, my time has started to be taken up a lot more with wide…" at bounding box center [604, 246] width 626 height 47
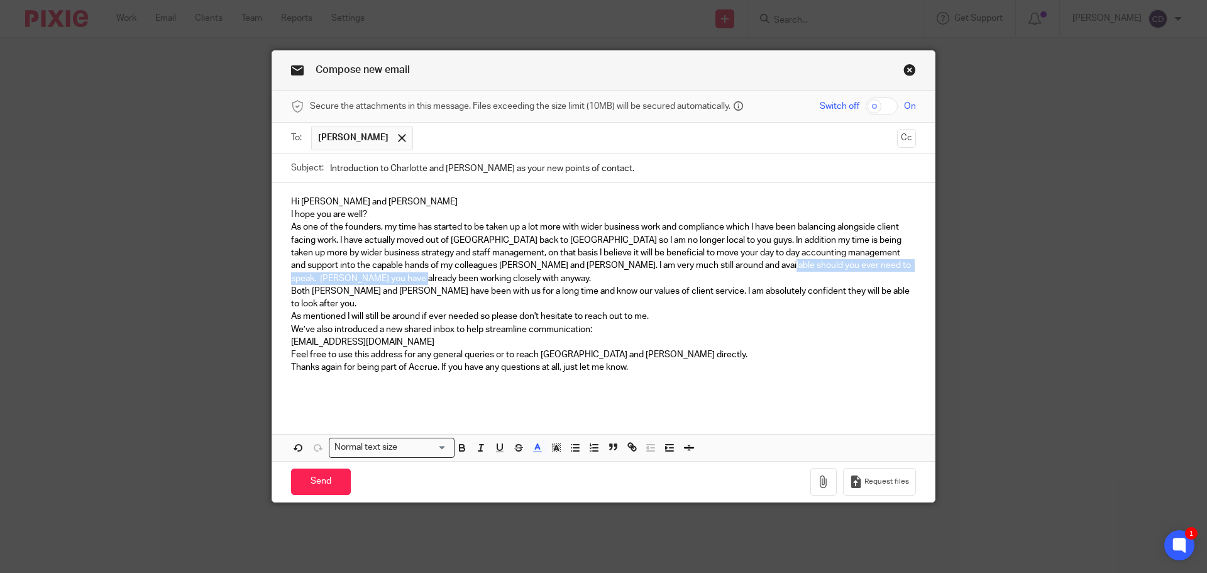
drag, startPoint x: 435, startPoint y: 276, endPoint x: 744, endPoint y: 267, distance: 308.8
click at [744, 267] on p "As one of the founders, my time has started to be taken up a lot more with wide…" at bounding box center [603, 252] width 625 height 63
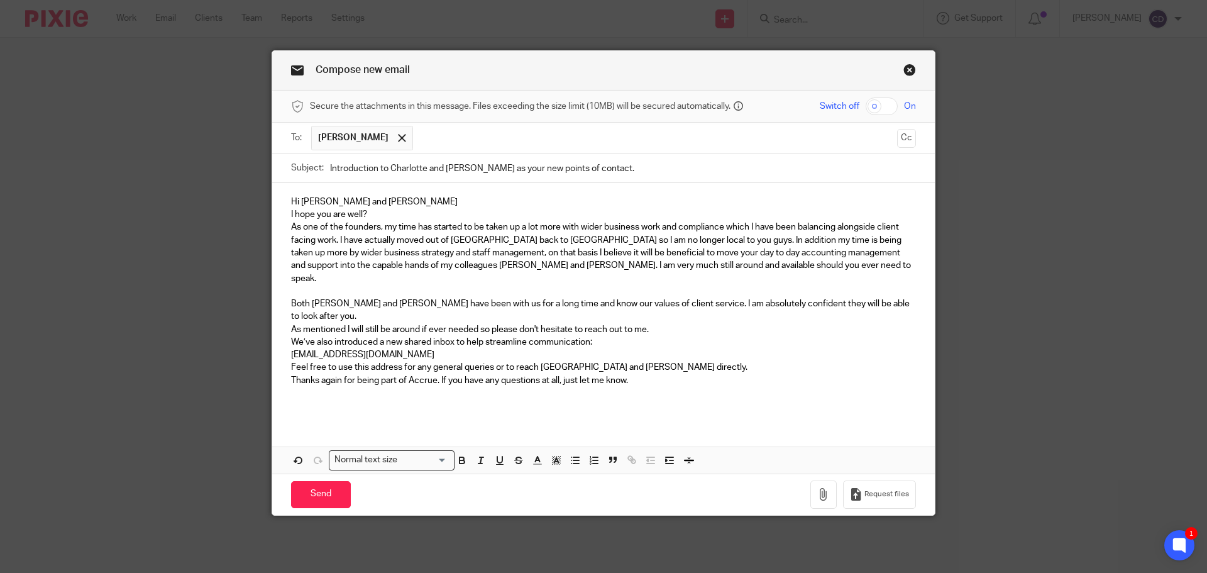
click at [666, 323] on p "As mentioned I will still be around if ever needed so please don't hesitate to …" at bounding box center [603, 329] width 625 height 13
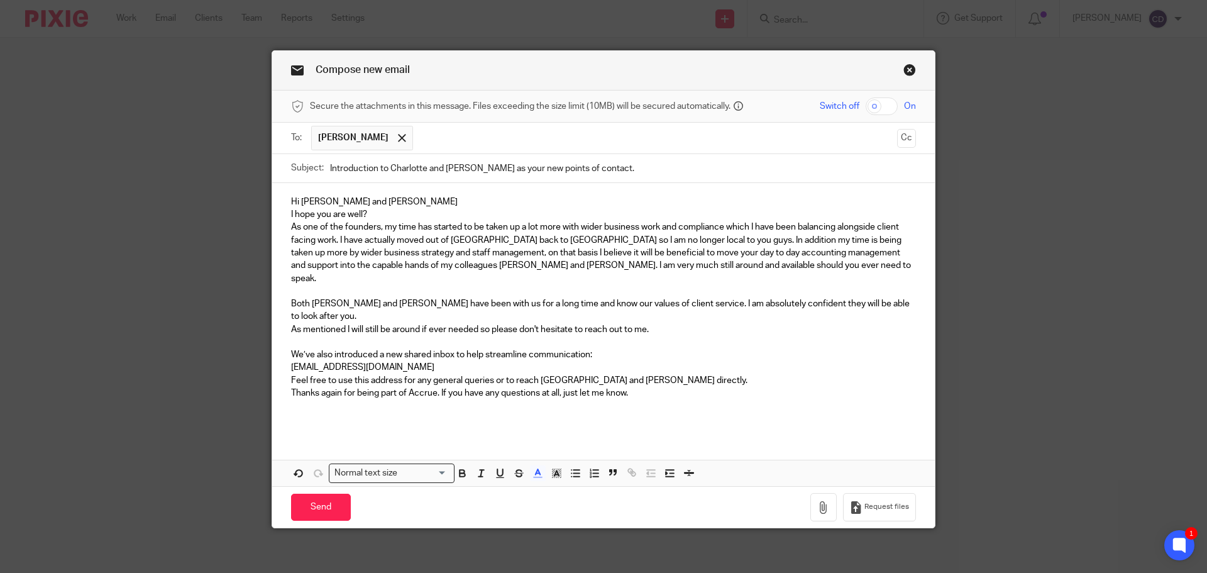
click at [575, 350] on span "We’ve also introduced a new shared inbox to help streamline communication:" at bounding box center [441, 354] width 301 height 9
click at [661, 374] on p "Feel free to use this address for any general queries or to reach Charlotte and…" at bounding box center [603, 380] width 625 height 13
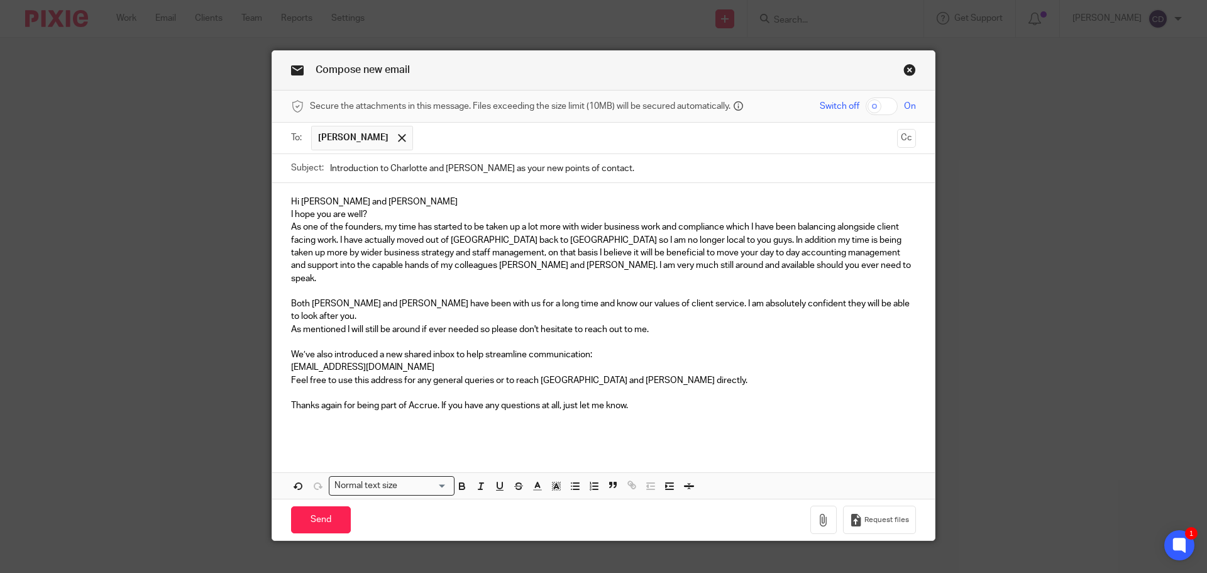
click at [394, 194] on div "Hi Chad and Mel I hope you are well? As one of the founders, my time has starte…" at bounding box center [603, 315] width 663 height 264
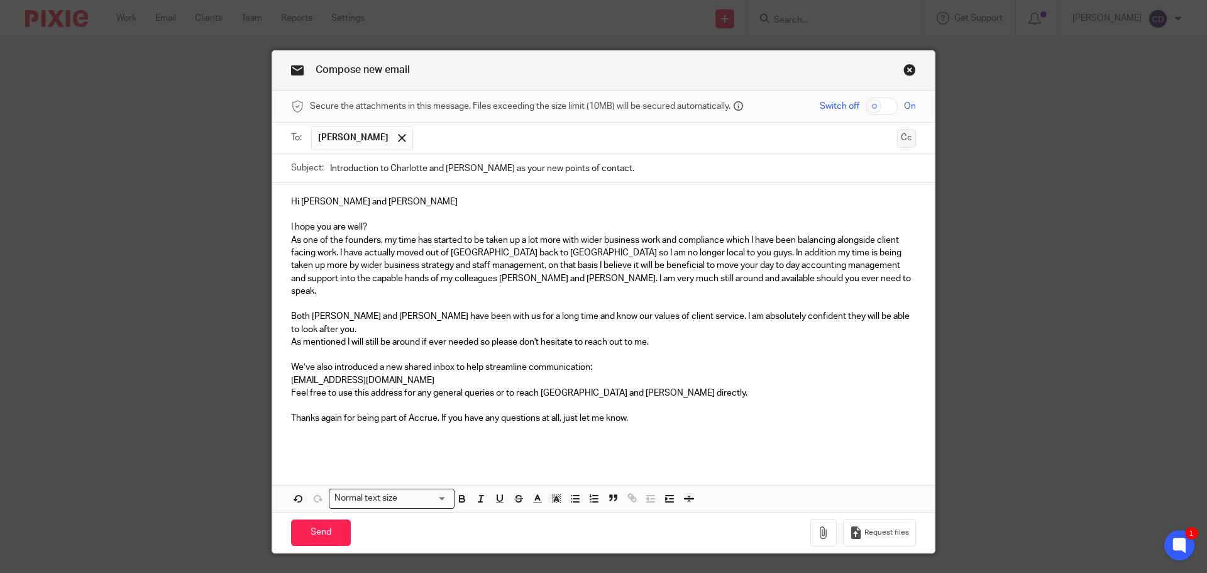
click at [905, 145] on button "Cc" at bounding box center [906, 138] width 19 height 19
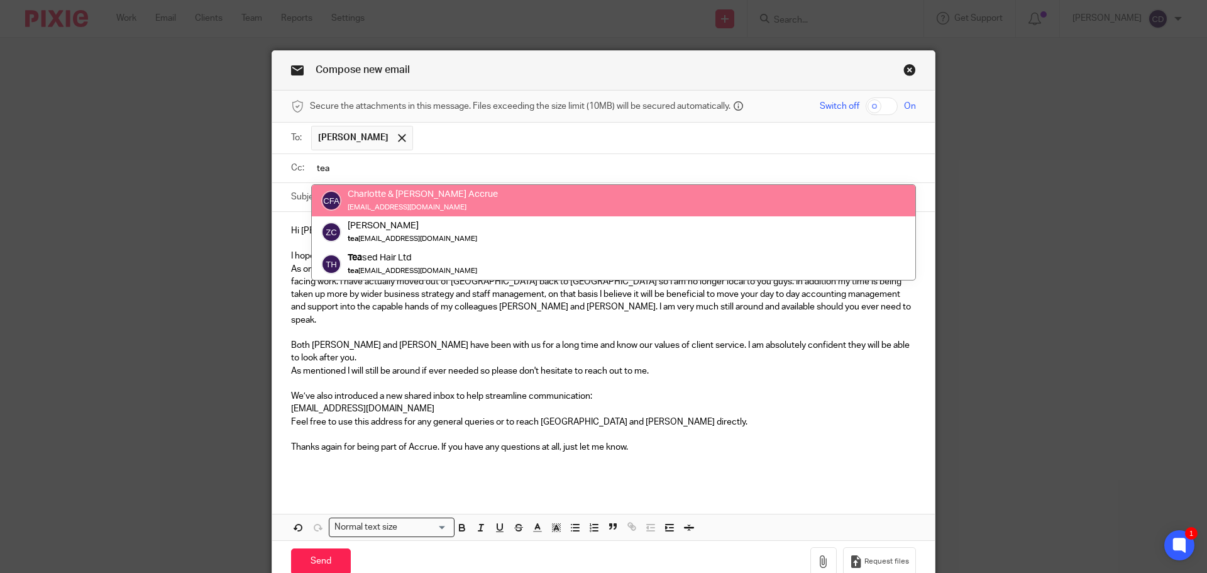
type input "tea"
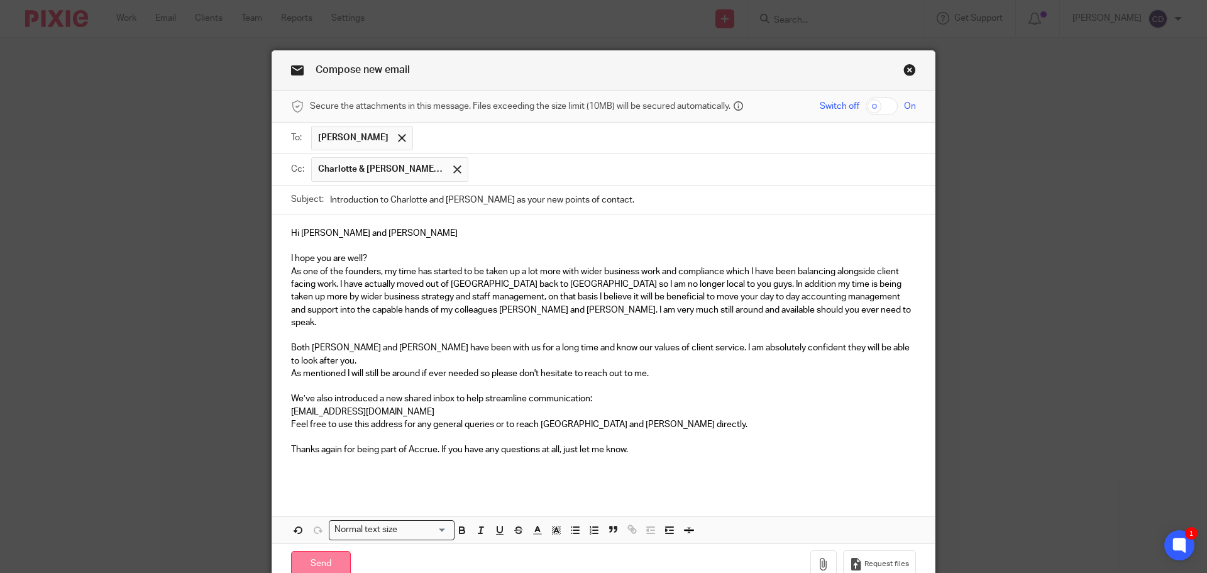
click at [303, 551] on input "Send" at bounding box center [321, 564] width 60 height 27
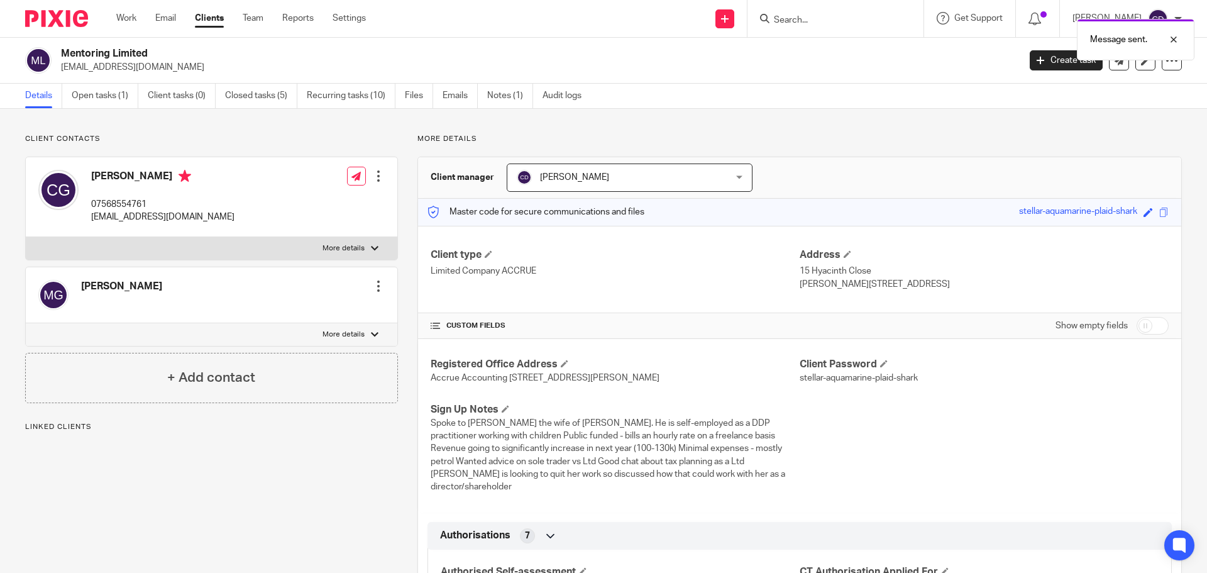
click at [703, 188] on div "Chris Deakin Chris Deakin" at bounding box center [630, 177] width 246 height 28
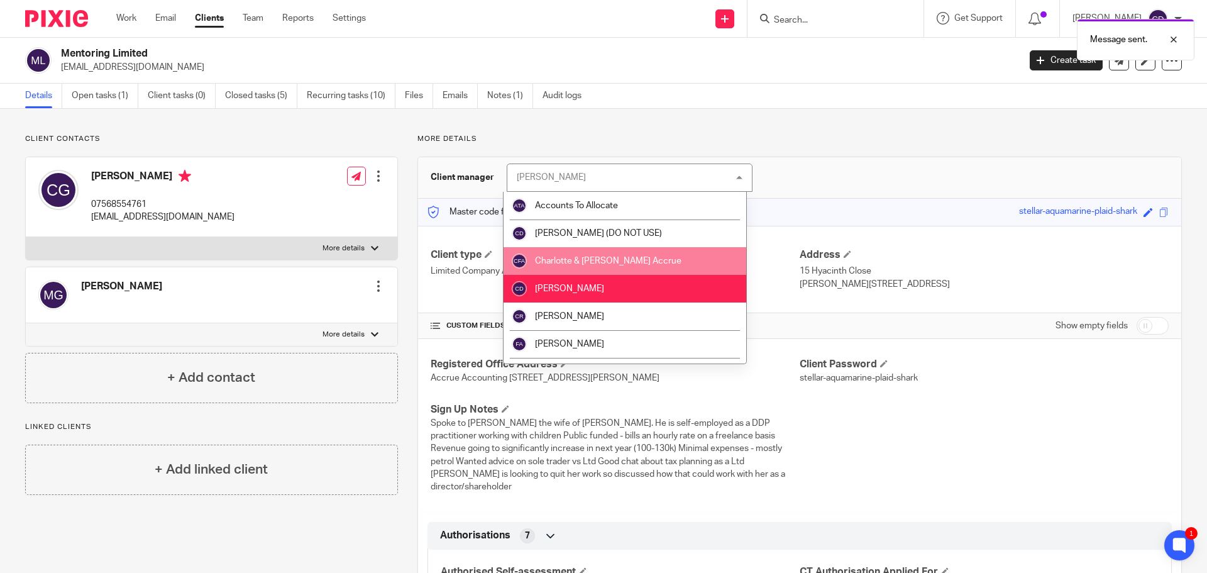
click at [673, 267] on li "Charlotte & [PERSON_NAME] Accrue" at bounding box center [625, 261] width 243 height 28
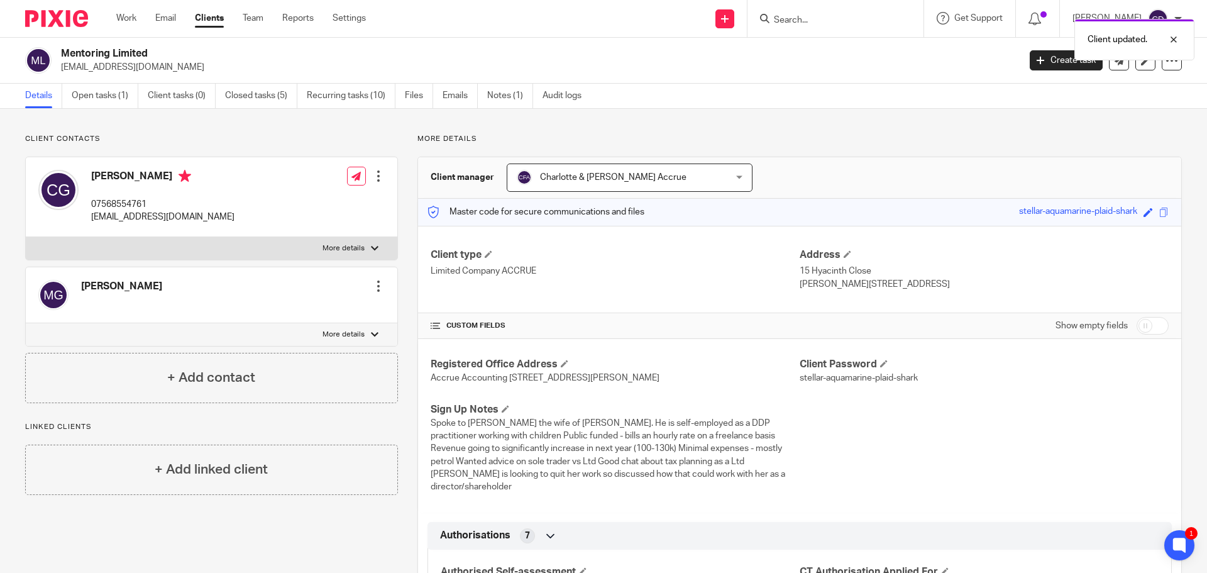
click at [868, 14] on div "Client updated." at bounding box center [899, 37] width 591 height 48
click at [806, 18] on div "Client updated." at bounding box center [899, 37] width 591 height 48
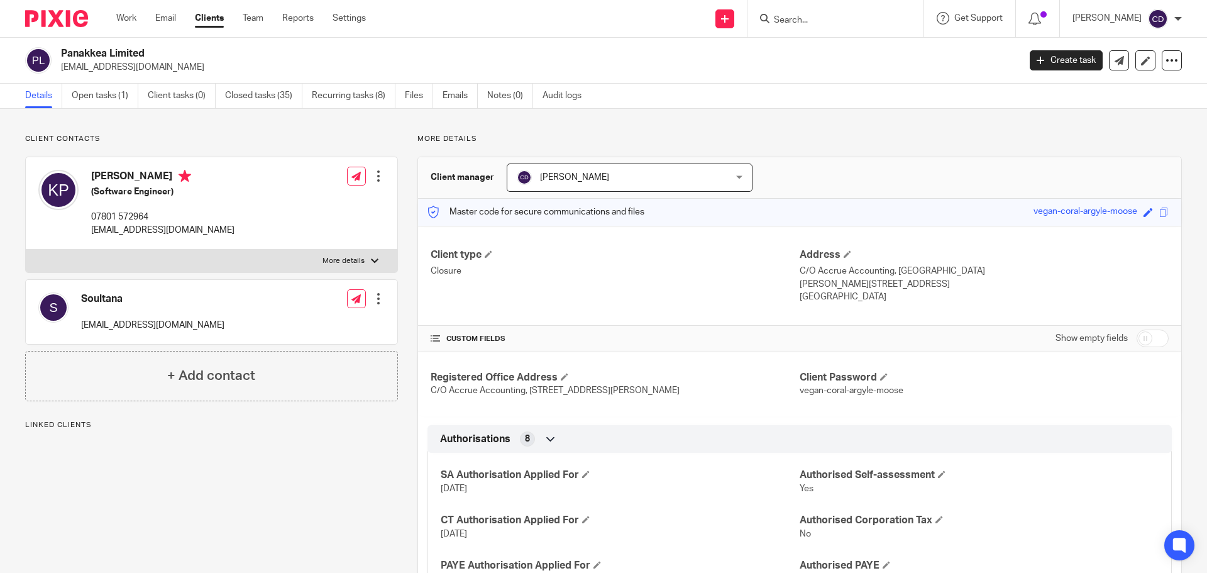
click at [118, 99] on link "Open tasks (1)" at bounding box center [105, 96] width 67 height 25
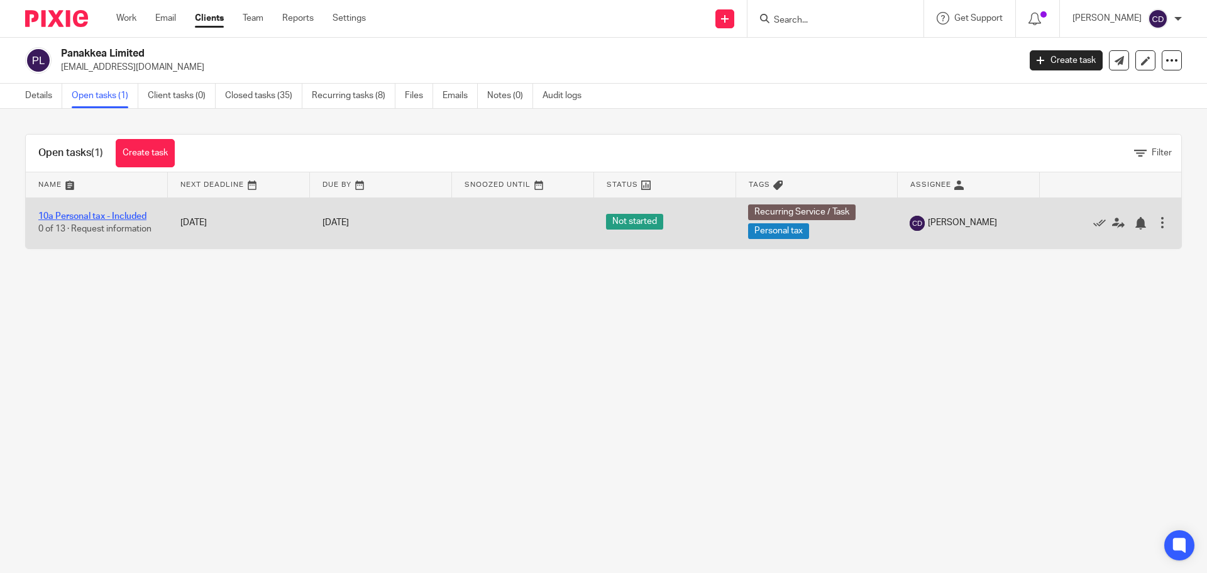
click at [130, 219] on link "10a Personal tax - Included" at bounding box center [92, 216] width 108 height 9
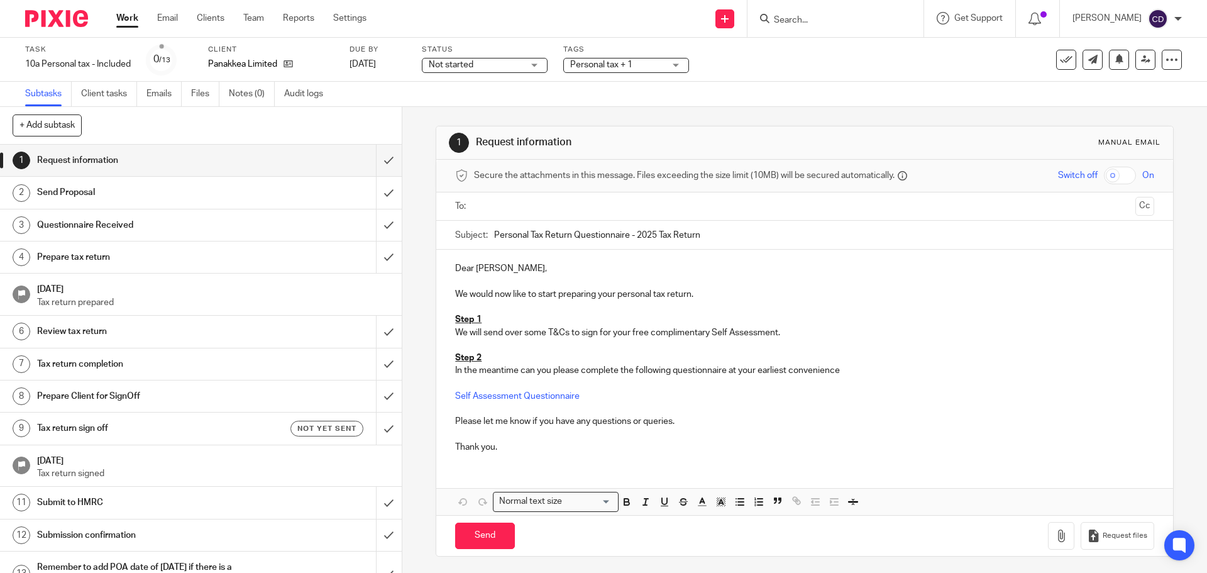
click at [492, 206] on input "text" at bounding box center [803, 206] width 651 height 14
click at [465, 549] on input "Send" at bounding box center [485, 538] width 60 height 27
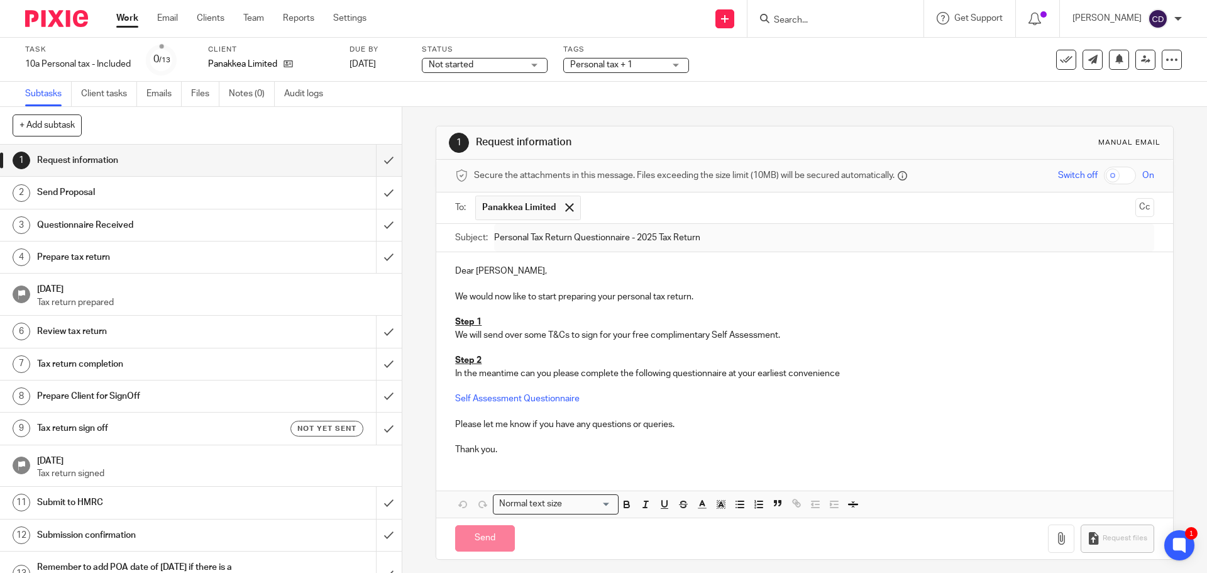
type input "Sent"
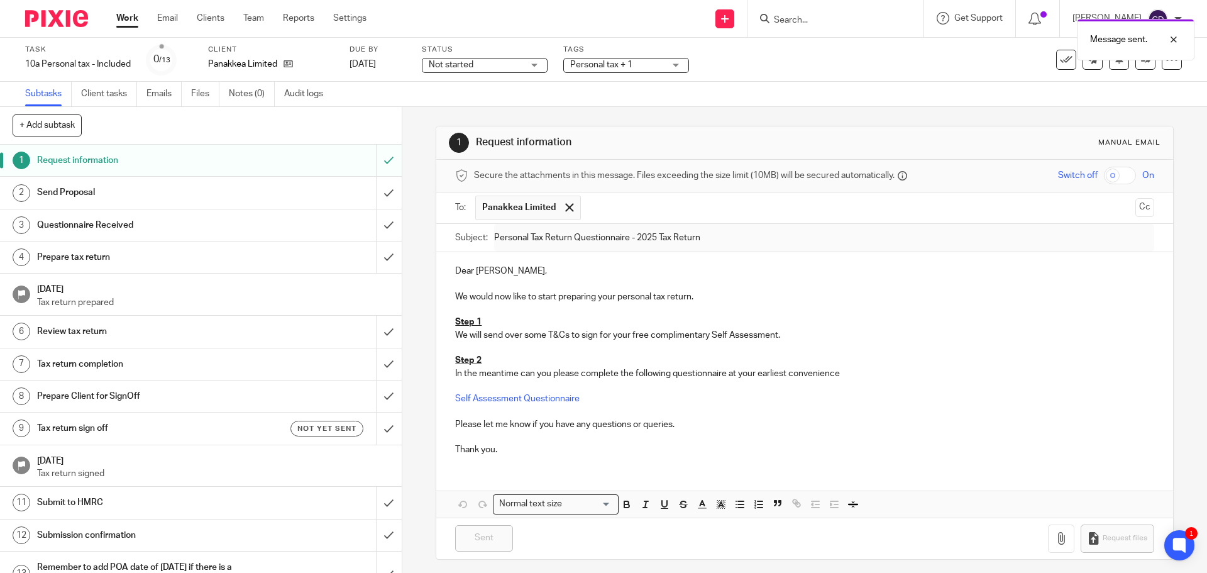
click at [612, 70] on span "Personal tax + 1" at bounding box center [617, 64] width 94 height 13
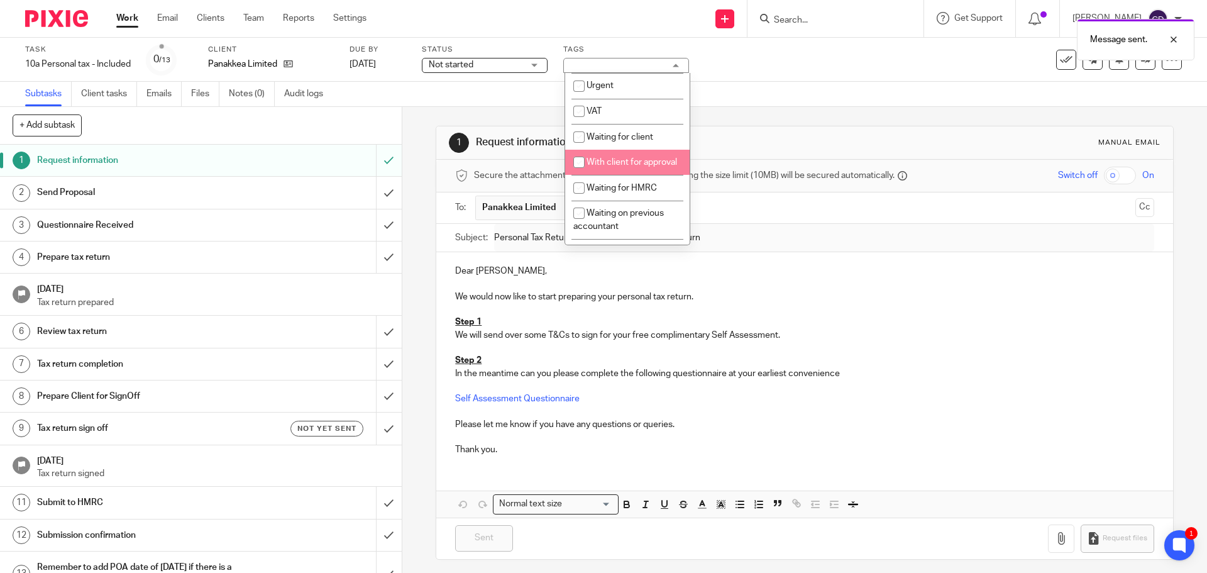
scroll to position [629, 0]
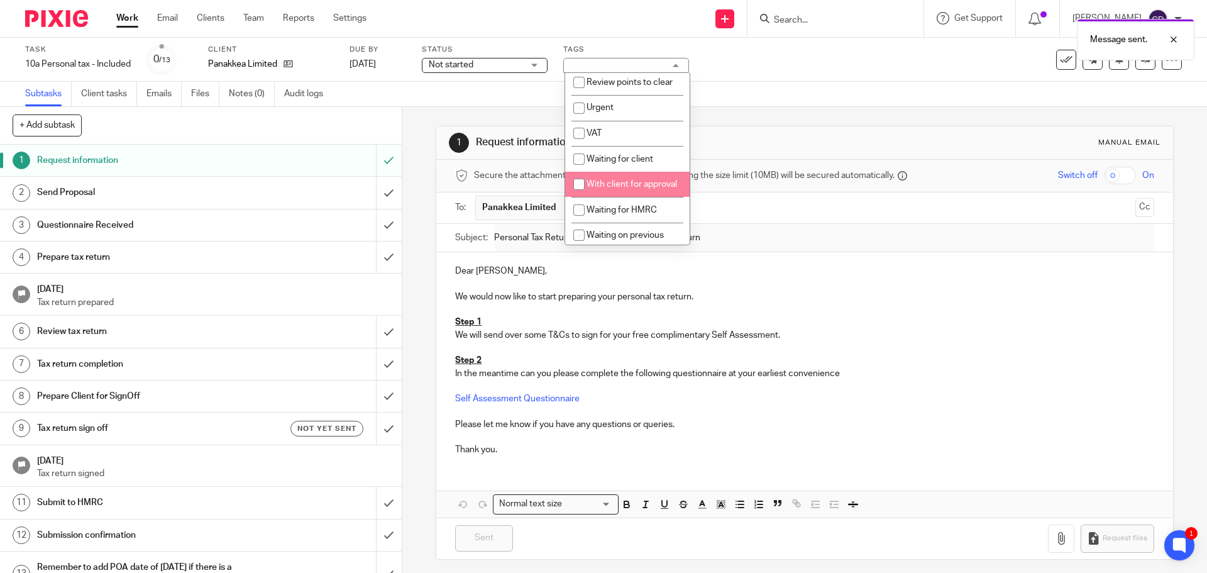
click at [637, 163] on span "Waiting for client" at bounding box center [620, 159] width 67 height 9
checkbox input "true"
